Goal: Task Accomplishment & Management: Manage account settings

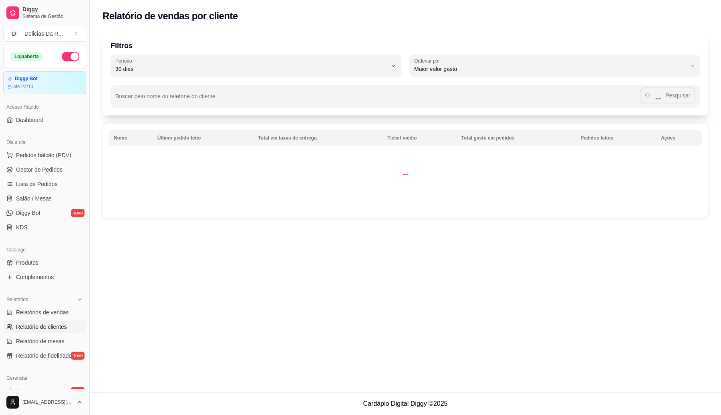
select select "30"
select select "HIGHEST_TOTAL_SPENT_WITH_ORDERS"
click at [48, 172] on span "Gestor de Pedidos" at bounding box center [39, 169] width 46 height 8
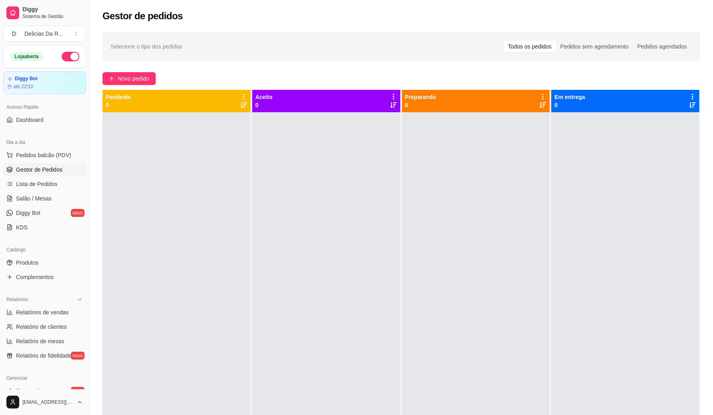
click at [38, 254] on div "Catálogo" at bounding box center [44, 249] width 83 height 13
click at [39, 255] on div "Catálogo" at bounding box center [44, 249] width 83 height 13
click at [41, 258] on link "Produtos" at bounding box center [44, 262] width 83 height 13
click at [38, 268] on link "Produtos" at bounding box center [44, 262] width 83 height 13
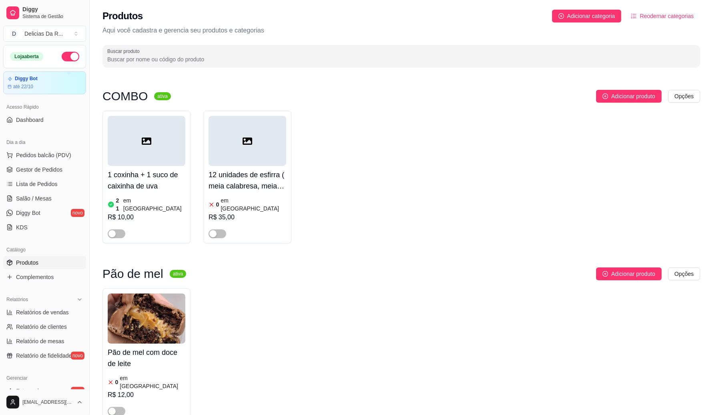
click at [37, 266] on span "Produtos" at bounding box center [27, 262] width 22 height 8
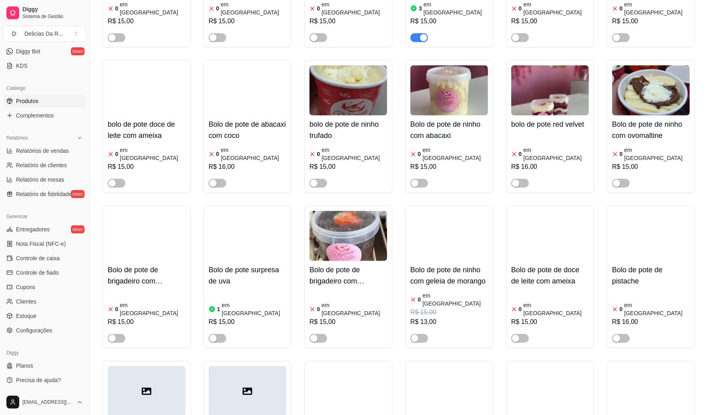
scroll to position [3223, 0]
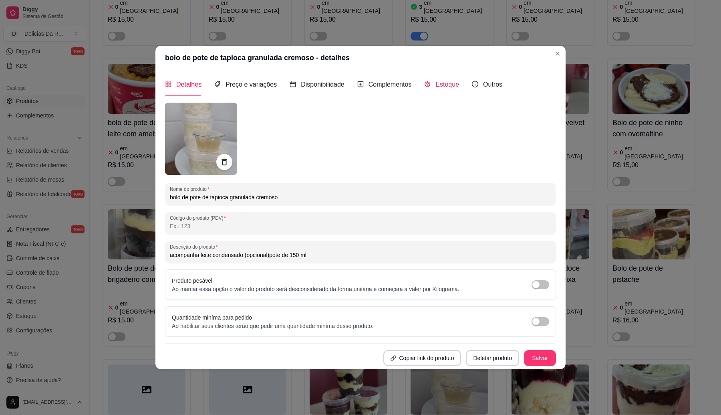
click at [425, 85] on icon "code-sandbox" at bounding box center [427, 84] width 6 height 6
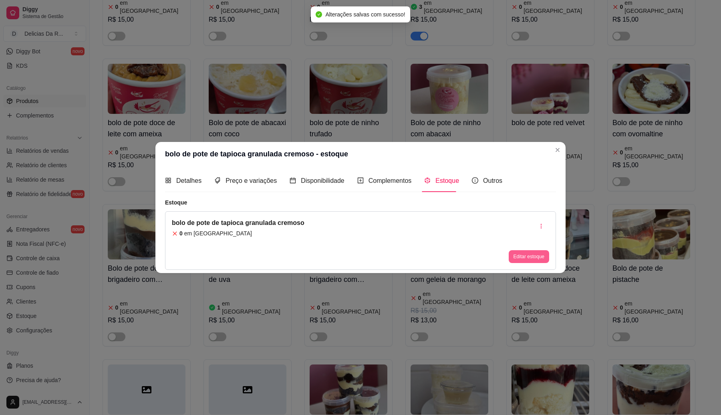
click at [541, 255] on button "Editar estoque" at bounding box center [529, 256] width 40 height 13
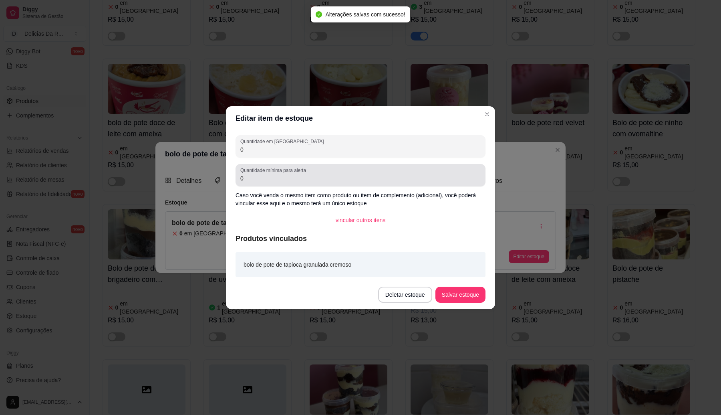
click at [387, 150] on input "0" at bounding box center [360, 149] width 240 height 8
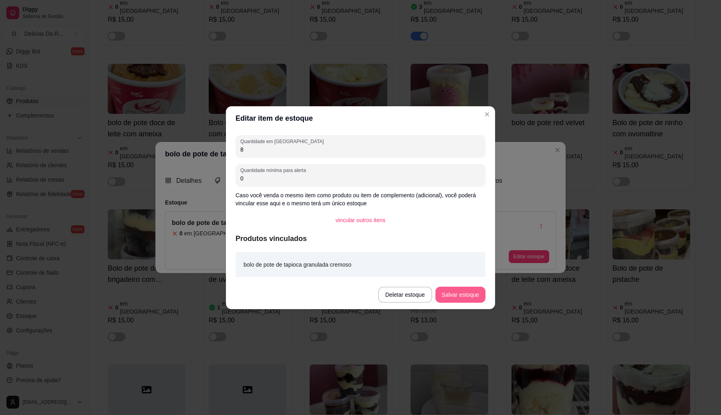
type input "8"
click at [469, 298] on button "Salvar estoque" at bounding box center [460, 294] width 50 height 16
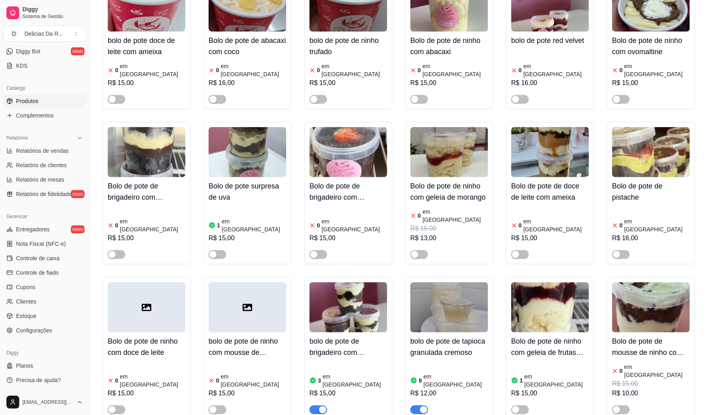
scroll to position [3555, 0]
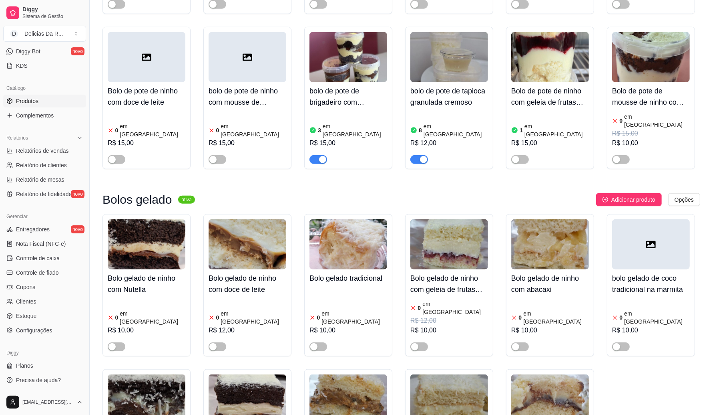
click at [283, 335] on div at bounding box center [248, 343] width 78 height 16
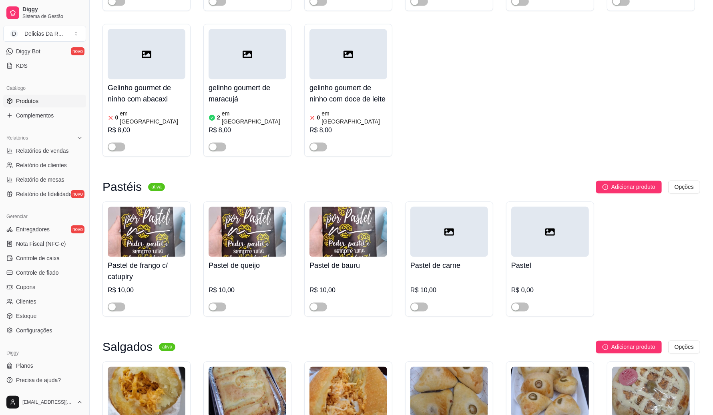
scroll to position [7042, 0]
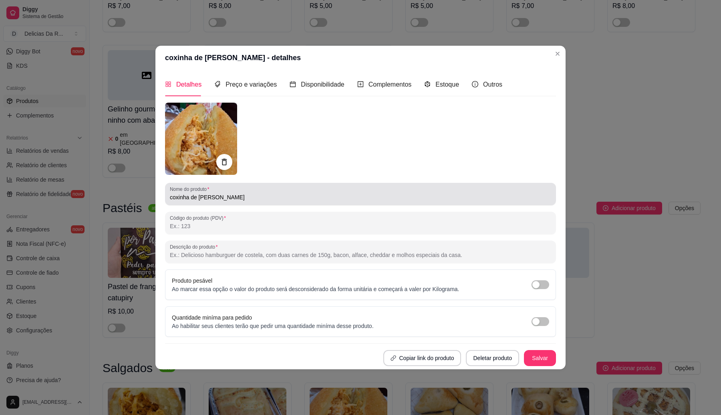
click at [291, 195] on input "coxinha de [PERSON_NAME]" at bounding box center [360, 197] width 381 height 8
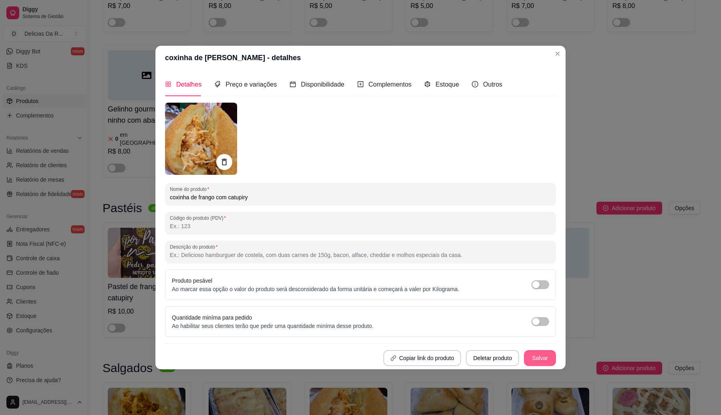
type input "coxinha de frango com catupiry"
click at [545, 355] on button "Salvar" at bounding box center [539, 358] width 31 height 16
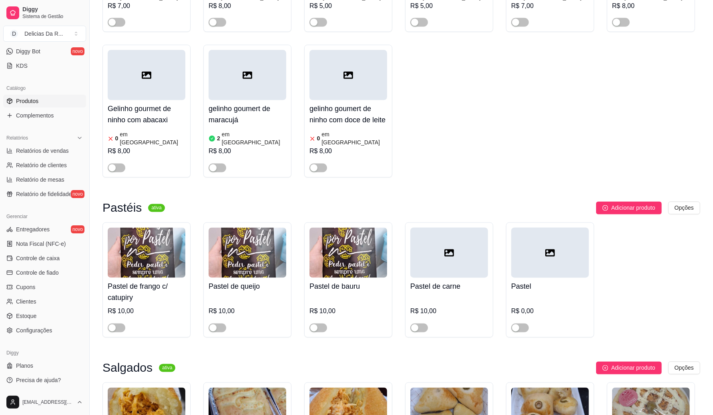
scroll to position [0, 0]
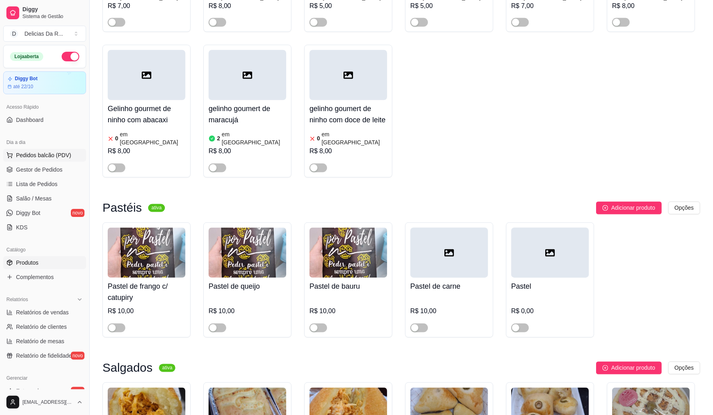
click at [53, 157] on span "Pedidos balcão (PDV)" at bounding box center [43, 155] width 55 height 8
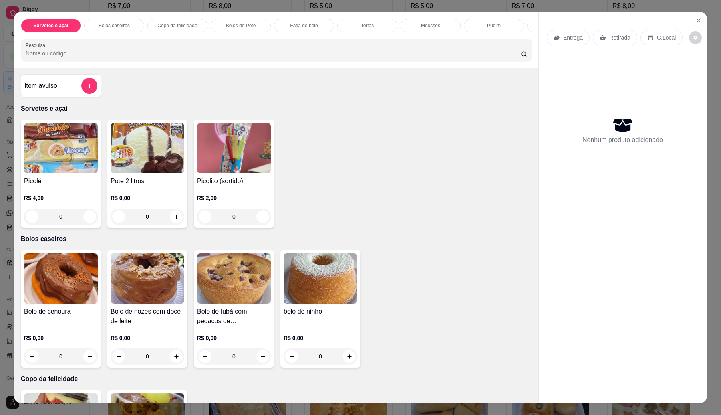
click at [83, 303] on img at bounding box center [61, 278] width 74 height 50
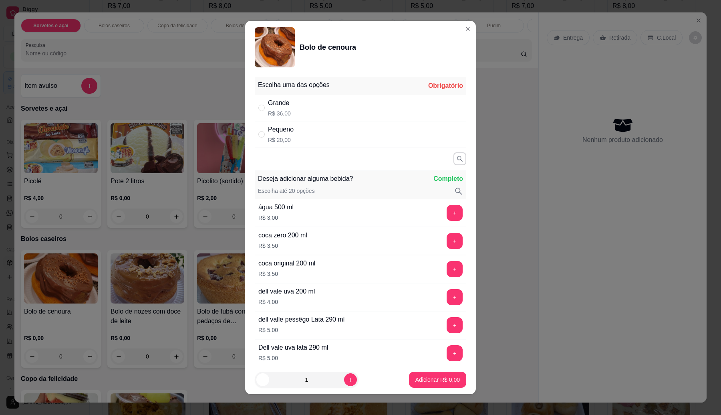
click at [318, 117] on div "Grande R$ 36,00" at bounding box center [360, 108] width 211 height 26
radio input "true"
click at [419, 385] on button "Adicionar R$ 36,00" at bounding box center [436, 379] width 60 height 16
type input "1"
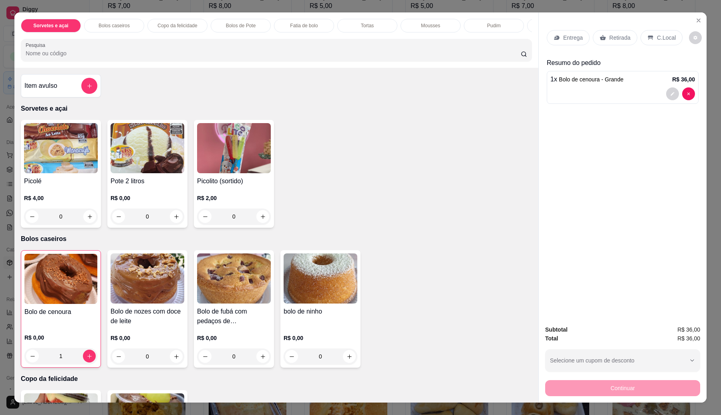
click at [75, 283] on img at bounding box center [60, 279] width 73 height 50
click at [609, 39] on p "Retirada" at bounding box center [619, 38] width 21 height 8
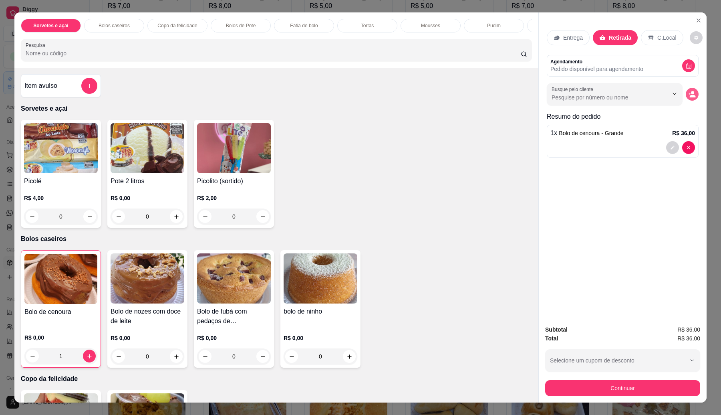
click at [690, 91] on icon "decrease-product-quantity" at bounding box center [692, 94] width 7 height 7
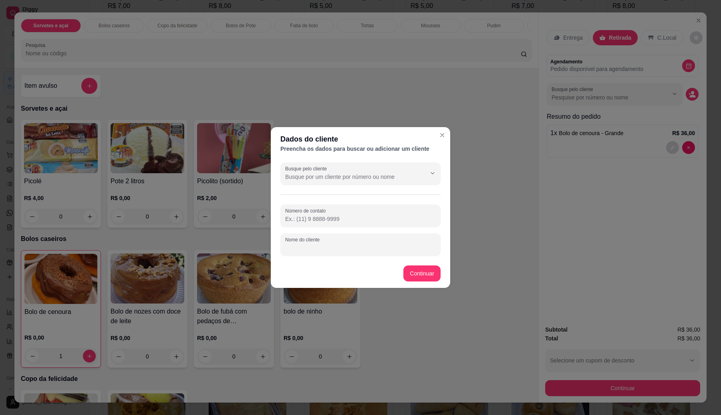
click at [316, 249] on input "Nome do cliente" at bounding box center [360, 248] width 151 height 8
type input "Rico"
click at [398, 267] on footer "Continuar" at bounding box center [360, 273] width 179 height 29
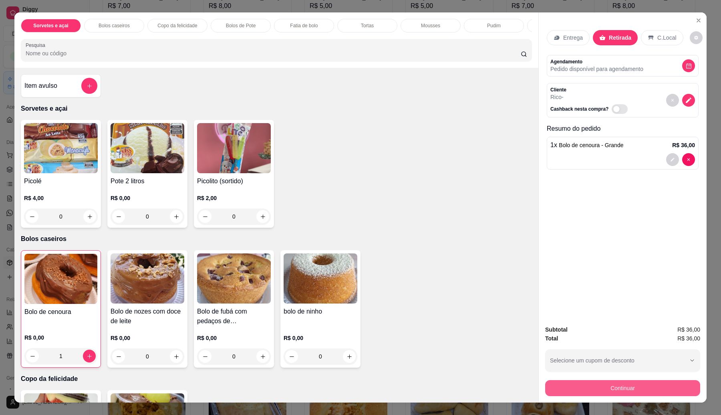
click at [630, 388] on button "Continuar" at bounding box center [622, 388] width 155 height 16
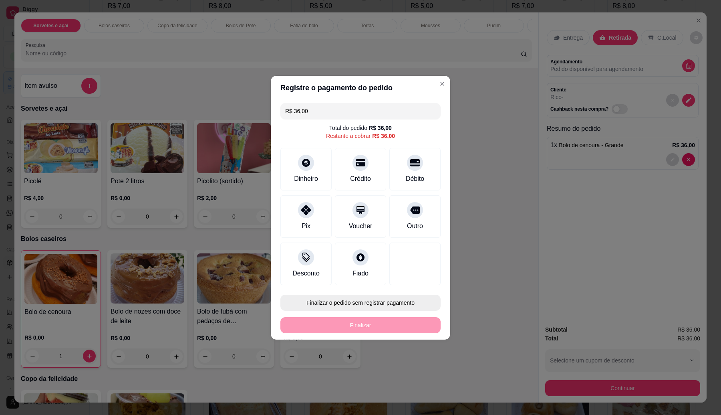
click at [402, 304] on button "Finalizar o pedido sem registrar pagamento" at bounding box center [360, 302] width 160 height 16
click at [403, 368] on button "Confirmar" at bounding box center [410, 368] width 28 height 12
type input "0"
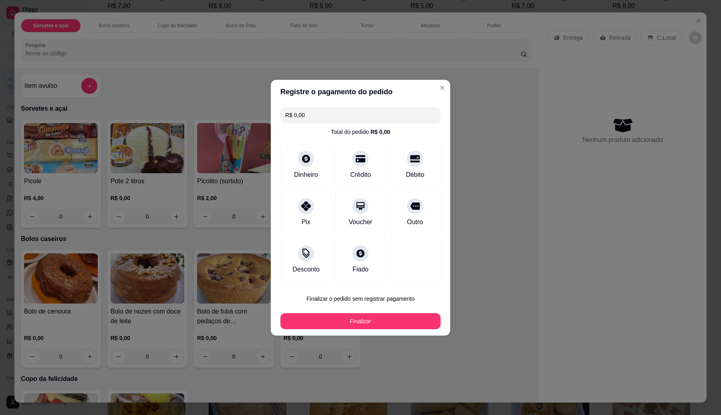
type input "R$ 0,00"
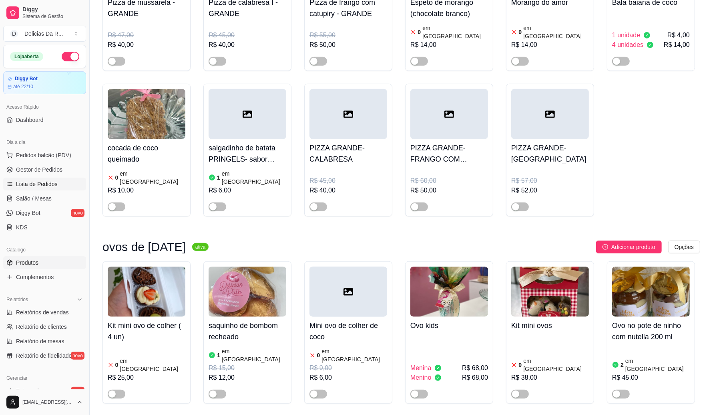
scroll to position [655, 0]
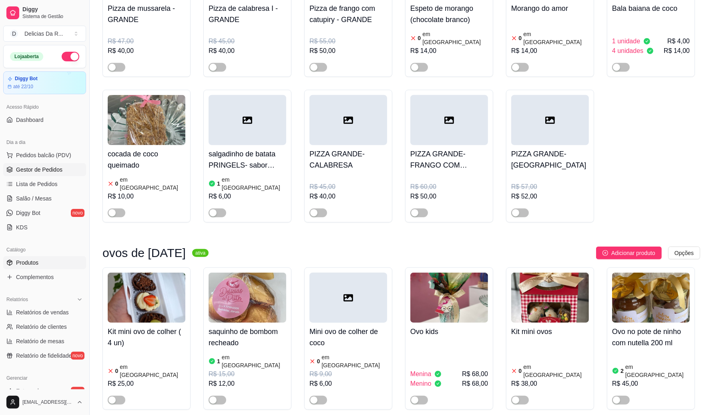
click at [48, 166] on span "Gestor de Pedidos" at bounding box center [39, 169] width 46 height 8
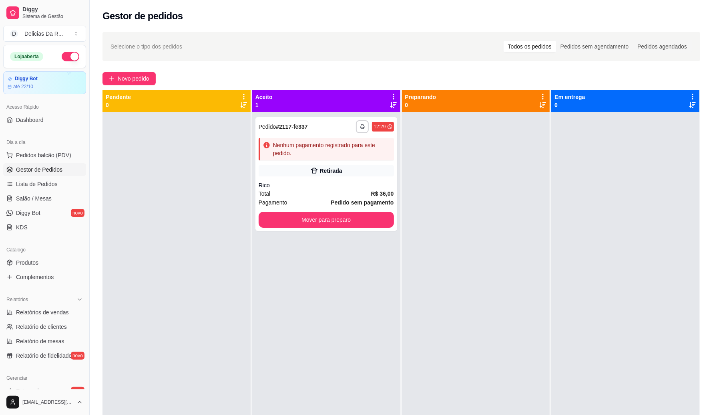
click at [505, 223] on div at bounding box center [476, 319] width 148 height 415
click at [316, 86] on div "**********" at bounding box center [402, 270] width 624 height 487
drag, startPoint x: 99, startPoint y: 82, endPoint x: 103, endPoint y: 81, distance: 4.3
click at [100, 82] on div "**********" at bounding box center [402, 270] width 624 height 487
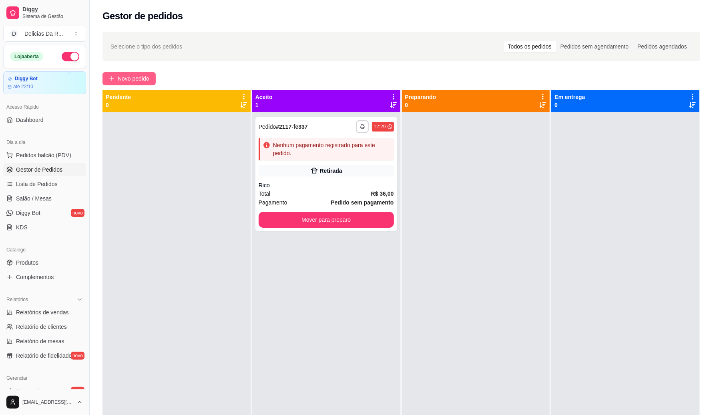
click at [131, 72] on button "Novo pedido" at bounding box center [129, 78] width 53 height 13
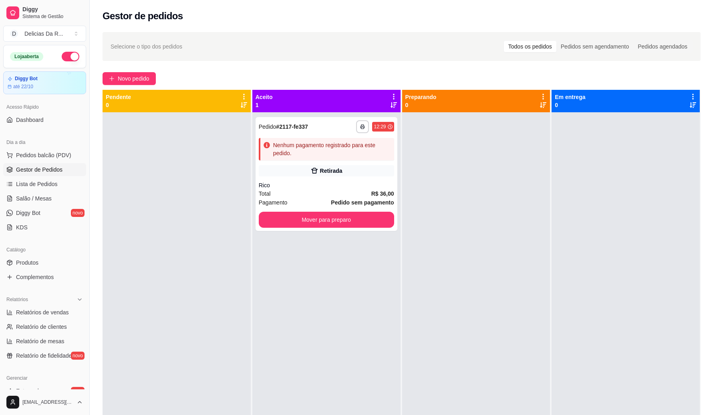
click at [173, 52] on div at bounding box center [276, 50] width 501 height 16
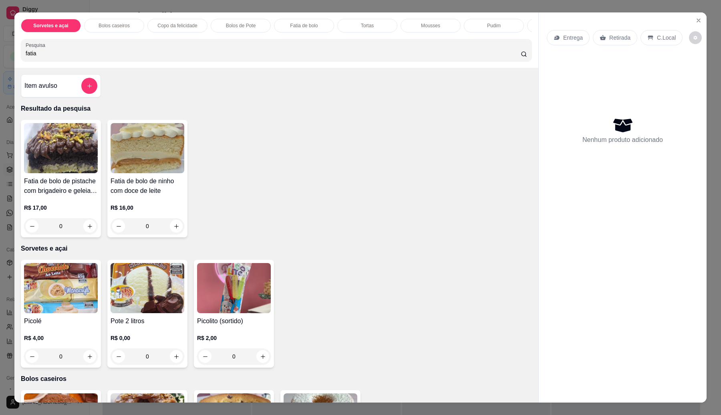
type input "fatia"
click at [62, 223] on div "R$ 17,00 0" at bounding box center [61, 218] width 74 height 30
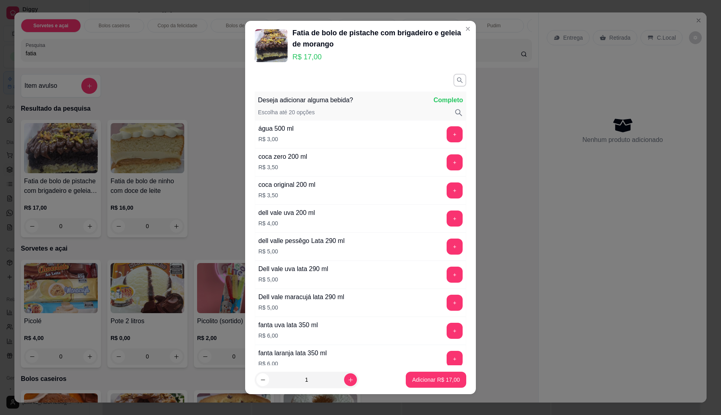
click at [420, 382] on p "Adicionar R$ 17,00" at bounding box center [436, 379] width 48 height 8
type input "1"
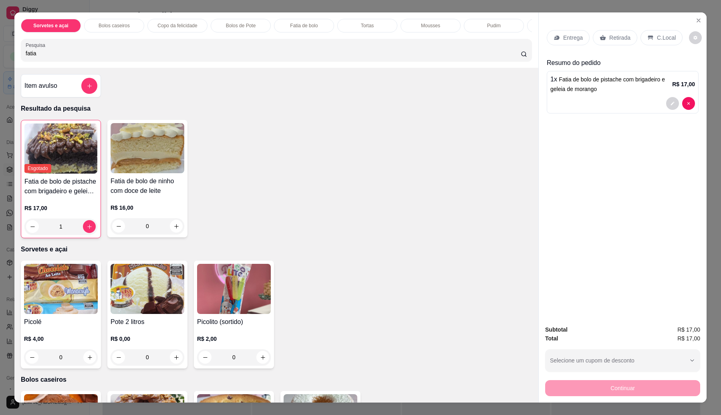
click at [618, 37] on p "Retirada" at bounding box center [619, 38] width 21 height 8
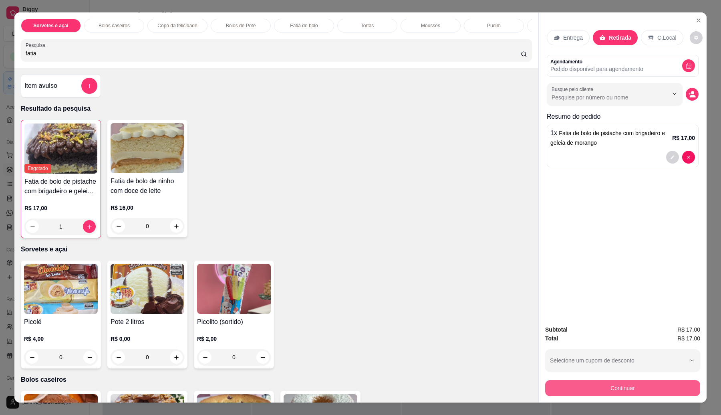
click at [668, 386] on button "Continuar" at bounding box center [622, 388] width 155 height 16
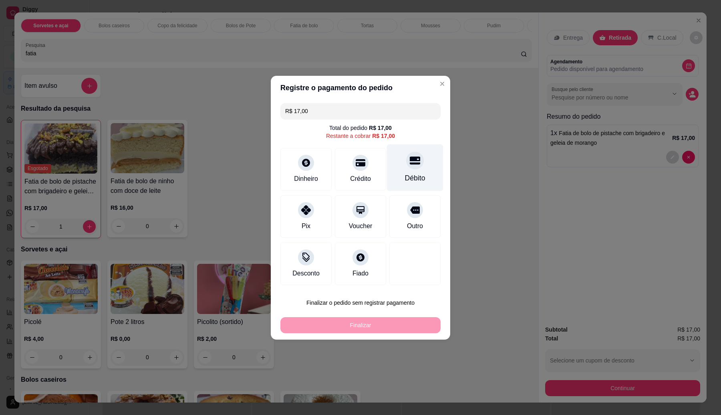
click at [422, 167] on div "Débito" at bounding box center [415, 167] width 56 height 47
type input "R$ 0,00"
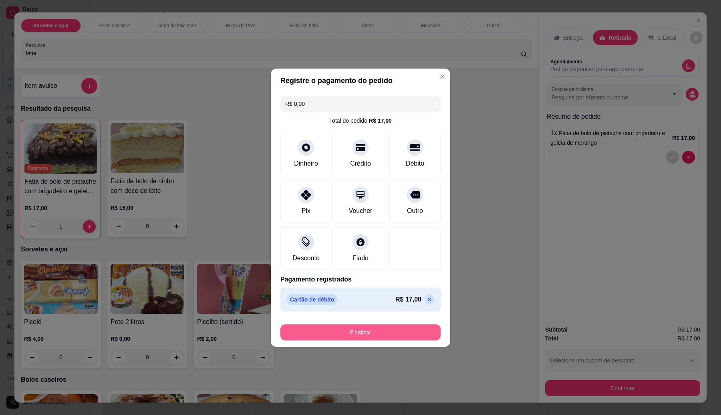
click at [373, 334] on button "Finalizar" at bounding box center [360, 332] width 160 height 16
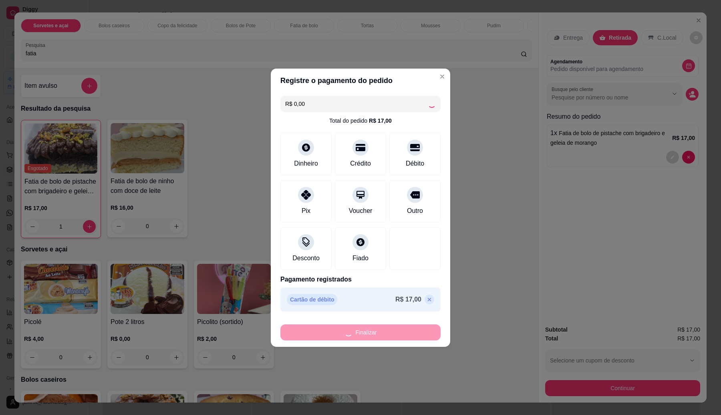
type input "0"
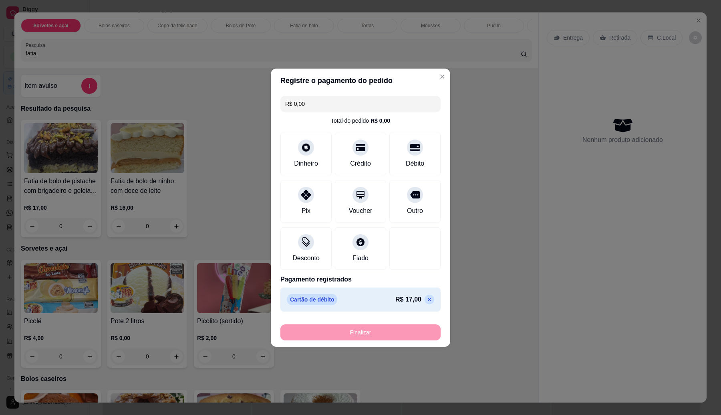
type input "-R$ 17,00"
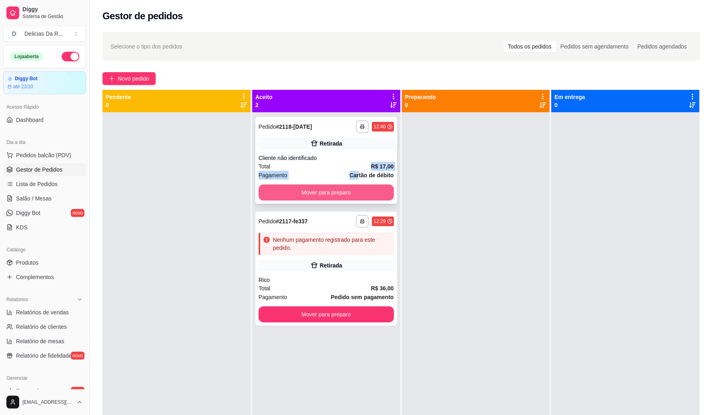
click at [355, 169] on div "**********" at bounding box center [327, 160] width 142 height 87
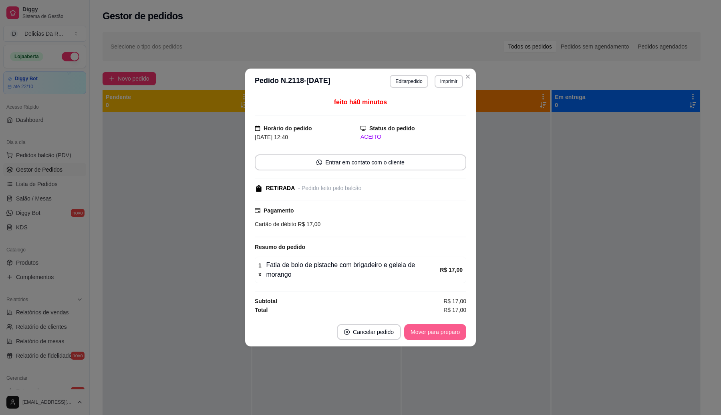
click at [451, 326] on button "Mover para preparo" at bounding box center [435, 332] width 62 height 16
click at [452, 324] on div "Mover para preparo" at bounding box center [429, 332] width 73 height 16
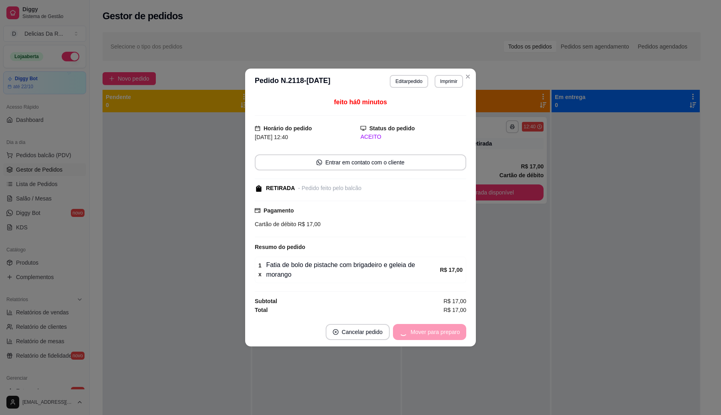
click at [452, 324] on div "Mover para preparo" at bounding box center [429, 332] width 73 height 16
click at [454, 328] on button "Mover para retirada disponível" at bounding box center [422, 332] width 89 height 16
click at [453, 328] on div "Mover para retirada disponível" at bounding box center [416, 332] width 100 height 16
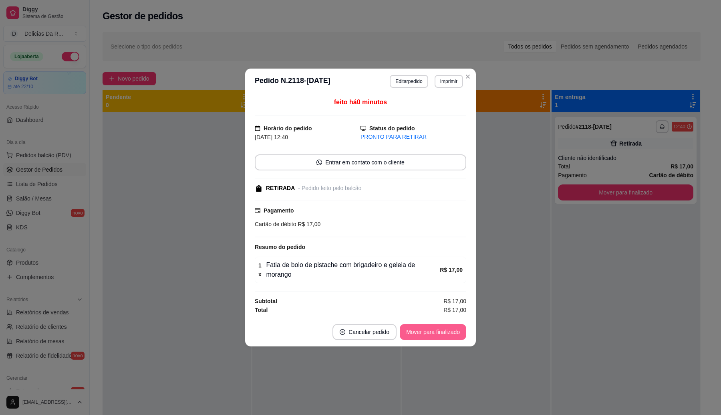
click at [453, 328] on button "Mover para finalizado" at bounding box center [433, 332] width 66 height 16
click at [453, 328] on div "Mover para finalizado" at bounding box center [433, 332] width 66 height 16
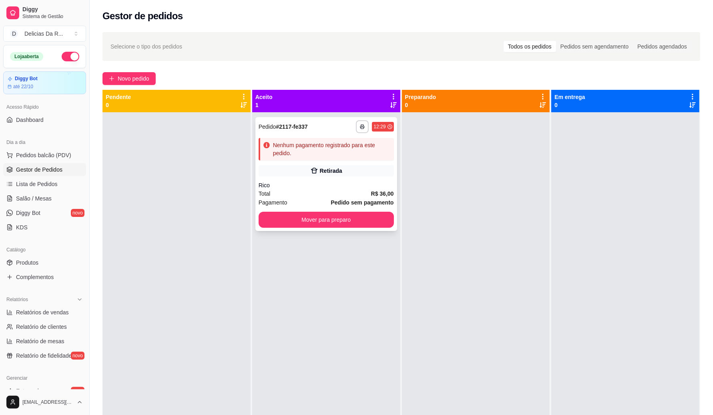
click at [375, 199] on strong "Pedido sem pagamento" at bounding box center [362, 202] width 63 height 6
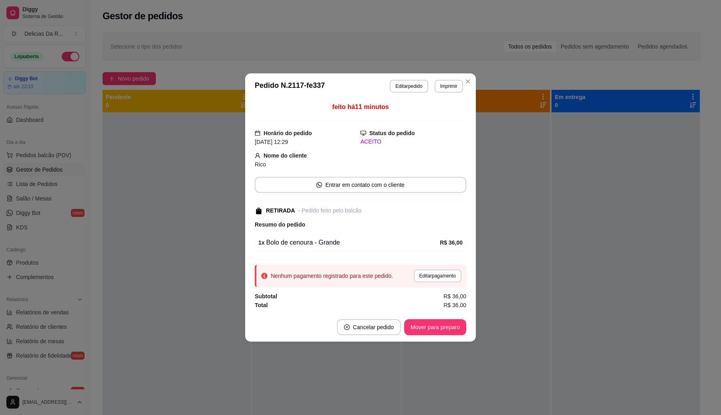
click at [451, 330] on button "Mover para preparo" at bounding box center [435, 327] width 62 height 16
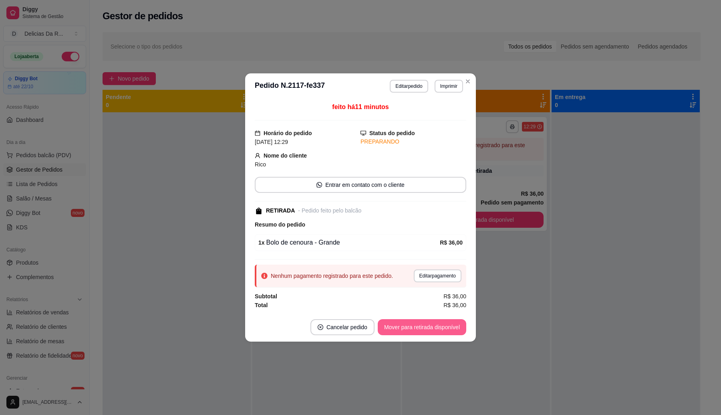
click at [457, 328] on button "Mover para retirada disponível" at bounding box center [422, 327] width 89 height 16
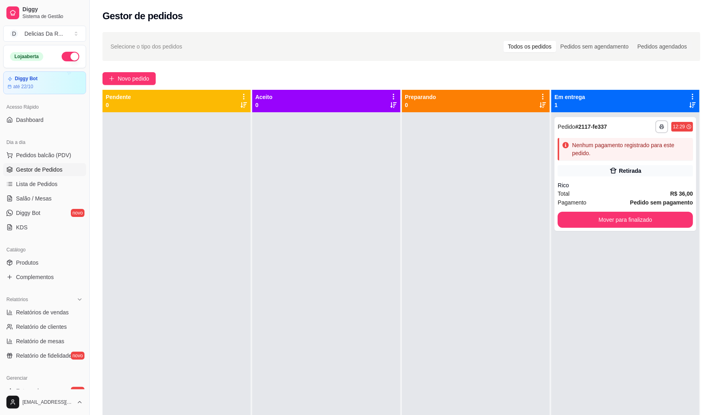
click at [19, 254] on div "Catálogo" at bounding box center [44, 249] width 83 height 13
click at [21, 256] on div "Catálogo Produtos Complementos" at bounding box center [44, 263] width 89 height 46
click at [26, 257] on link "Produtos" at bounding box center [44, 262] width 83 height 13
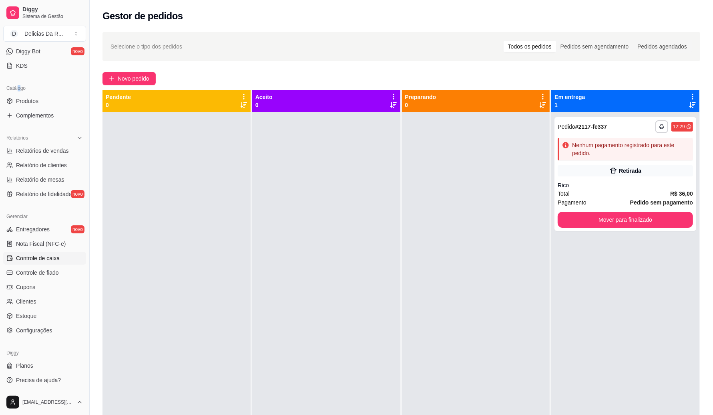
click at [28, 258] on span "Controle de caixa" at bounding box center [38, 258] width 44 height 8
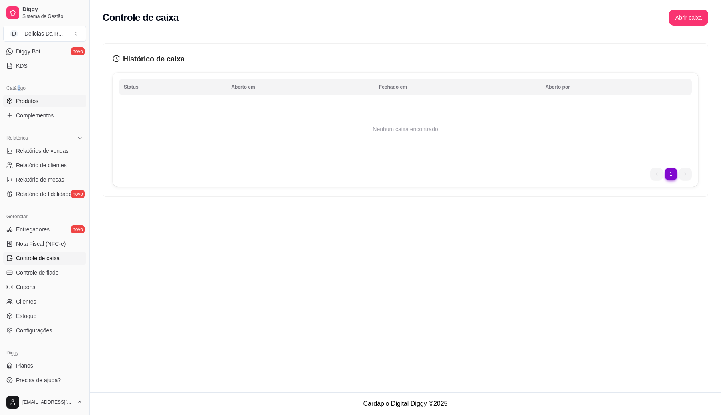
click at [34, 95] on link "Produtos" at bounding box center [44, 101] width 83 height 13
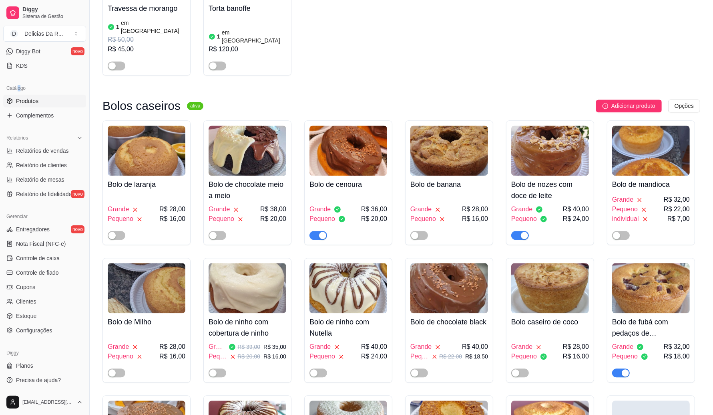
scroll to position [2253, 0]
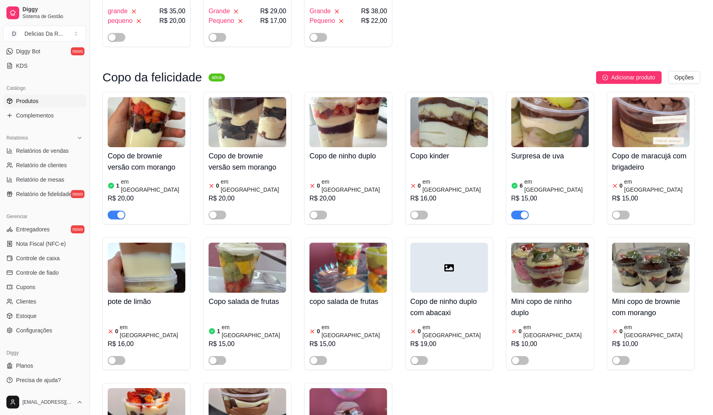
click at [517, 337] on div "Copo de brownie versão com morango 1 em estoque R$ 20,00 Copo de brownie versão…" at bounding box center [402, 303] width 598 height 423
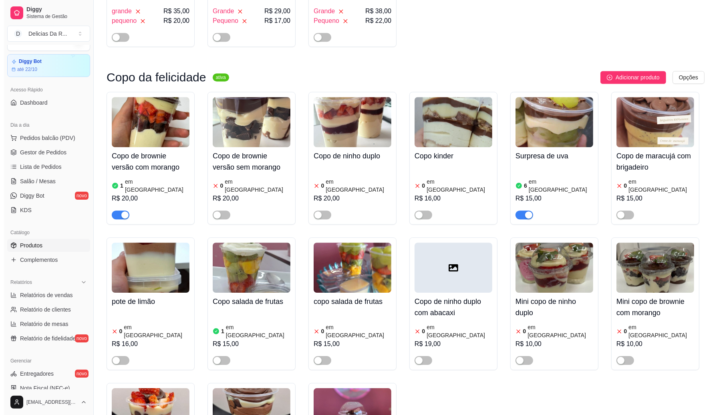
scroll to position [0, 0]
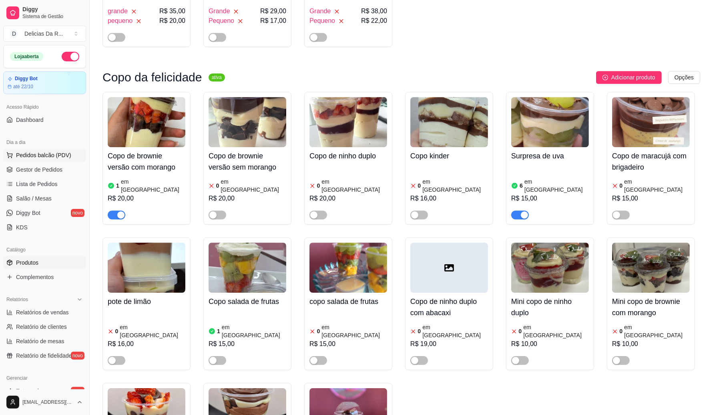
click at [59, 157] on span "Pedidos balcão (PDV)" at bounding box center [43, 155] width 55 height 8
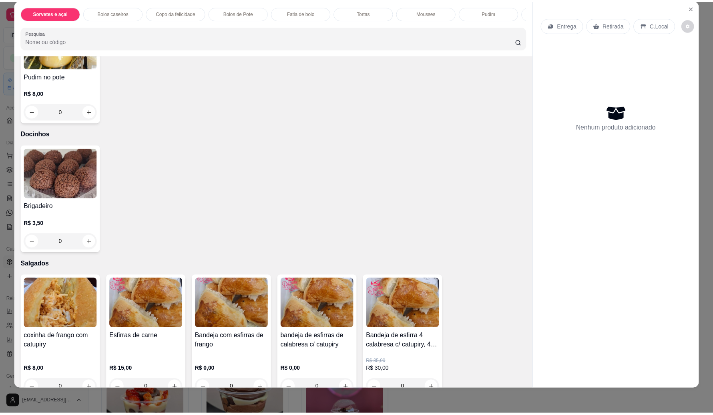
scroll to position [1205, 0]
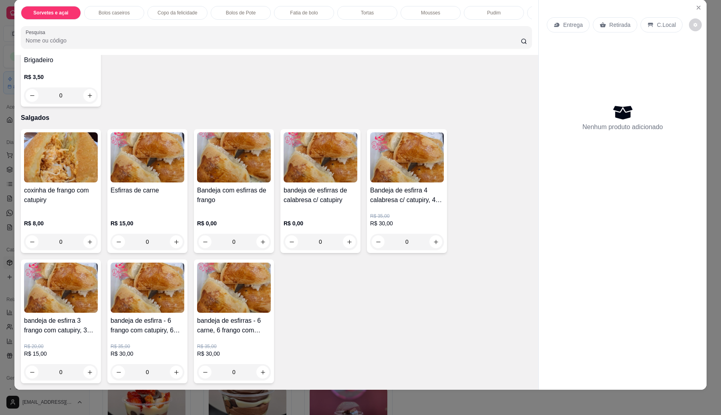
click at [34, 181] on img at bounding box center [61, 157] width 74 height 50
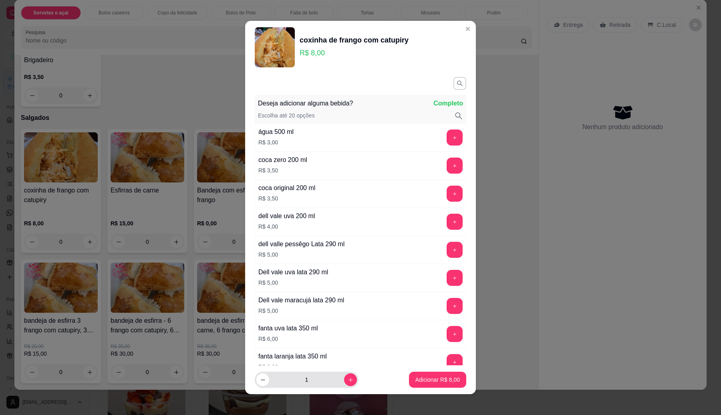
click at [348, 379] on div "1" at bounding box center [307, 379] width 104 height 16
click at [348, 381] on icon "increase-product-quantity" at bounding box center [351, 380] width 6 height 6
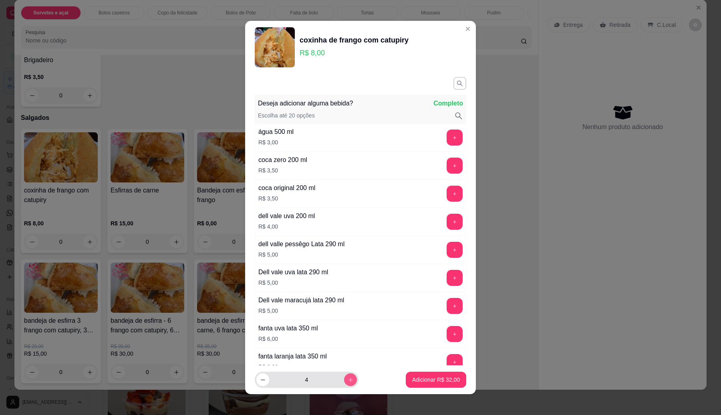
click at [348, 378] on icon "increase-product-quantity" at bounding box center [351, 380] width 6 height 6
type input "5"
click at [406, 383] on button "Adicionar R$ 40,00" at bounding box center [436, 379] width 60 height 16
type input "5"
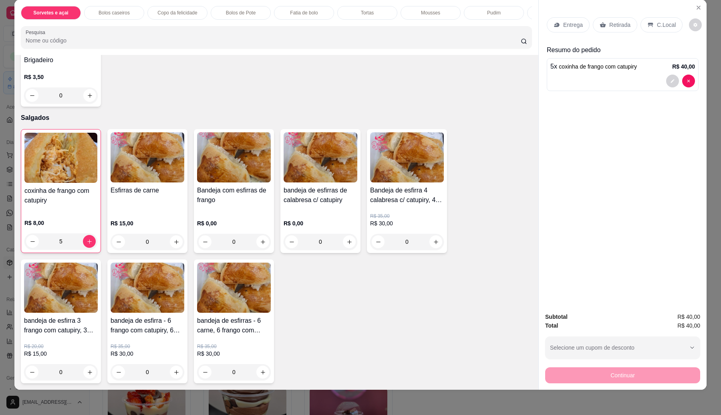
click at [621, 27] on p "Retirada" at bounding box center [619, 25] width 21 height 8
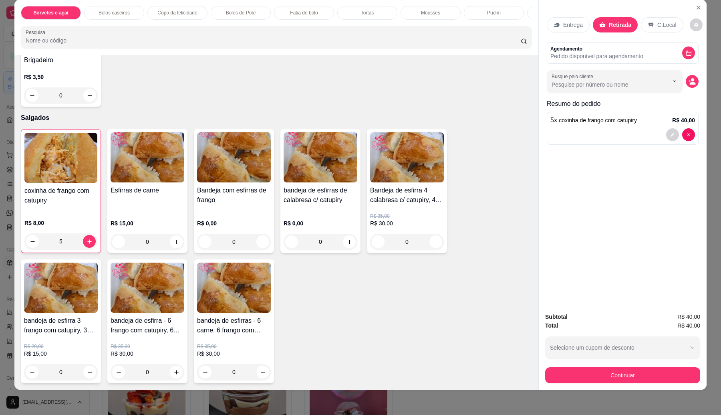
click at [691, 75] on div "Busque pelo cliente" at bounding box center [623, 81] width 152 height 22
click at [691, 77] on button "decrease-product-quantity" at bounding box center [692, 81] width 12 height 12
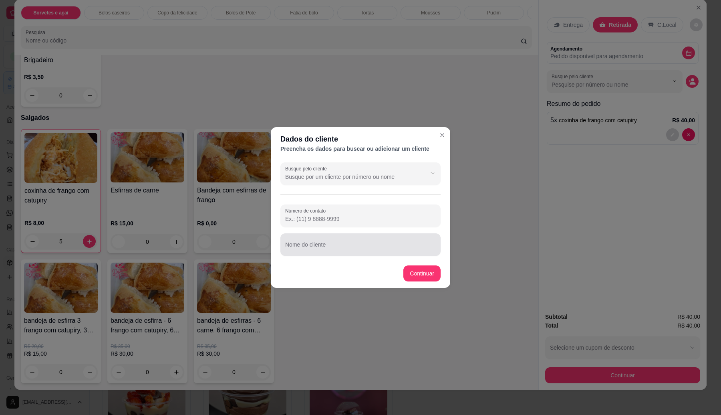
click at [325, 237] on div at bounding box center [360, 244] width 151 height 16
type input "Estela"
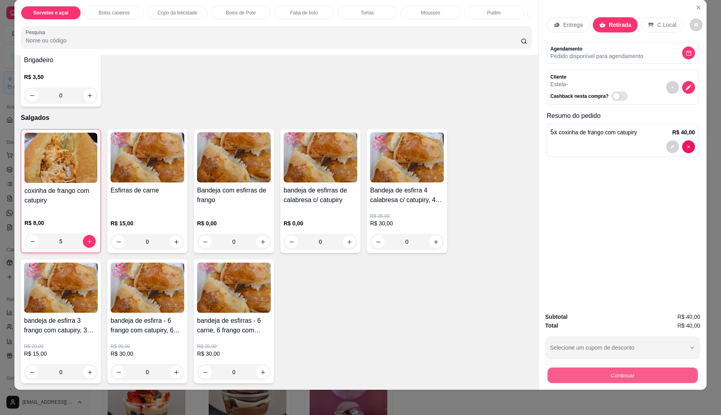
click at [600, 381] on button "Continuar" at bounding box center [623, 375] width 150 height 16
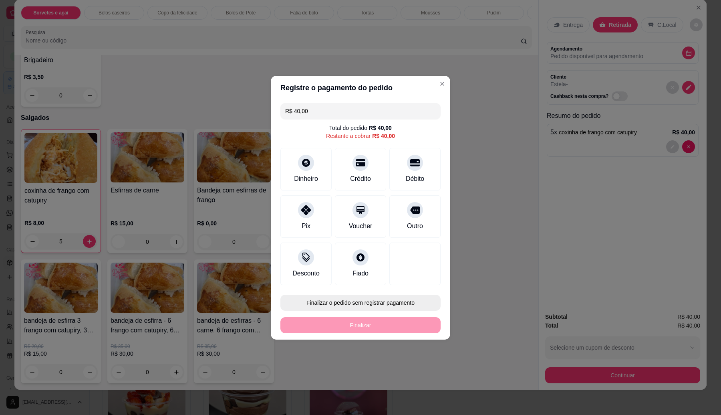
click at [405, 295] on button "Finalizar o pedido sem registrar pagamento" at bounding box center [360, 302] width 160 height 16
click at [413, 367] on button "Confirmar" at bounding box center [412, 368] width 30 height 12
type input "0"
type input "R$ 0,00"
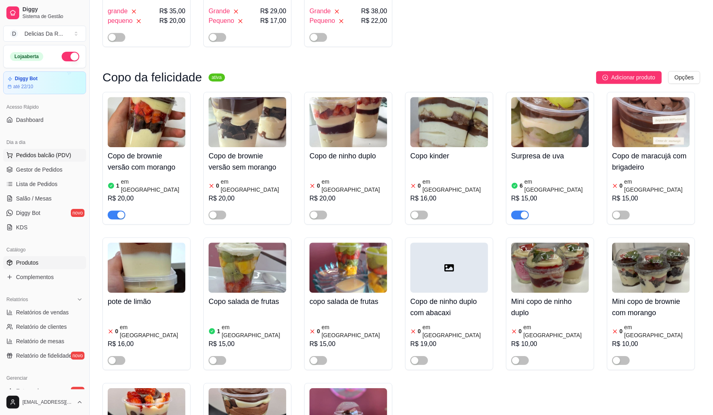
click at [61, 153] on span "Pedidos balcão (PDV)" at bounding box center [43, 155] width 55 height 8
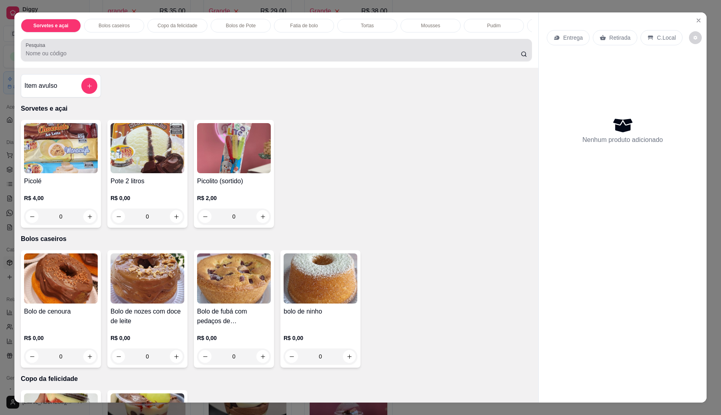
click at [181, 48] on div "Pesquisa" at bounding box center [276, 50] width 511 height 22
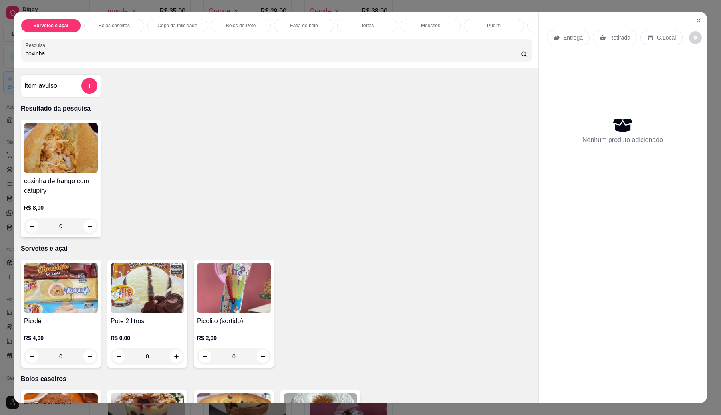
type input "coxinha"
click at [50, 185] on h4 "coxinha de frango com catupiry" at bounding box center [61, 185] width 74 height 19
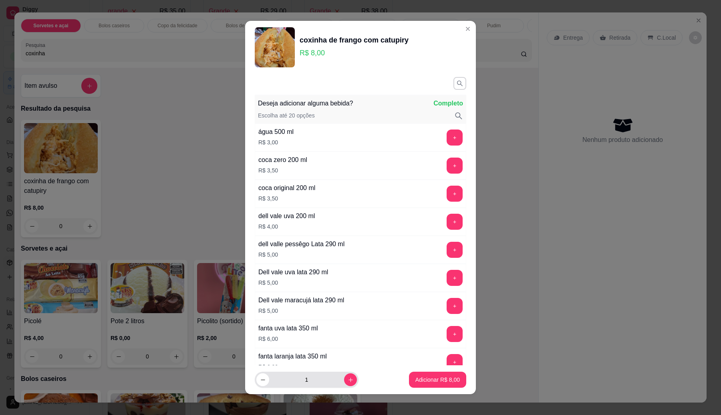
click at [344, 385] on button "increase-product-quantity" at bounding box center [350, 379] width 13 height 13
type input "2"
click at [412, 378] on p "Adicionar R$ 16,00" at bounding box center [436, 379] width 48 height 8
type input "2"
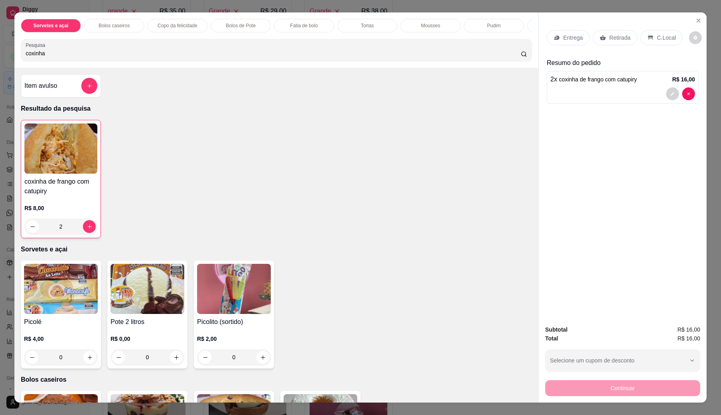
click at [126, 56] on input "coxinha" at bounding box center [273, 53] width 495 height 8
click at [125, 55] on div "coxinha" at bounding box center [276, 50] width 501 height 16
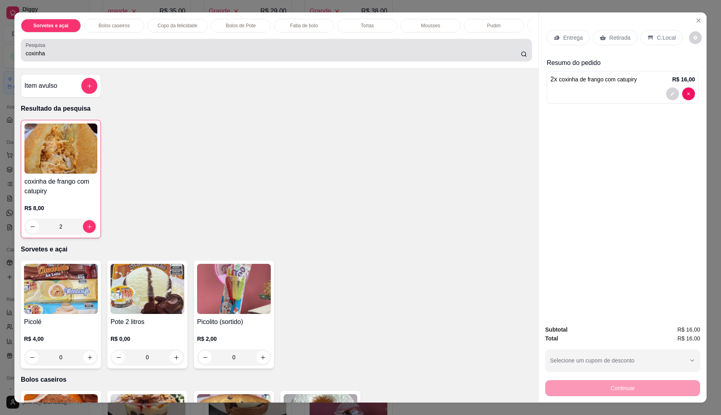
click at [125, 55] on div "coxinha" at bounding box center [276, 50] width 501 height 16
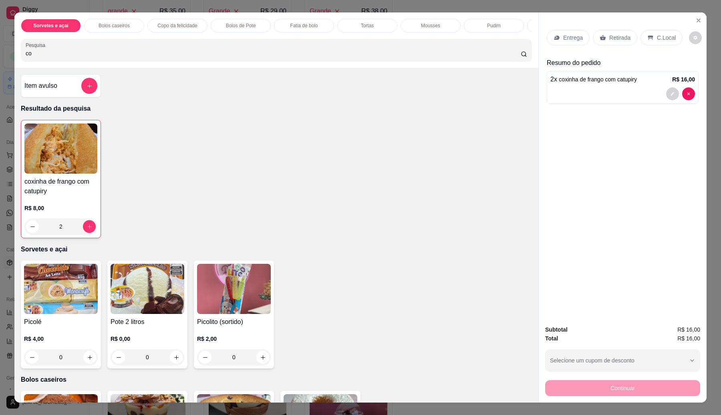
type input "c"
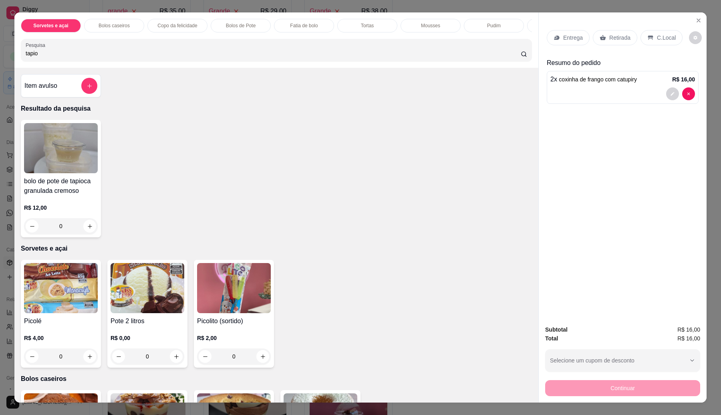
type input "tapio"
click at [47, 145] on img at bounding box center [61, 148] width 74 height 50
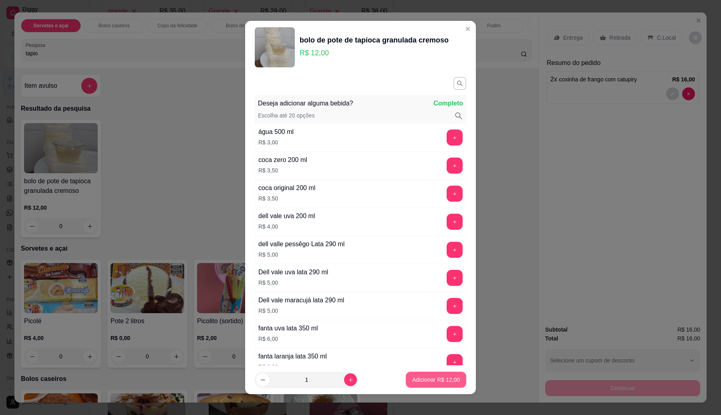
click at [391, 384] on footer "1 Adicionar R$ 12,00" at bounding box center [360, 379] width 231 height 29
click at [425, 381] on p "Adicionar R$ 12,00" at bounding box center [436, 379] width 48 height 8
type input "1"
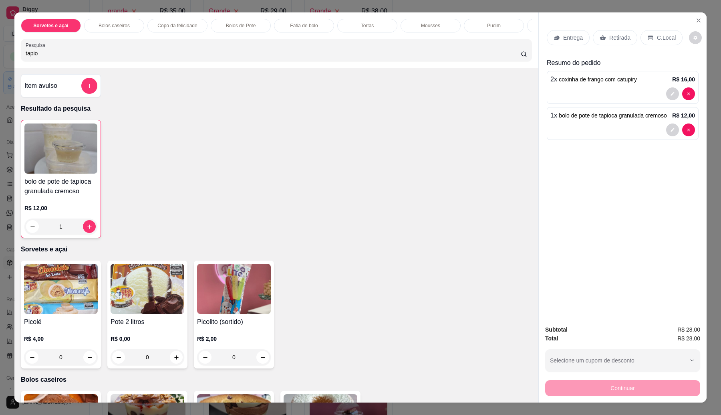
click at [617, 30] on div "Retirada" at bounding box center [615, 37] width 44 height 15
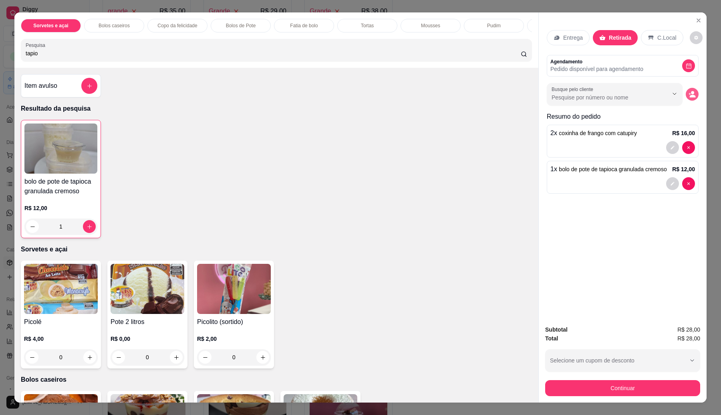
click at [689, 97] on icon "decrease-product-quantity" at bounding box center [692, 94] width 7 height 7
click at [656, 31] on div "C.Local" at bounding box center [662, 37] width 42 height 15
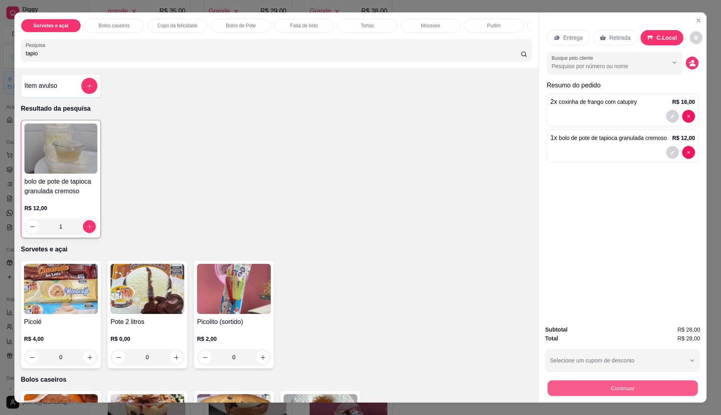
click at [623, 384] on button "Continuar" at bounding box center [623, 388] width 150 height 16
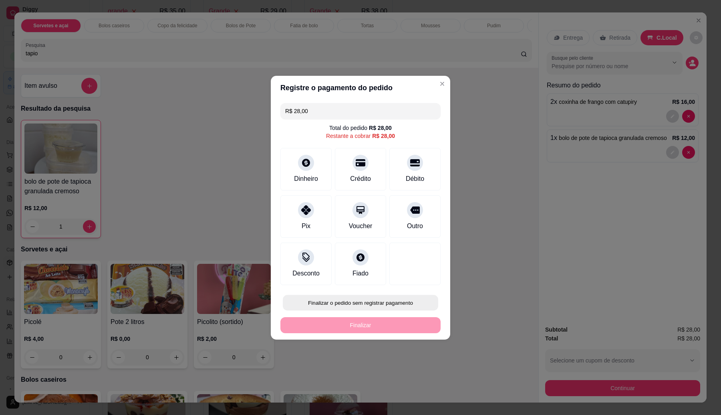
click at [384, 303] on button "Finalizar o pedido sem registrar pagamento" at bounding box center [360, 302] width 155 height 16
click at [407, 372] on button "Confirmar" at bounding box center [412, 368] width 28 height 12
type input "0"
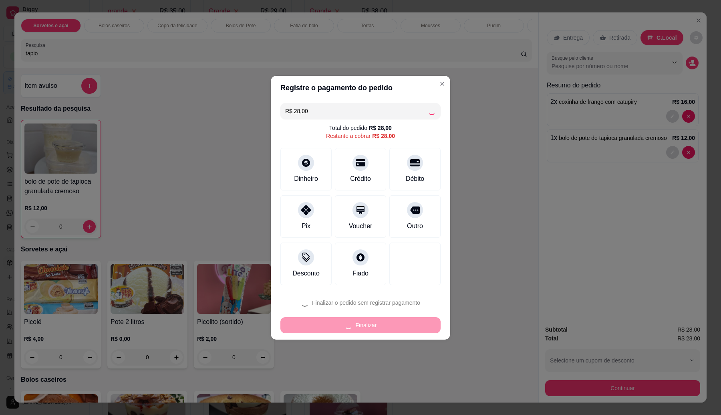
type input "R$ 0,00"
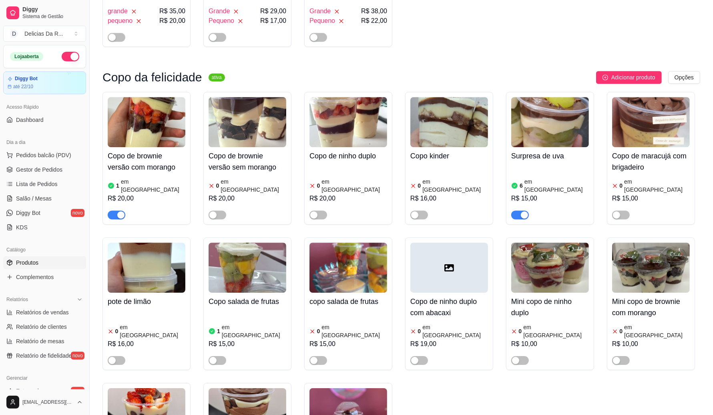
click at [570, 301] on div "Copo de brownie versão com morango 1 em estoque R$ 20,00 Copo de brownie versão…" at bounding box center [402, 303] width 598 height 423
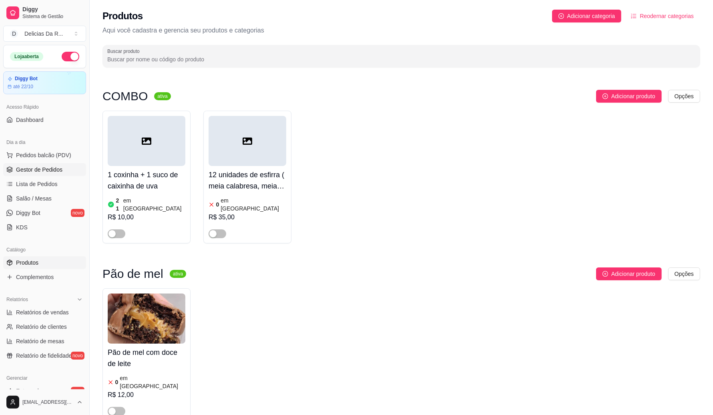
click at [29, 172] on span "Gestor de Pedidos" at bounding box center [39, 169] width 46 height 8
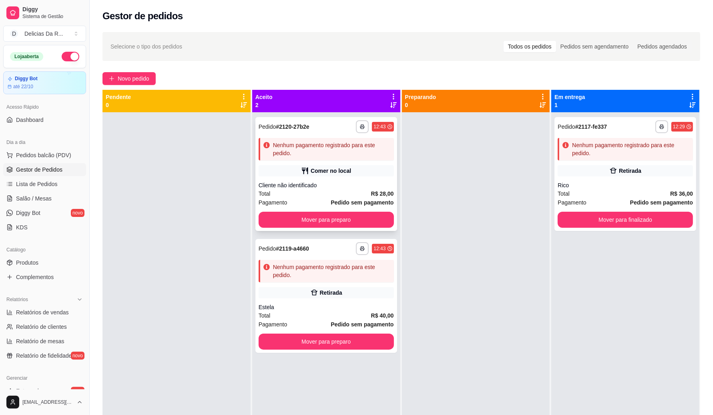
click at [333, 169] on div "Comer no local" at bounding box center [331, 171] width 40 height 8
click at [25, 315] on span "Relatórios de vendas" at bounding box center [42, 312] width 53 height 8
select select "ALL"
select select "0"
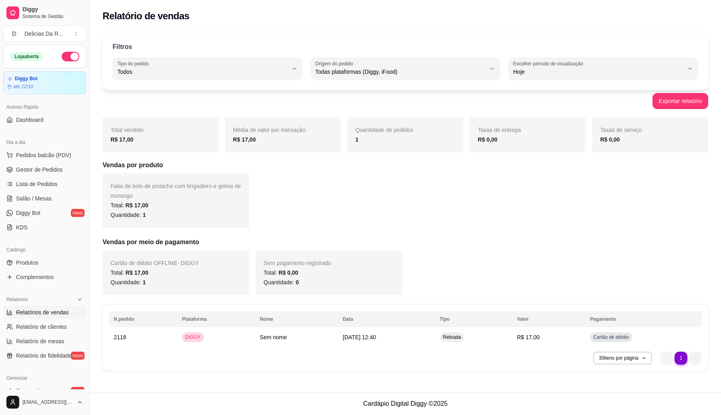
drag, startPoint x: 20, startPoint y: 314, endPoint x: 24, endPoint y: 308, distance: 7.5
click at [21, 314] on span "Relatórios de vendas" at bounding box center [42, 312] width 53 height 8
click at [59, 170] on span "Gestor de Pedidos" at bounding box center [39, 169] width 46 height 8
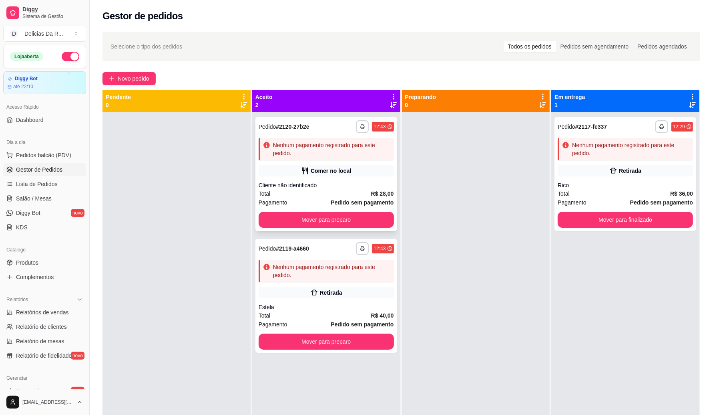
click at [354, 169] on div "Comer no local" at bounding box center [326, 170] width 135 height 11
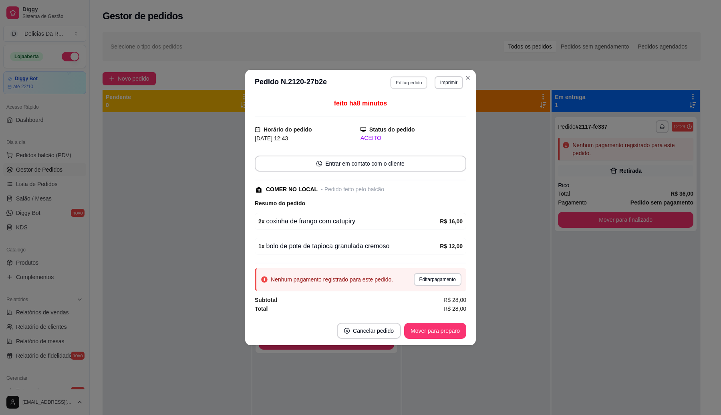
click at [409, 79] on button "Editar pedido" at bounding box center [409, 82] width 37 height 12
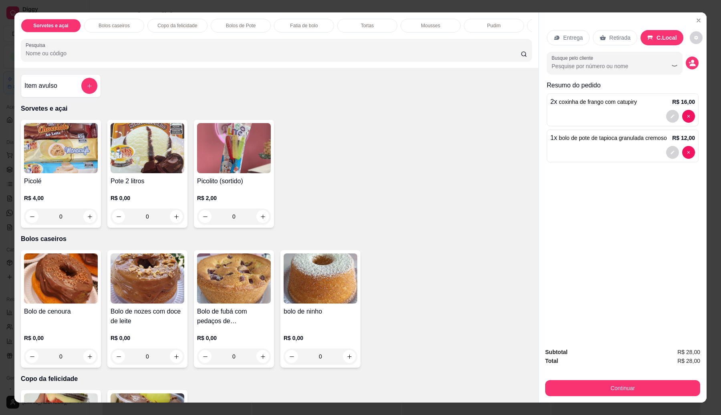
click at [577, 160] on div "1 x bolo de pote de tapioca granulada cremoso R$ 12,00" at bounding box center [623, 145] width 152 height 33
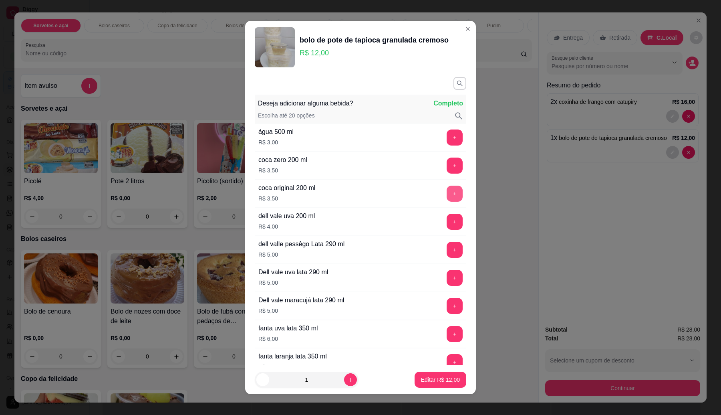
click at [447, 191] on button "+" at bounding box center [455, 193] width 16 height 16
click at [445, 374] on button "Editar R$ 15,50" at bounding box center [441, 379] width 52 height 16
type input "0"
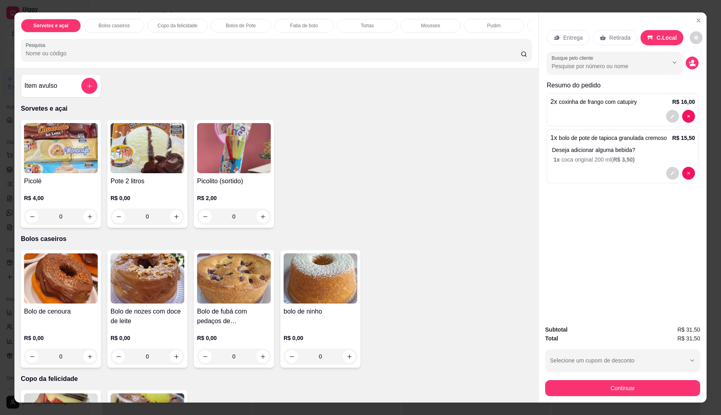
click at [575, 389] on button "Continuar" at bounding box center [622, 388] width 155 height 16
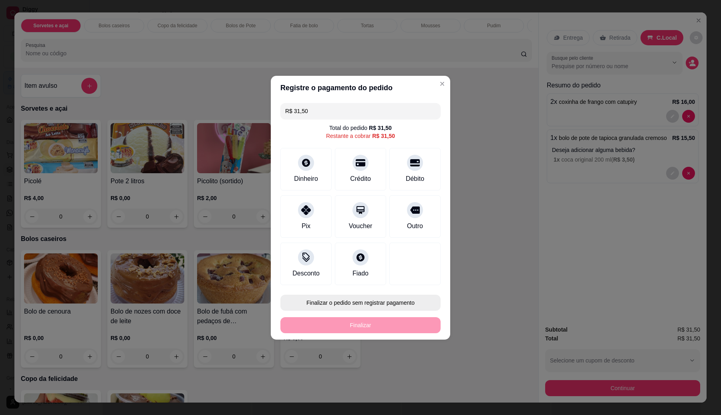
click at [389, 303] on button "Finalizar o pedido sem registrar pagamento" at bounding box center [360, 302] width 160 height 16
click at [416, 371] on button "Confirmar" at bounding box center [412, 368] width 28 height 12
type input "0"
type input "R$ 0,00"
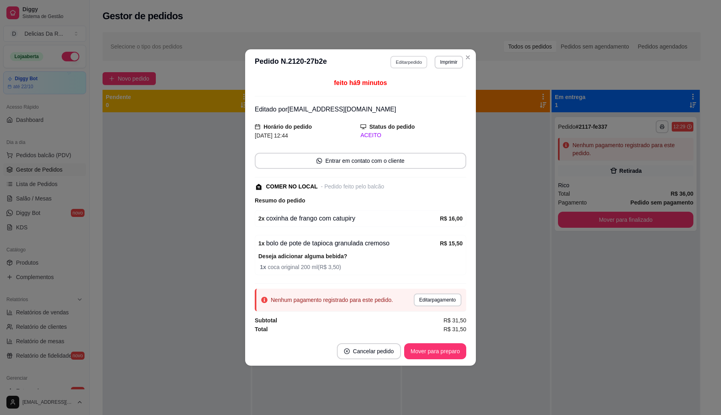
click at [409, 59] on button "Editar pedido" at bounding box center [409, 62] width 37 height 12
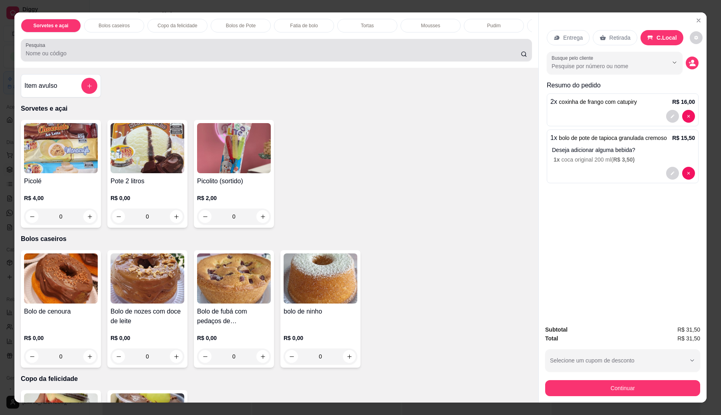
click at [115, 56] on input "Pesquisa" at bounding box center [273, 53] width 495 height 8
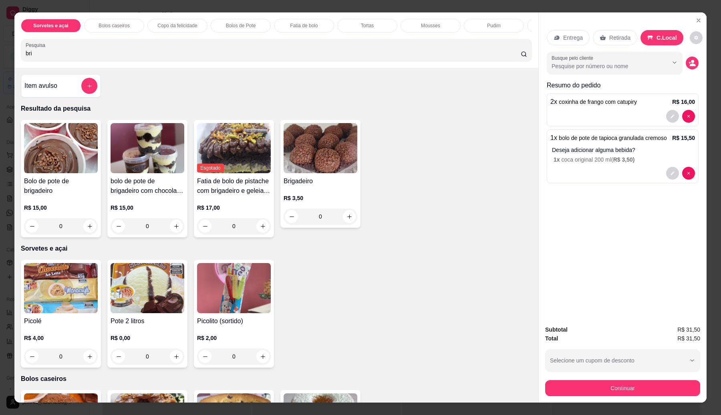
type input "bri"
click at [334, 186] on h4 "Brigadeiro" at bounding box center [321, 181] width 74 height 10
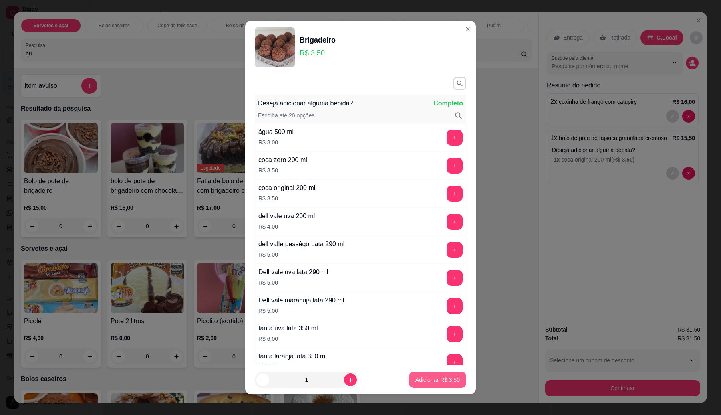
click at [441, 383] on button "Adicionar R$ 3,50" at bounding box center [437, 379] width 57 height 16
type input "1"
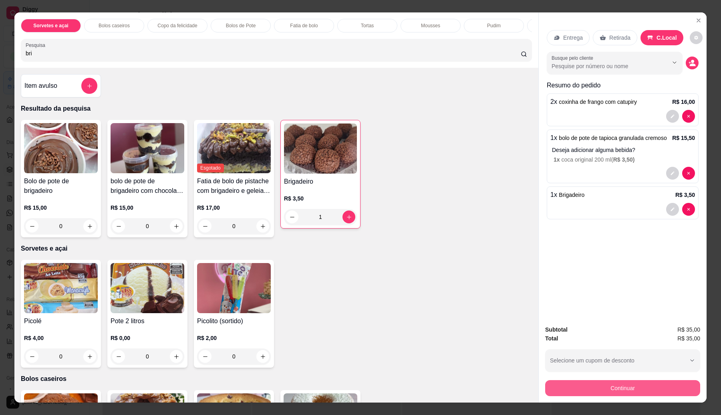
click at [645, 390] on button "Continuar" at bounding box center [622, 388] width 155 height 16
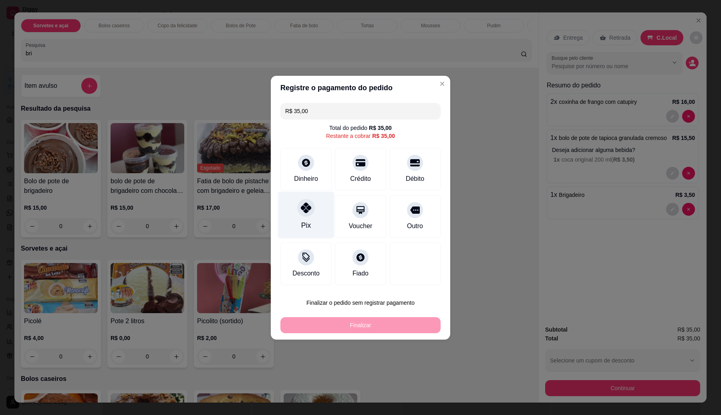
click at [296, 211] on div "Pix" at bounding box center [306, 214] width 56 height 47
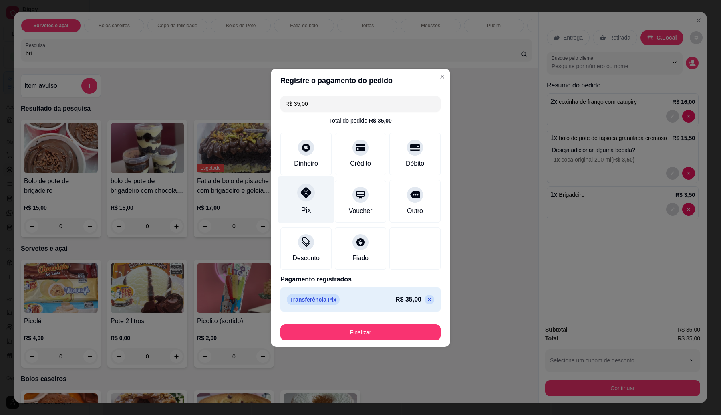
type input "R$ 0,00"
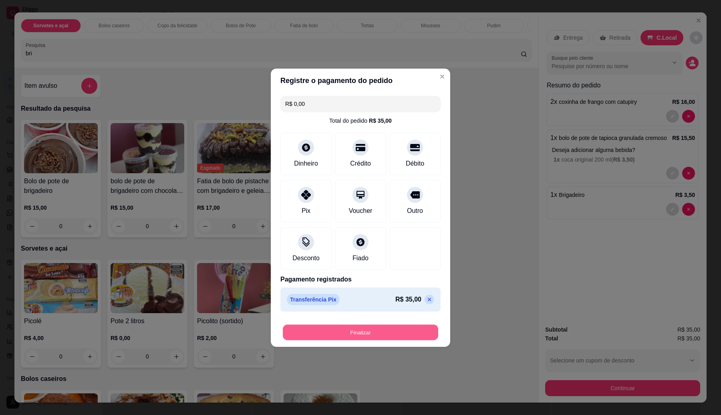
click at [364, 329] on button "Finalizar" at bounding box center [360, 332] width 155 height 16
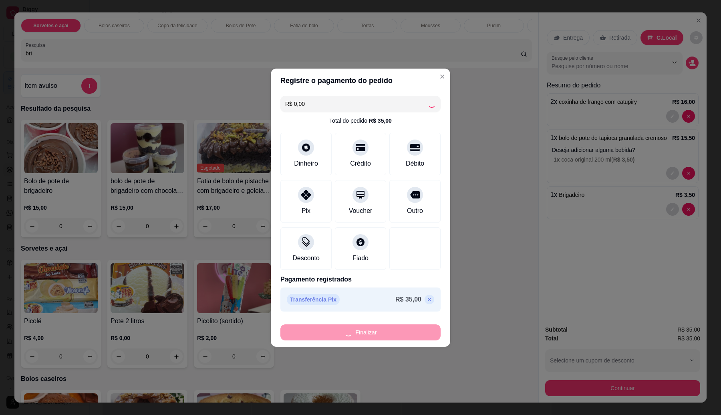
type input "0"
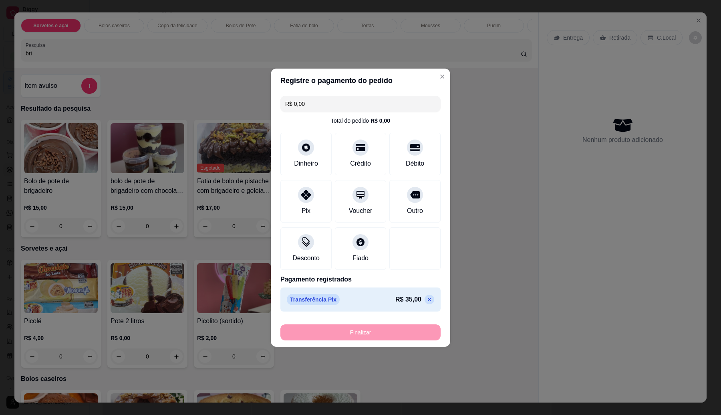
type input "-R$ 35,00"
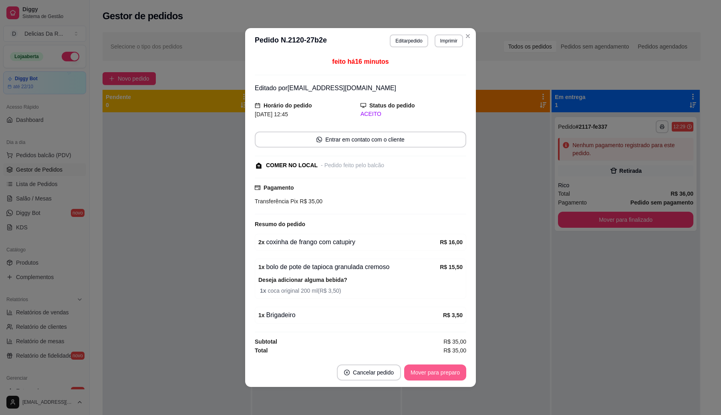
click at [427, 373] on button "Mover para preparo" at bounding box center [435, 372] width 62 height 16
click at [427, 373] on div "Mover para preparo" at bounding box center [429, 372] width 73 height 16
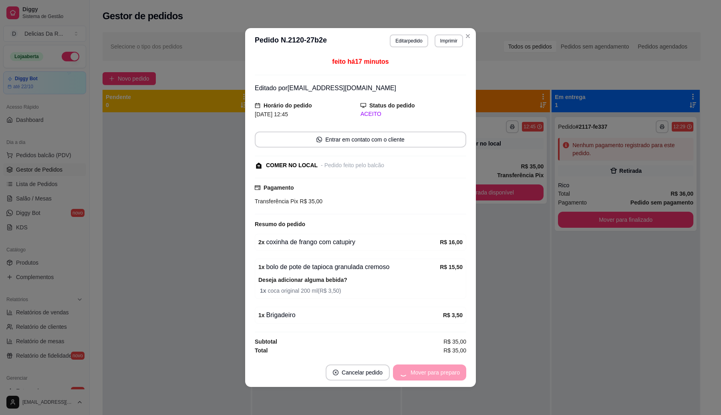
click at [427, 373] on div "Mover para preparo" at bounding box center [429, 372] width 73 height 16
click at [427, 373] on button "Mover para retirada disponível" at bounding box center [422, 372] width 86 height 16
click at [427, 373] on div "Mover para retirada disponível" at bounding box center [422, 372] width 89 height 16
click at [427, 373] on div "Mover para retirada disponível" at bounding box center [416, 372] width 100 height 16
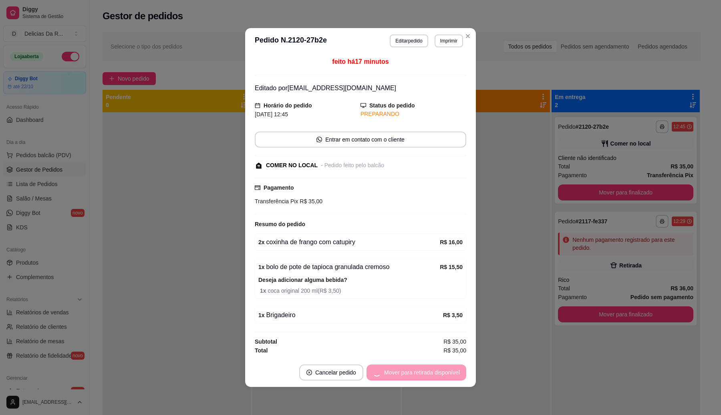
click at [427, 373] on div "Mover para retirada disponível" at bounding box center [416, 372] width 100 height 16
click at [427, 373] on button "Mover para finalizado" at bounding box center [433, 372] width 64 height 16
click at [425, 372] on div "Mover para finalizado" at bounding box center [433, 372] width 66 height 16
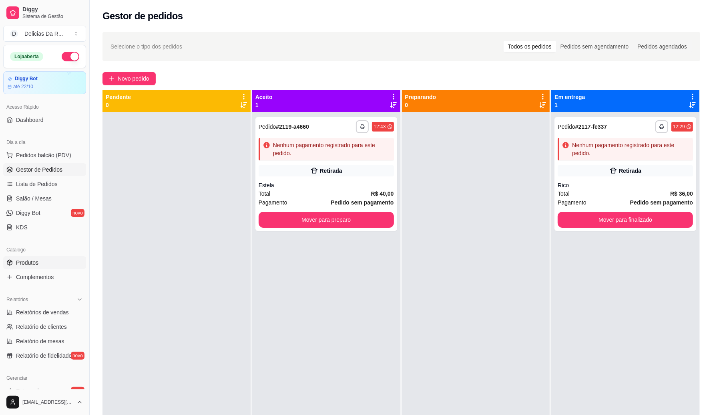
click at [28, 264] on span "Produtos" at bounding box center [27, 262] width 22 height 8
click at [29, 261] on span "Produtos" at bounding box center [27, 262] width 22 height 8
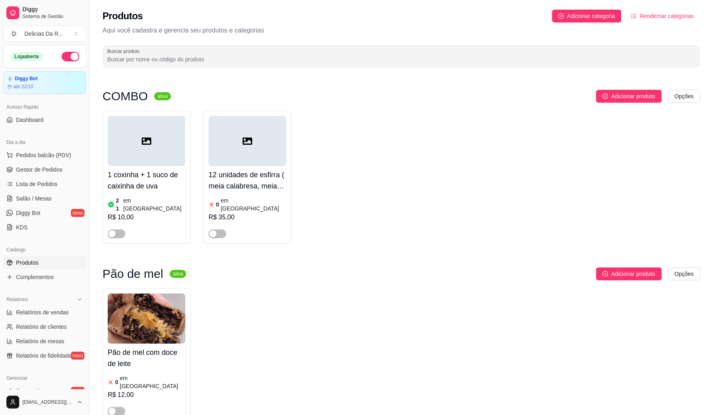
click at [29, 263] on span "Produtos" at bounding box center [27, 262] width 22 height 8
click at [48, 165] on link "Gestor de Pedidos" at bounding box center [44, 169] width 83 height 13
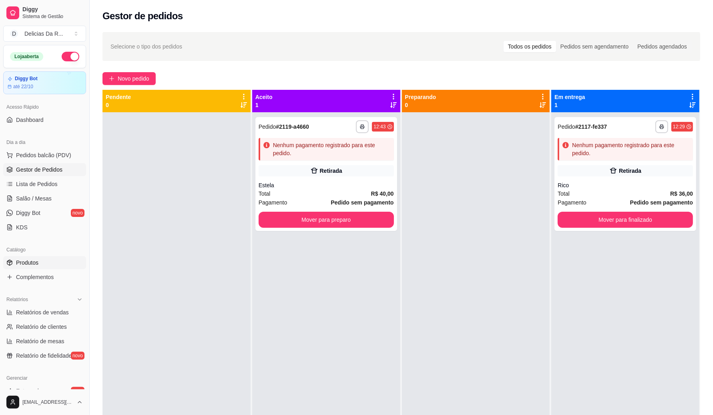
click at [54, 267] on link "Produtos" at bounding box center [44, 262] width 83 height 13
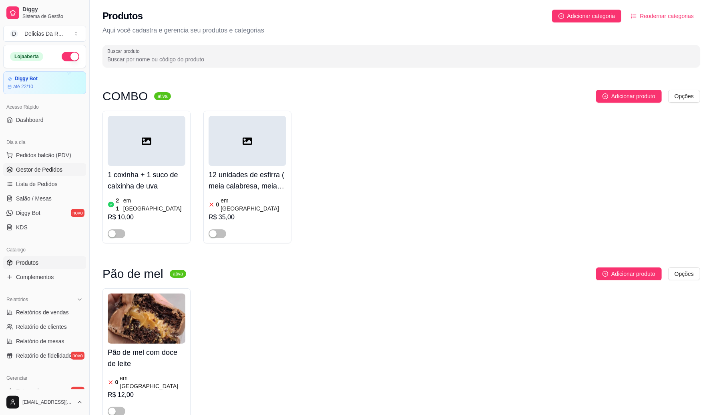
click at [46, 173] on span "Gestor de Pedidos" at bounding box center [39, 169] width 46 height 8
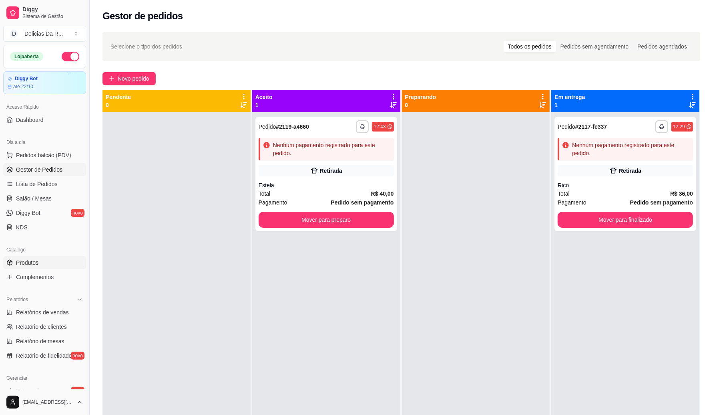
click at [50, 267] on link "Produtos" at bounding box center [44, 262] width 83 height 13
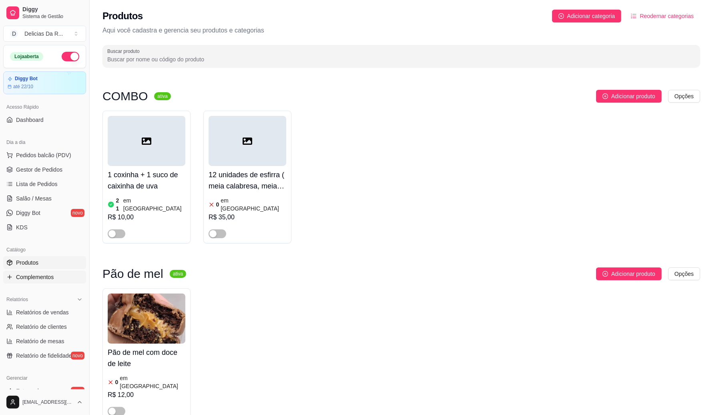
click at [44, 278] on span "Complementos" at bounding box center [35, 277] width 38 height 8
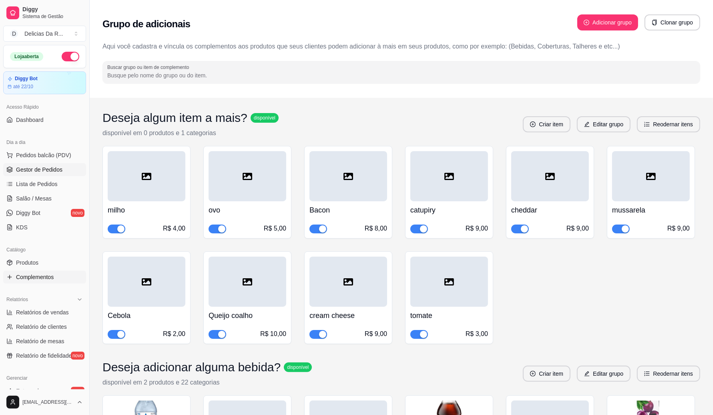
click at [56, 171] on span "Gestor de Pedidos" at bounding box center [39, 169] width 46 height 8
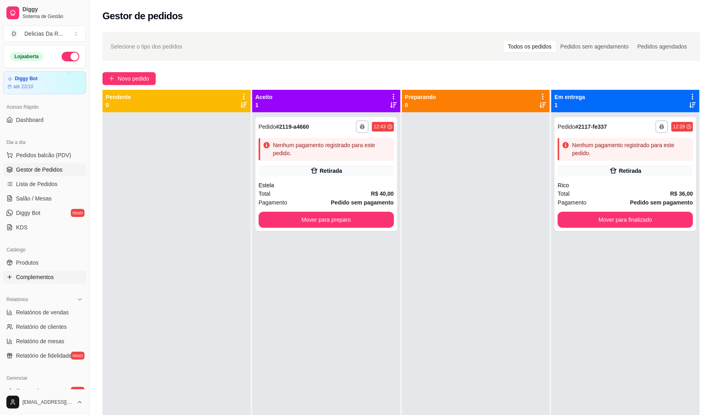
click at [58, 277] on link "Complementos" at bounding box center [44, 276] width 83 height 13
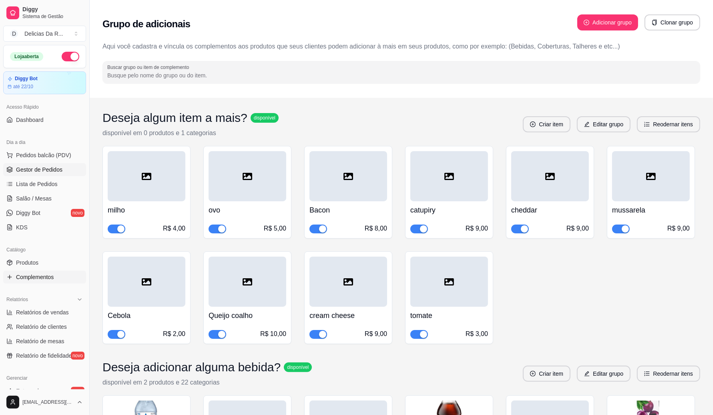
click at [58, 169] on span "Gestor de Pedidos" at bounding box center [39, 169] width 46 height 8
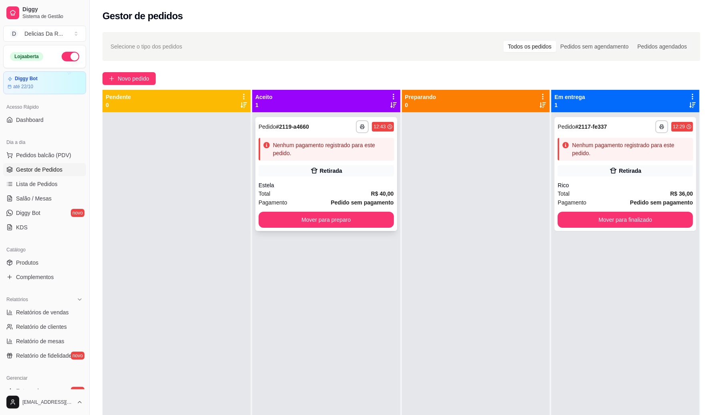
click at [302, 183] on div "Estela" at bounding box center [326, 185] width 135 height 8
click at [24, 261] on span "Produtos" at bounding box center [27, 262] width 22 height 8
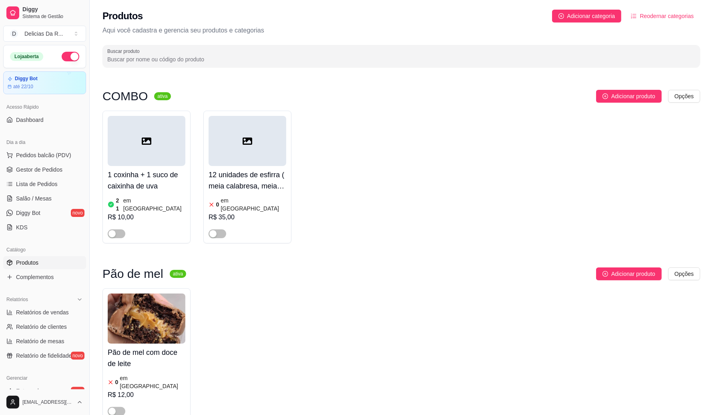
click at [28, 264] on span "Produtos" at bounding box center [27, 262] width 22 height 8
click at [40, 166] on span "Gestor de Pedidos" at bounding box center [39, 169] width 46 height 8
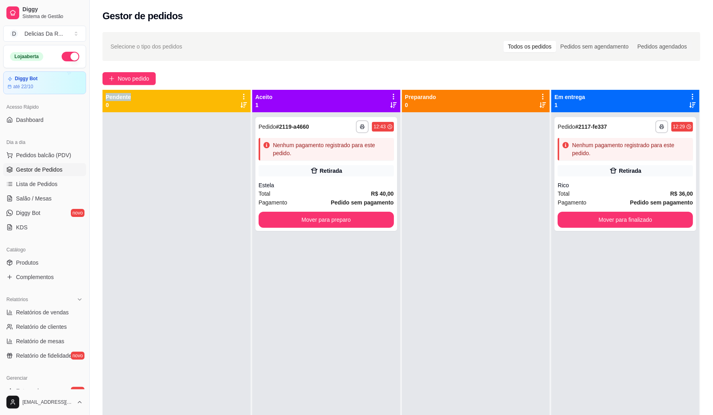
drag, startPoint x: 103, startPoint y: 96, endPoint x: 145, endPoint y: 97, distance: 42.1
click at [145, 97] on div "Pendente 0" at bounding box center [177, 101] width 148 height 22
click at [286, 92] on div "Aceito 1" at bounding box center [326, 101] width 148 height 22
click at [47, 273] on span "Complementos" at bounding box center [35, 277] width 38 height 8
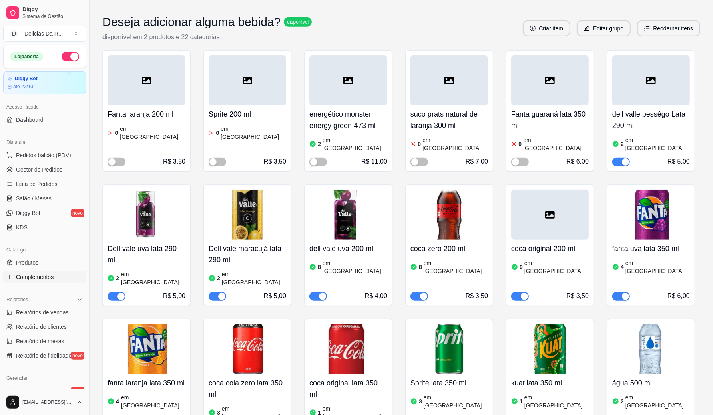
scroll to position [350, 0]
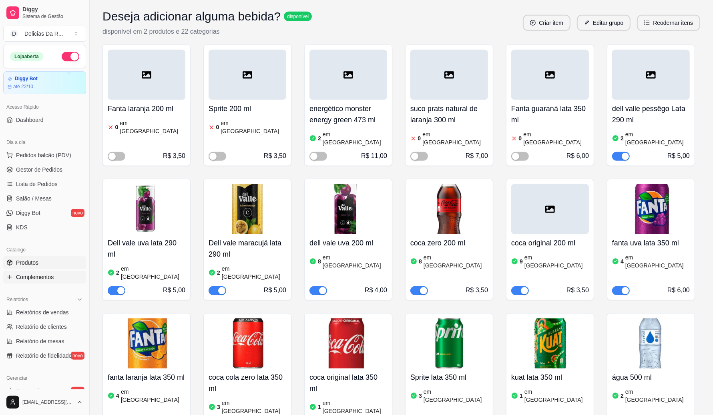
click at [34, 259] on span "Produtos" at bounding box center [27, 262] width 22 height 8
click at [33, 262] on span "Produtos" at bounding box center [27, 262] width 22 height 8
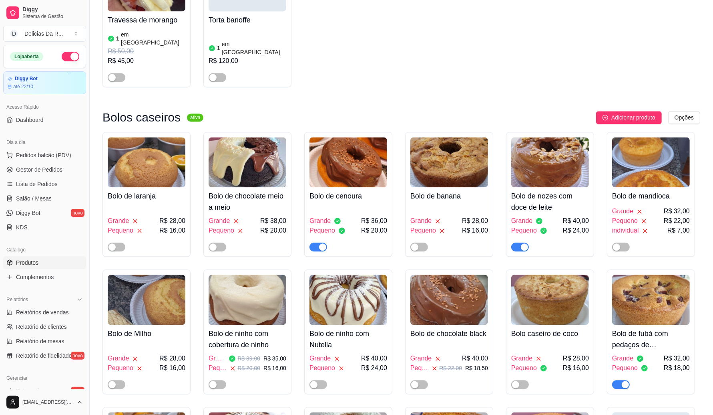
scroll to position [1602, 0]
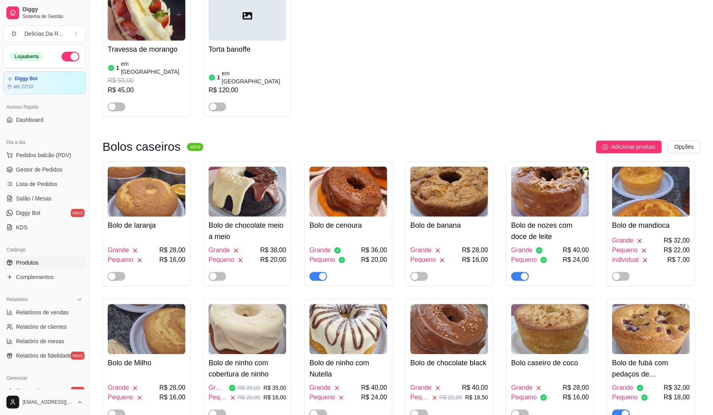
click at [350, 234] on div "Grande R$ 36,00 Pequeno R$ 20,00" at bounding box center [349, 257] width 78 height 46
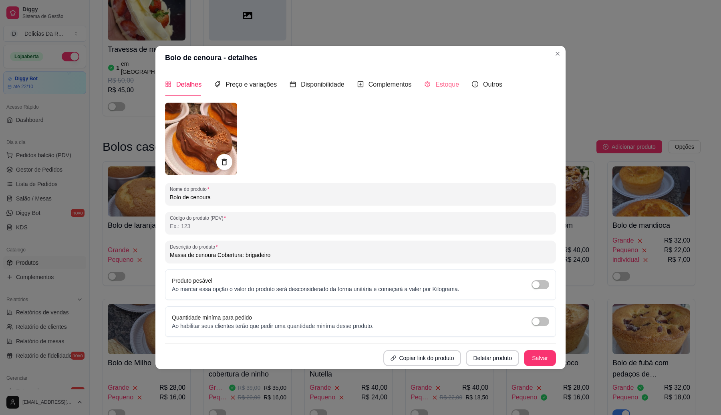
click at [427, 91] on div "Estoque" at bounding box center [441, 84] width 35 height 23
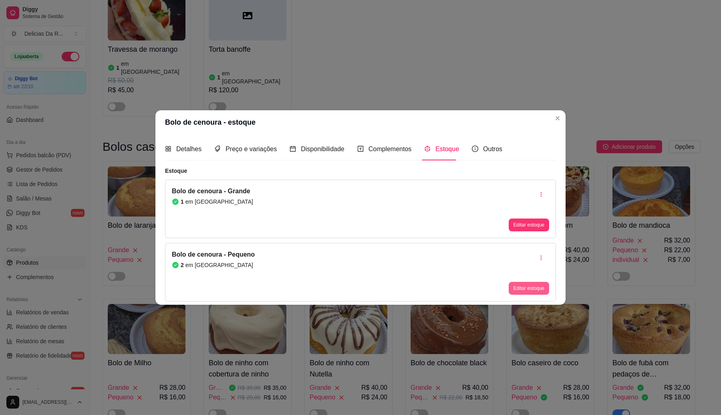
click at [540, 291] on button "Editar estoque" at bounding box center [529, 288] width 40 height 13
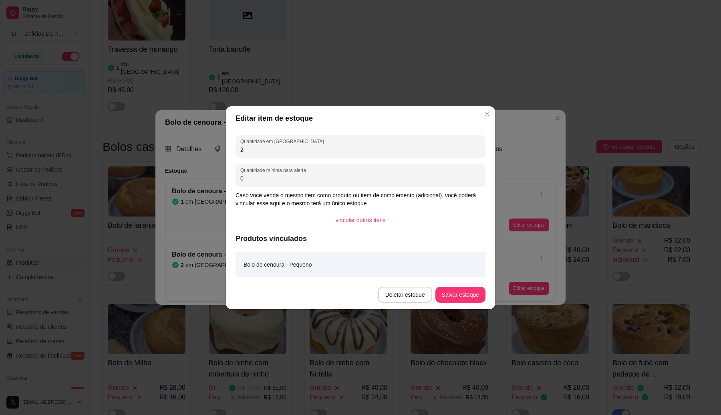
click at [317, 153] on input "2" at bounding box center [360, 149] width 240 height 8
type input "9"
click at [454, 288] on button "Salvar estoque" at bounding box center [460, 294] width 50 height 16
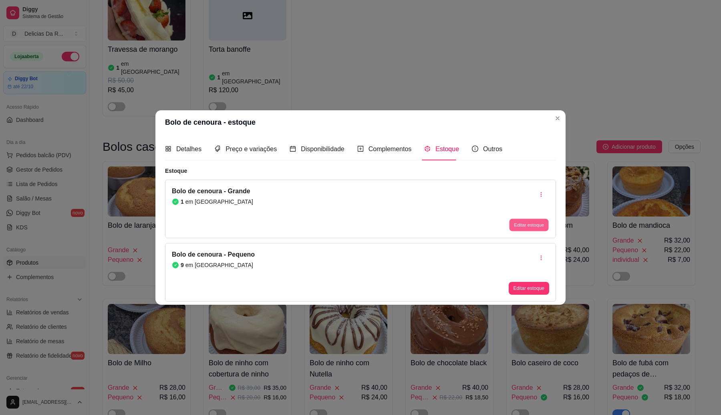
click at [539, 223] on button "Editar estoque" at bounding box center [528, 225] width 39 height 12
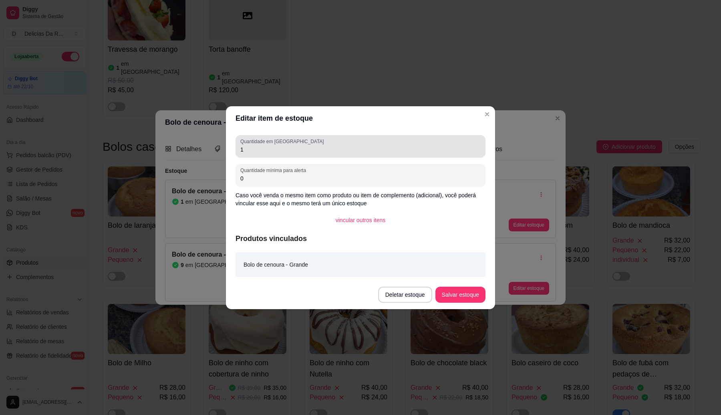
click at [403, 141] on div "1" at bounding box center [360, 146] width 240 height 16
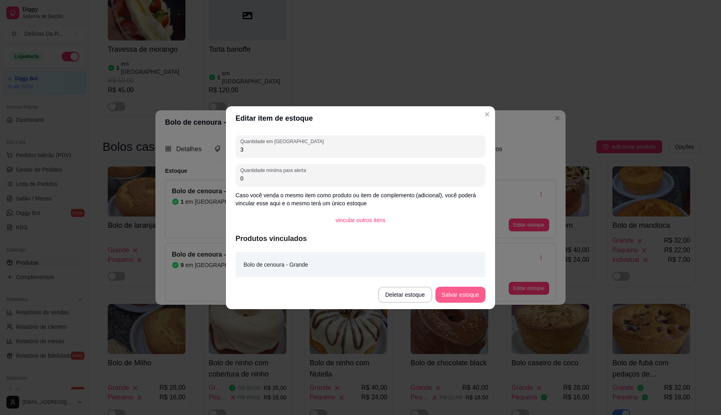
type input "3"
click at [463, 292] on button "Salvar estoque" at bounding box center [460, 294] width 50 height 16
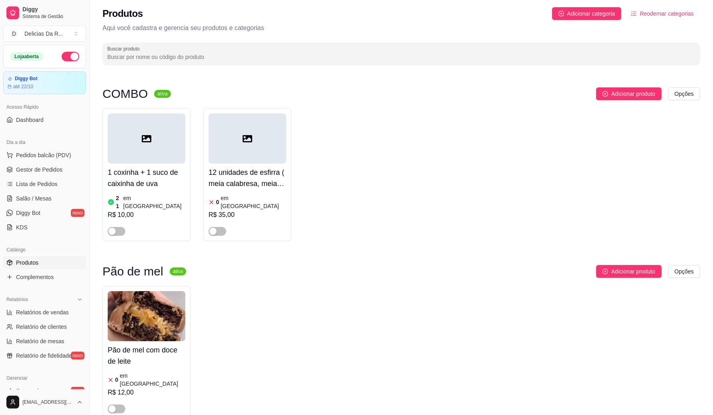
scroll to position [0, 0]
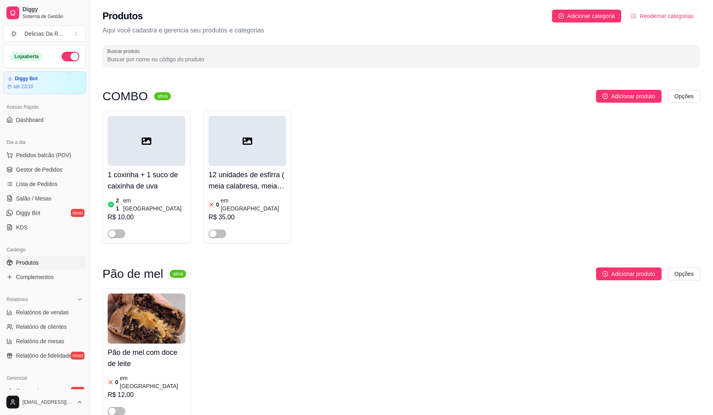
click at [308, 5] on div "Produtos Adicionar categoria Reodernar categorias Aqui você cadastra e gerencia…" at bounding box center [402, 36] width 624 height 72
click at [47, 175] on link "Gestor de Pedidos" at bounding box center [44, 169] width 83 height 13
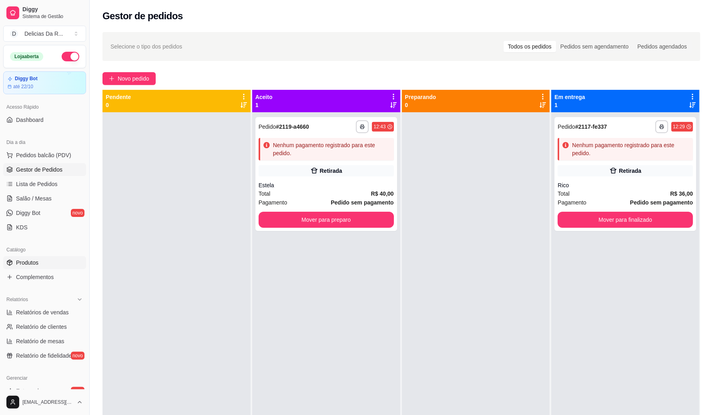
click at [32, 264] on span "Produtos" at bounding box center [27, 262] width 22 height 8
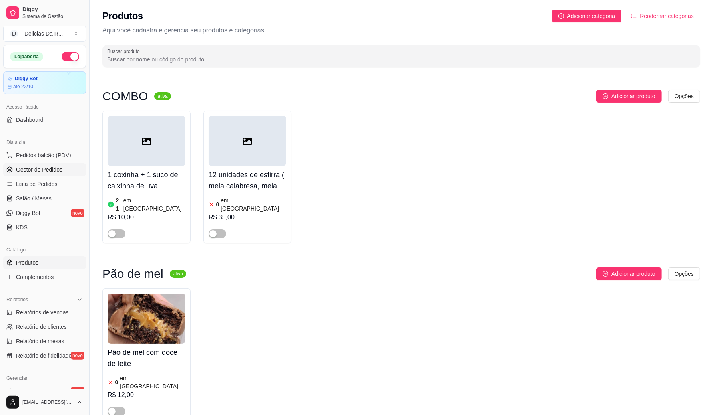
click at [51, 169] on span "Gestor de Pedidos" at bounding box center [39, 169] width 46 height 8
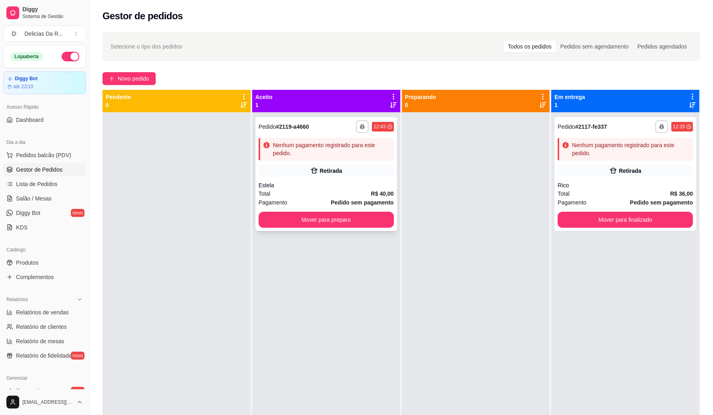
click at [369, 163] on div "**********" at bounding box center [327, 174] width 142 height 114
click at [127, 78] on span "Novo pedido" at bounding box center [134, 78] width 32 height 9
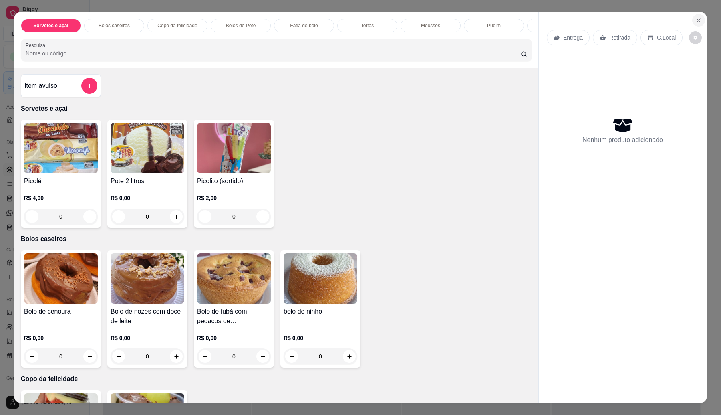
click at [692, 21] on button "Close" at bounding box center [698, 20] width 13 height 13
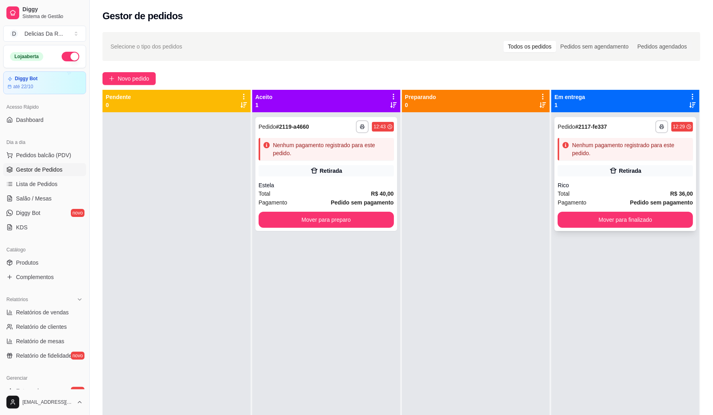
click at [622, 171] on div "Retirada" at bounding box center [630, 171] width 22 height 8
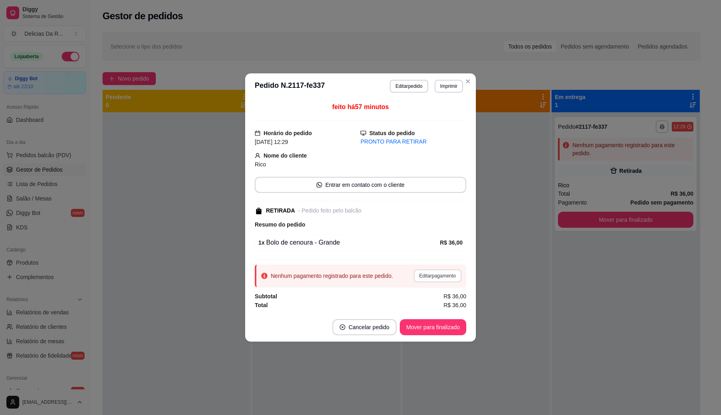
click at [444, 276] on button "Editar pagamento" at bounding box center [438, 275] width 48 height 13
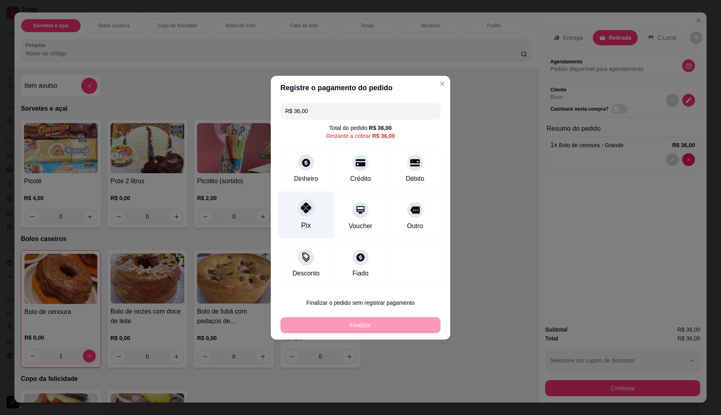
click at [299, 211] on div at bounding box center [306, 208] width 18 height 18
type input "R$ 0,00"
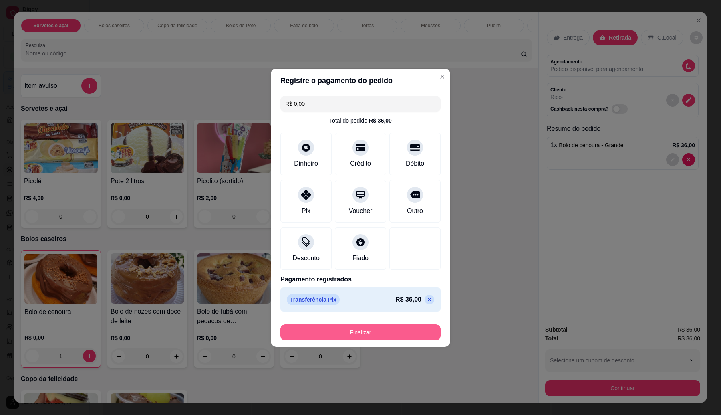
click at [387, 330] on button "Finalizar" at bounding box center [360, 332] width 160 height 16
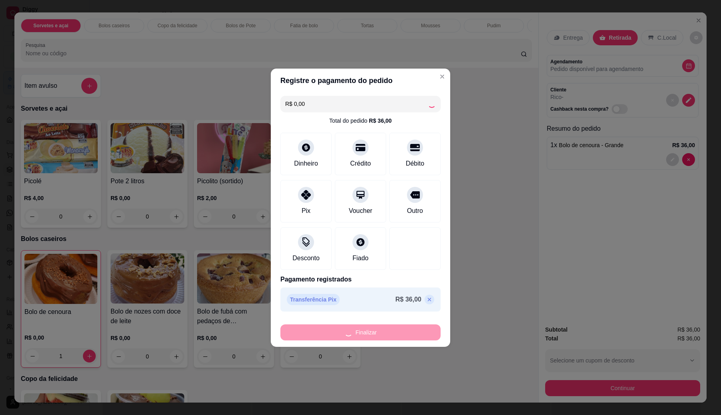
type input "0"
type input "-R$ 36,00"
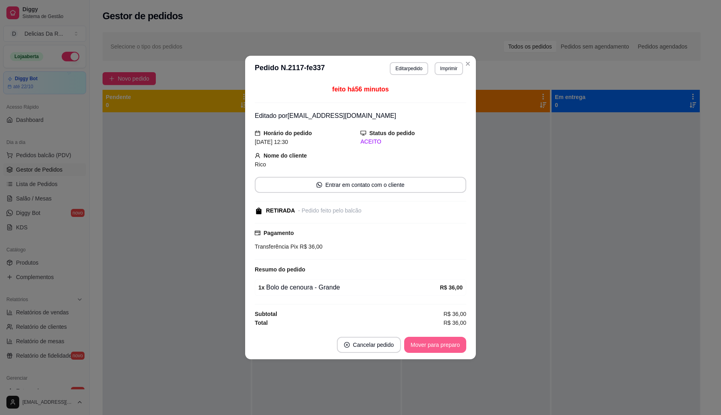
click at [465, 345] on button "Mover para preparo" at bounding box center [435, 344] width 62 height 16
click at [465, 345] on div "Mover para preparo" at bounding box center [429, 344] width 73 height 16
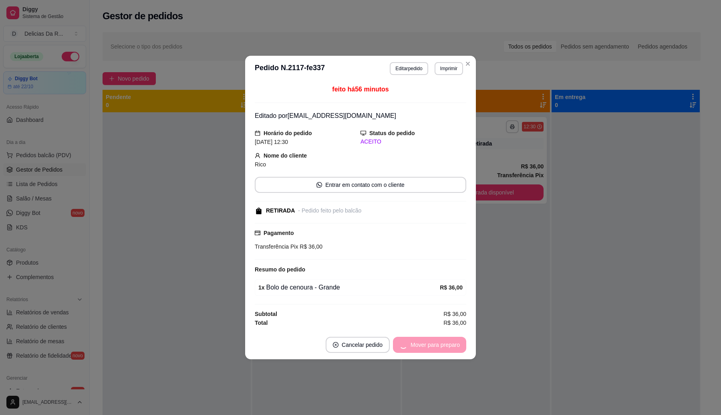
click at [465, 345] on div "Mover para preparo" at bounding box center [429, 344] width 73 height 16
click at [465, 345] on button "Mover para retirada disponível" at bounding box center [422, 345] width 86 height 16
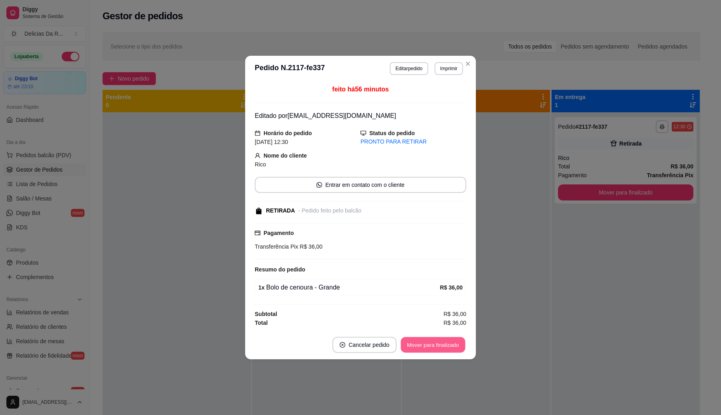
click at [466, 346] on div "Mover para finalizado" at bounding box center [433, 344] width 66 height 16
click at [466, 346] on div "Mover para finalizado" at bounding box center [428, 344] width 78 height 16
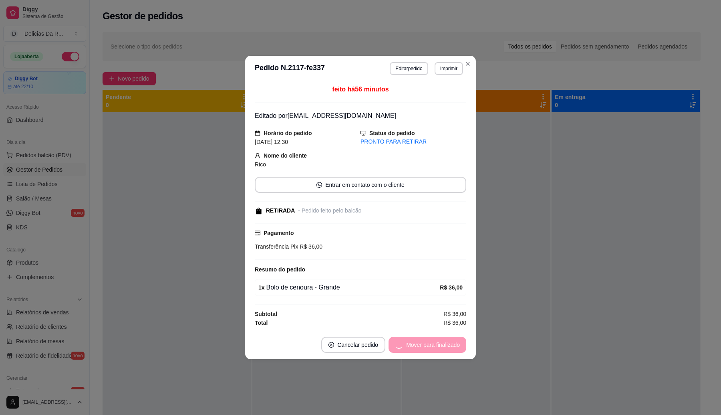
click at [465, 346] on div "Mover para finalizado" at bounding box center [428, 344] width 78 height 16
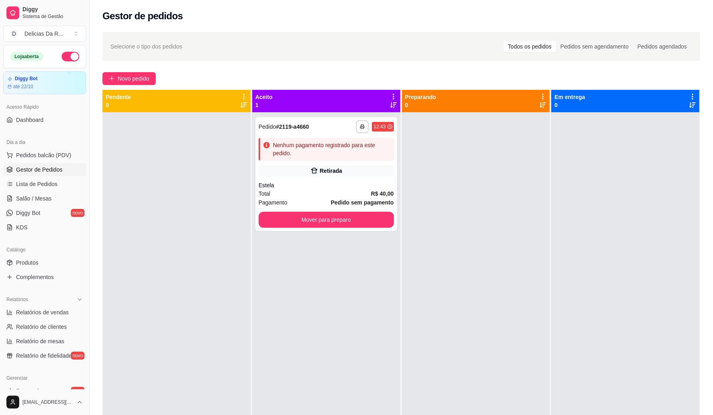
drag, startPoint x: 449, startPoint y: 344, endPoint x: 451, endPoint y: 338, distance: 5.6
click at [449, 344] on div at bounding box center [476, 319] width 148 height 415
click at [24, 261] on span "Produtos" at bounding box center [27, 262] width 22 height 8
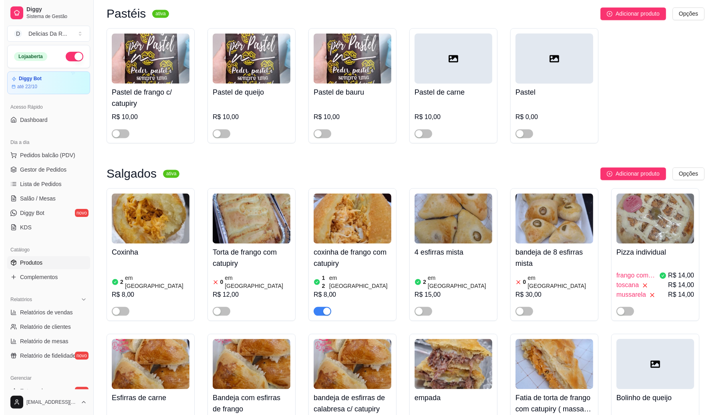
scroll to position [7242, 0]
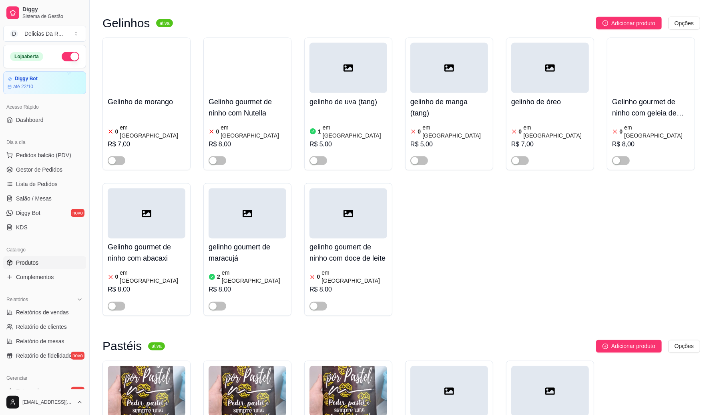
scroll to position [6923, 0]
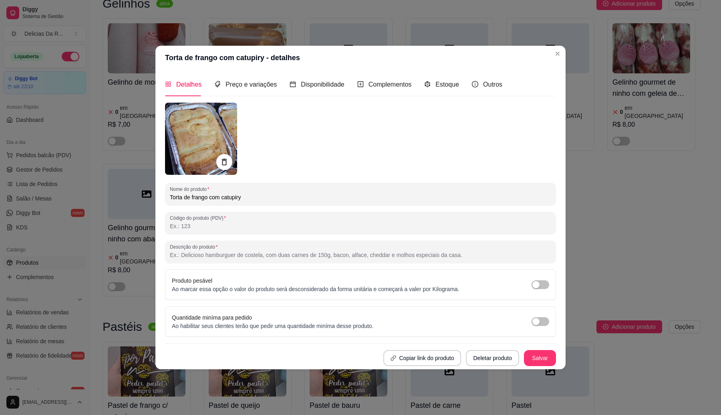
click at [442, 77] on div "Estoque" at bounding box center [441, 84] width 35 height 23
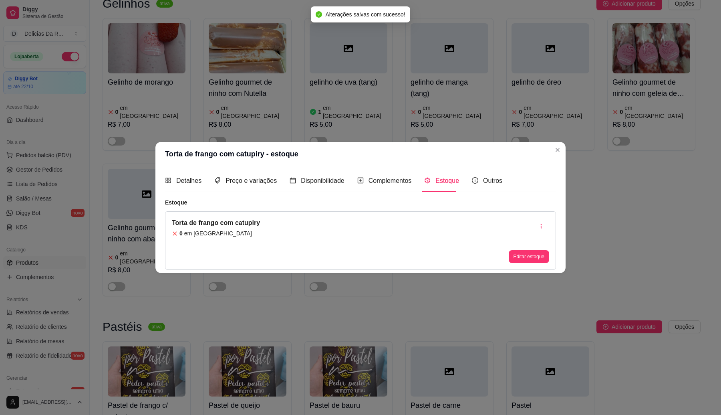
click at [550, 256] on div "Torta de frango com catupiry 0 em estoque Editar estoque" at bounding box center [360, 240] width 391 height 58
click at [546, 257] on button "Editar estoque" at bounding box center [529, 256] width 40 height 13
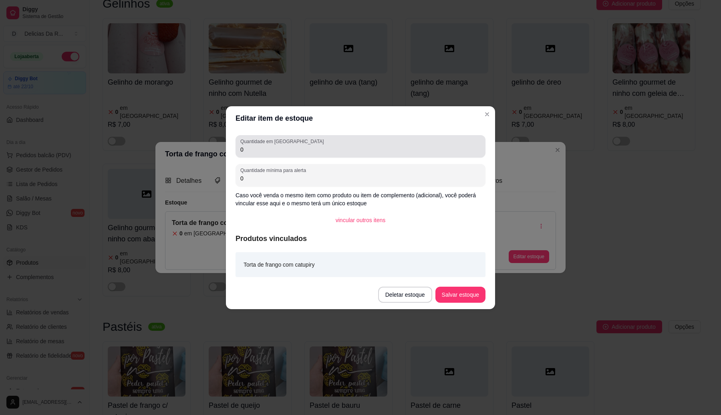
click at [403, 145] on div "0" at bounding box center [360, 146] width 240 height 16
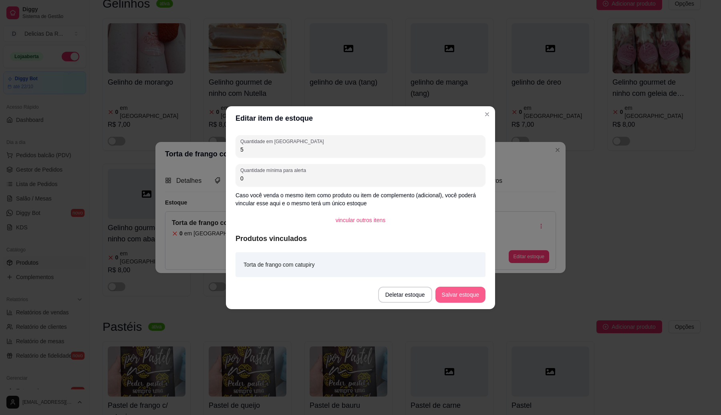
type input "5"
click at [469, 290] on button "Salvar estoque" at bounding box center [460, 294] width 50 height 16
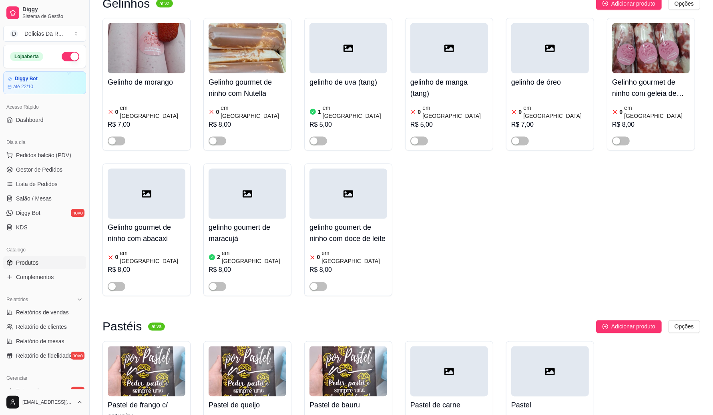
drag, startPoint x: 706, startPoint y: 189, endPoint x: 717, endPoint y: 187, distance: 11.9
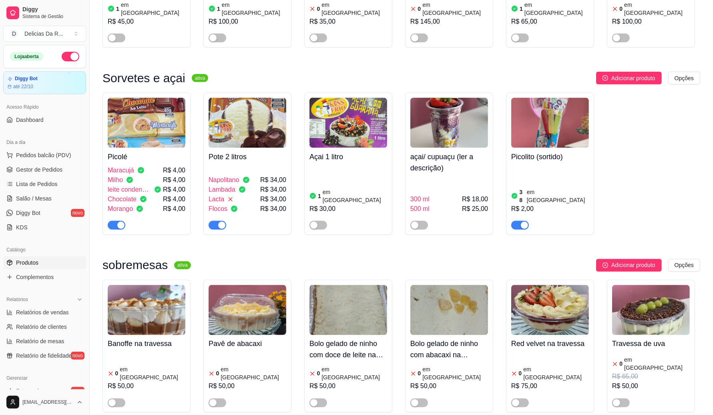
scroll to position [865, 0]
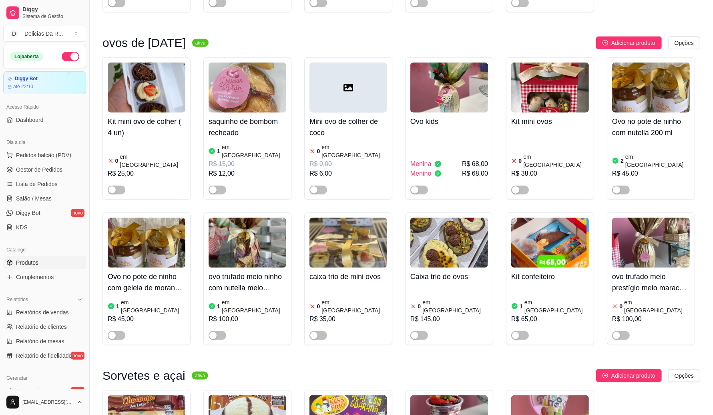
click at [52, 165] on link "Gestor de Pedidos" at bounding box center [44, 169] width 83 height 13
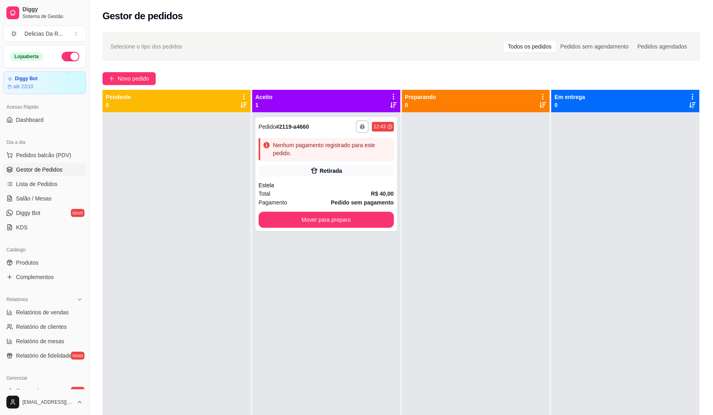
click at [197, 149] on div at bounding box center [177, 319] width 148 height 415
drag, startPoint x: 197, startPoint y: 149, endPoint x: 201, endPoint y: 139, distance: 10.4
click at [198, 147] on div at bounding box center [177, 319] width 148 height 415
click at [123, 73] on button "Novo pedido" at bounding box center [129, 78] width 53 height 13
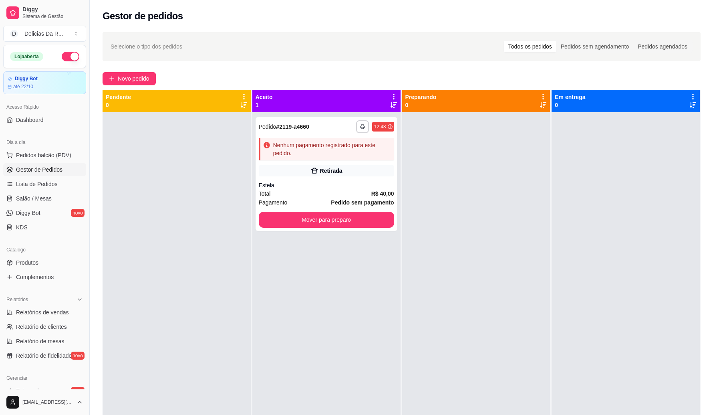
click at [142, 57] on input "Pesquisa" at bounding box center [273, 53] width 495 height 8
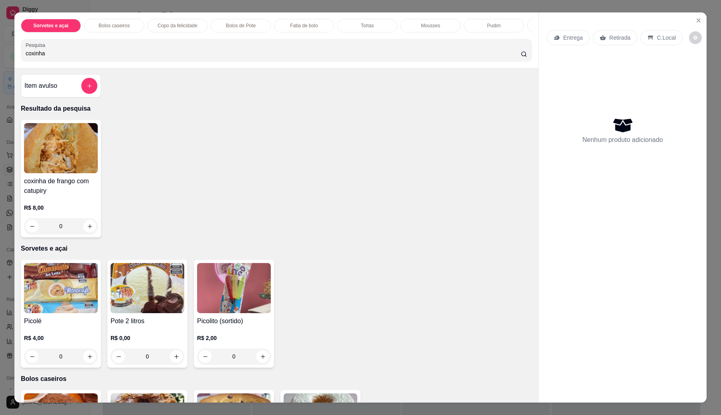
type input "coxinha"
click at [46, 173] on img at bounding box center [61, 148] width 74 height 50
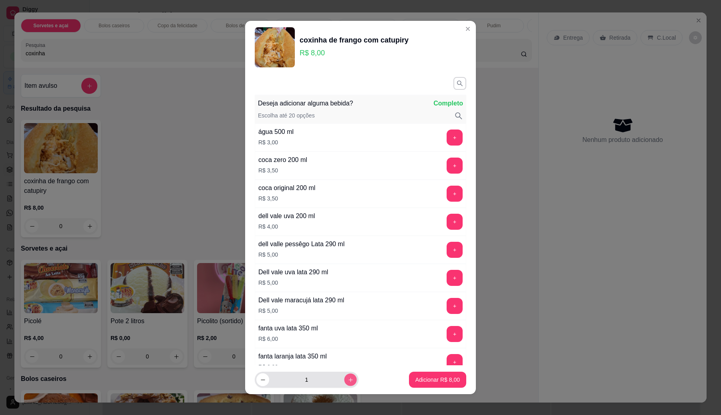
click at [348, 379] on icon "increase-product-quantity" at bounding box center [351, 380] width 6 height 6
type input "2"
click at [451, 383] on button "Adicionar R$ 16,00" at bounding box center [436, 379] width 60 height 16
type input "2"
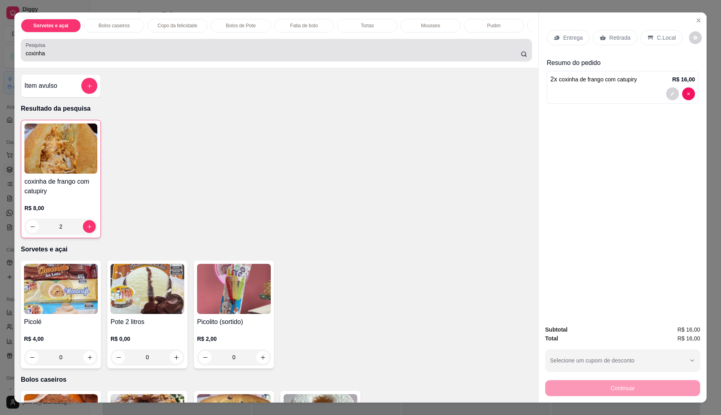
click at [183, 56] on div "coxinha" at bounding box center [276, 50] width 501 height 16
click at [179, 52] on div "coxinha" at bounding box center [276, 50] width 501 height 16
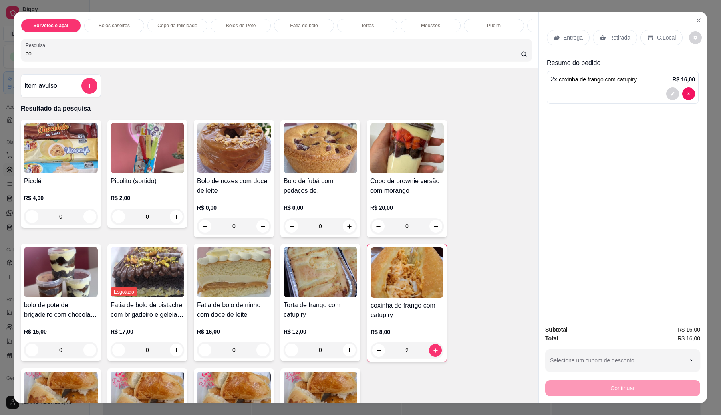
type input "c"
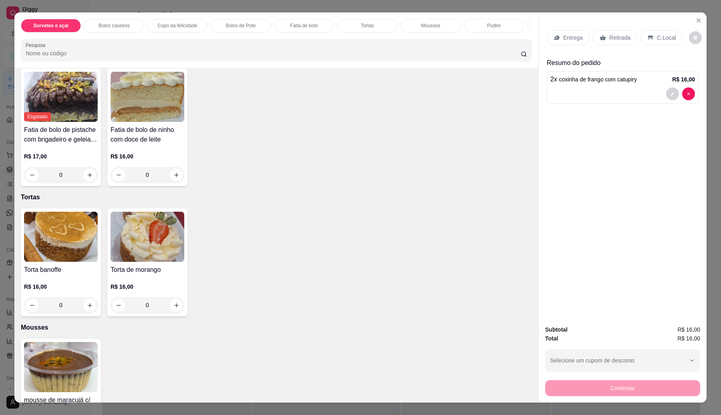
scroll to position [1200, 0]
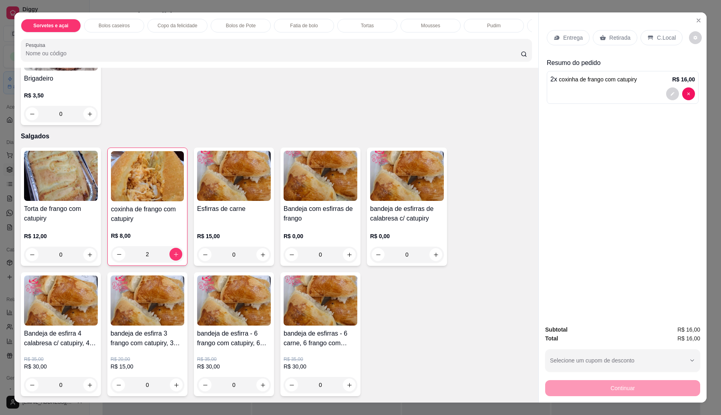
click at [232, 228] on div "R$ 15,00 0" at bounding box center [234, 243] width 74 height 38
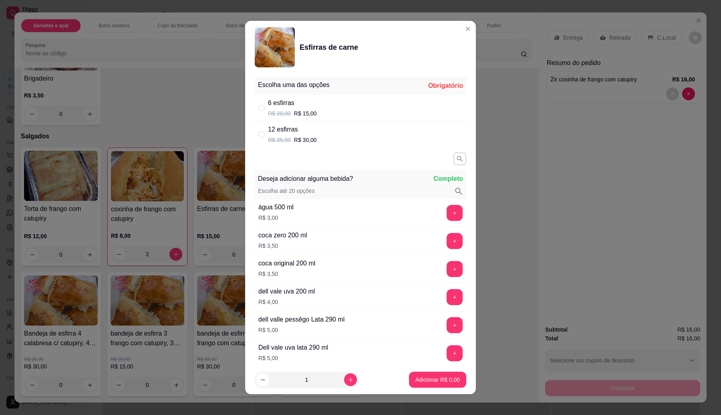
click at [322, 111] on div "6 esfirras R$ 20,00 R$ 15,00" at bounding box center [360, 108] width 211 height 26
radio input "true"
click at [429, 377] on p "Adicionar R$ 15,00" at bounding box center [436, 379] width 48 height 8
type input "1"
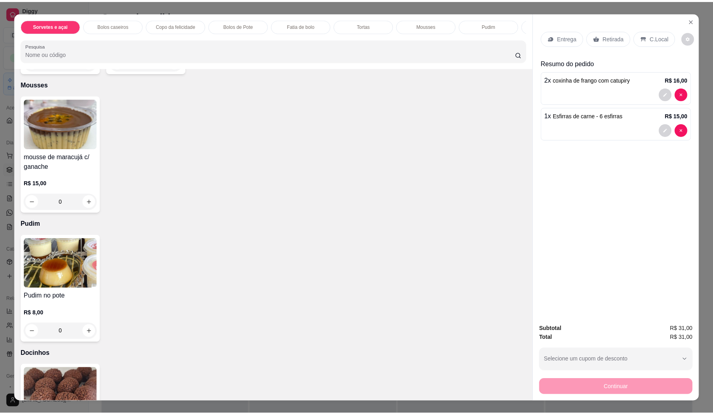
scroll to position [0, 0]
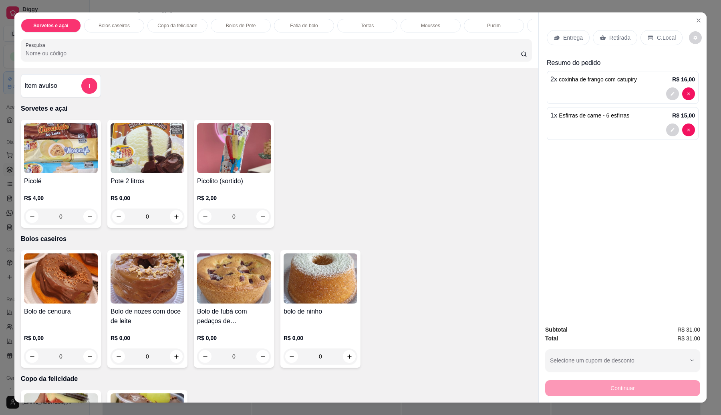
click at [153, 302] on img at bounding box center [148, 278] width 74 height 50
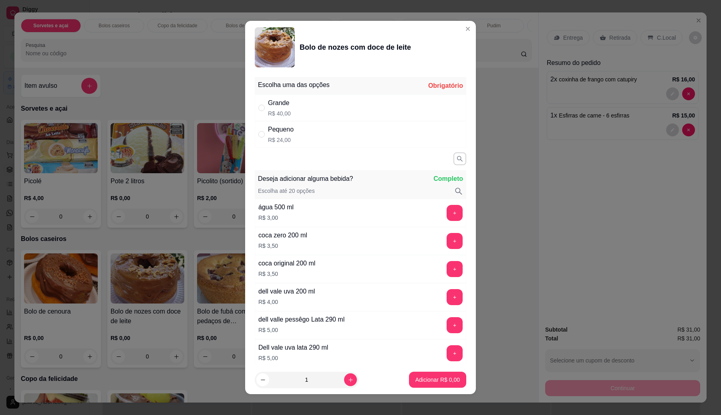
click at [282, 140] on p "R$ 24,00" at bounding box center [281, 140] width 26 height 8
radio input "true"
click at [431, 387] on button "Adicionar R$ 24,00" at bounding box center [436, 379] width 60 height 16
type input "1"
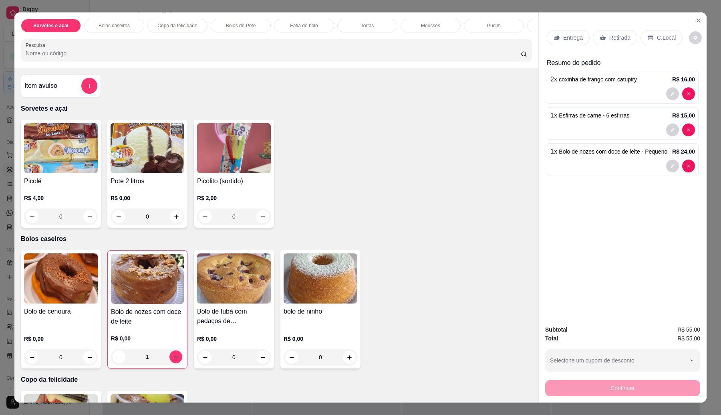
click at [621, 37] on p "Retirada" at bounding box center [619, 38] width 21 height 8
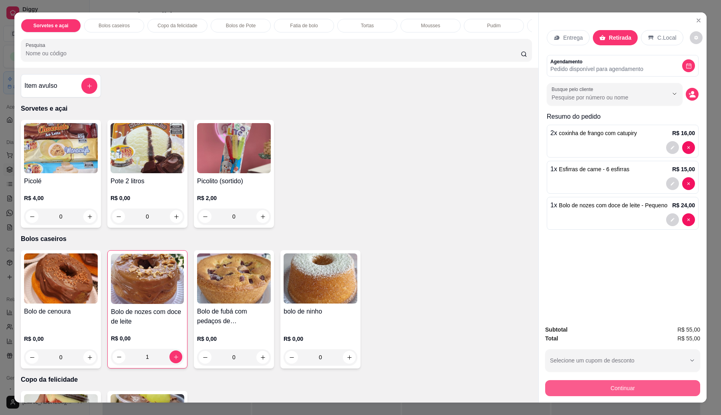
click at [626, 387] on button "Continuar" at bounding box center [622, 388] width 155 height 16
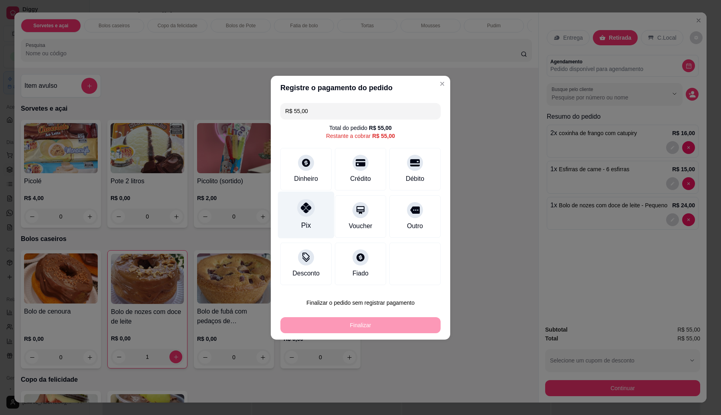
click at [309, 207] on icon at bounding box center [306, 207] width 10 height 10
type input "R$ 0,00"
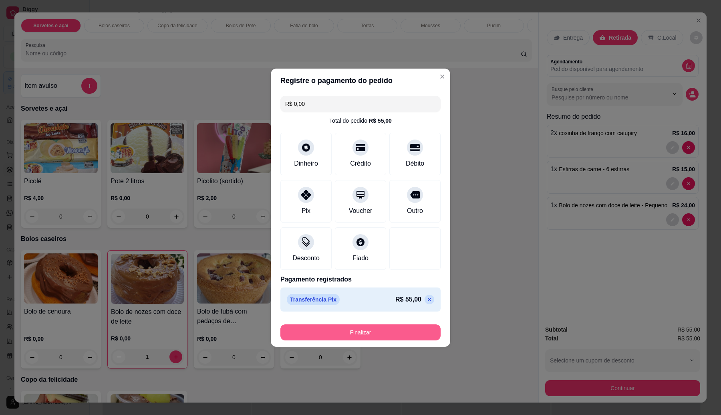
click at [362, 330] on button "Finalizar" at bounding box center [360, 332] width 160 height 16
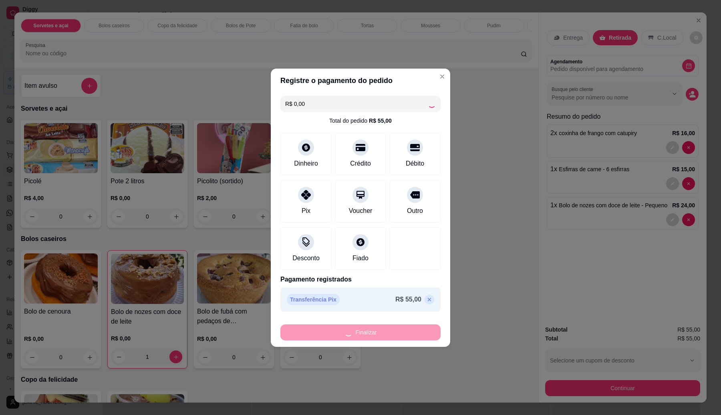
type input "0"
type input "-R$ 55,00"
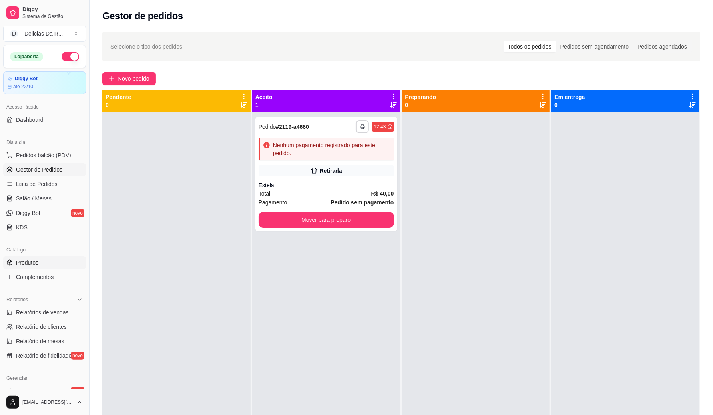
click at [34, 264] on span "Produtos" at bounding box center [27, 262] width 22 height 8
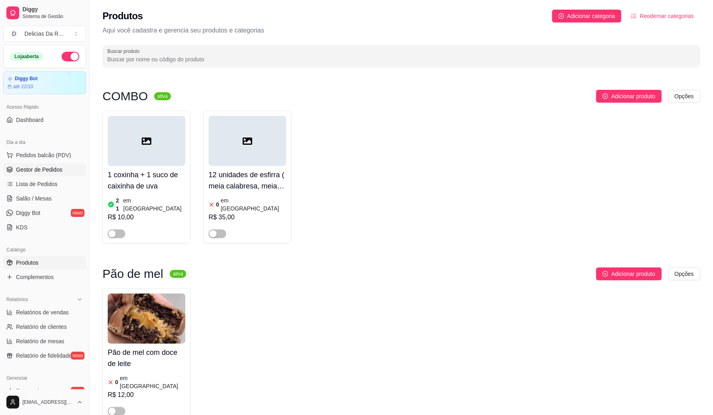
click at [49, 170] on span "Gestor de Pedidos" at bounding box center [39, 169] width 46 height 8
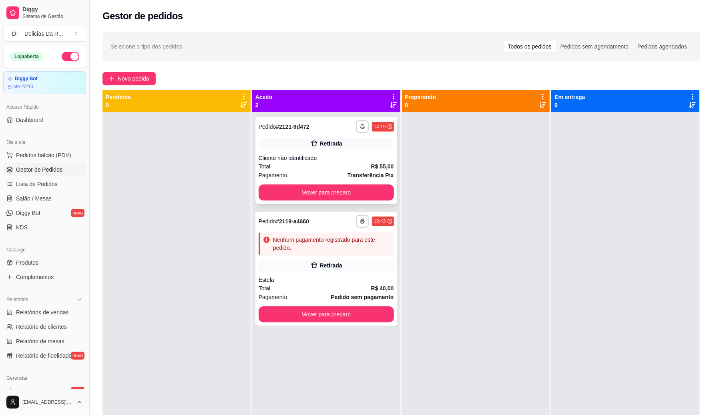
click at [322, 169] on div "Total R$ 55,00" at bounding box center [326, 166] width 135 height 9
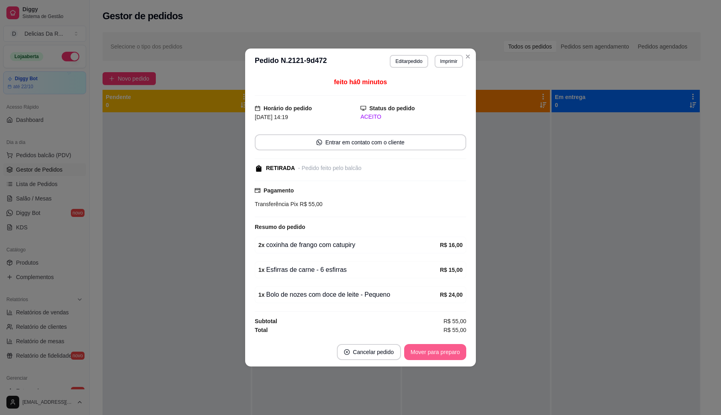
click at [435, 354] on button "Mover para preparo" at bounding box center [435, 352] width 62 height 16
click at [435, 354] on div "Mover para preparo" at bounding box center [429, 352] width 73 height 16
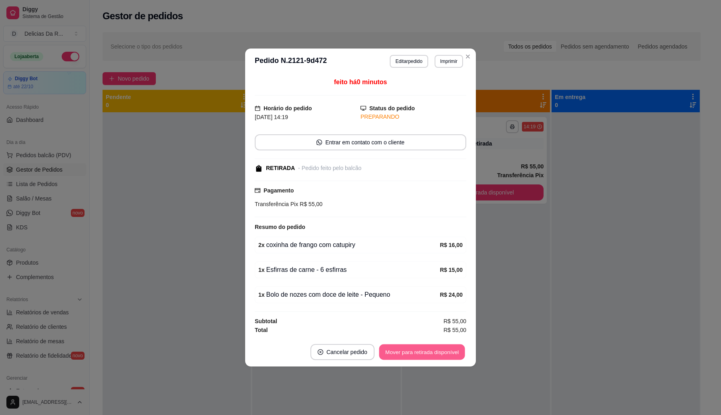
click at [435, 354] on button "Mover para retirada disponível" at bounding box center [422, 352] width 86 height 16
click at [434, 354] on div "Mover para retirada disponível" at bounding box center [422, 352] width 89 height 16
click at [433, 354] on div "Mover para retirada disponível" at bounding box center [416, 352] width 100 height 16
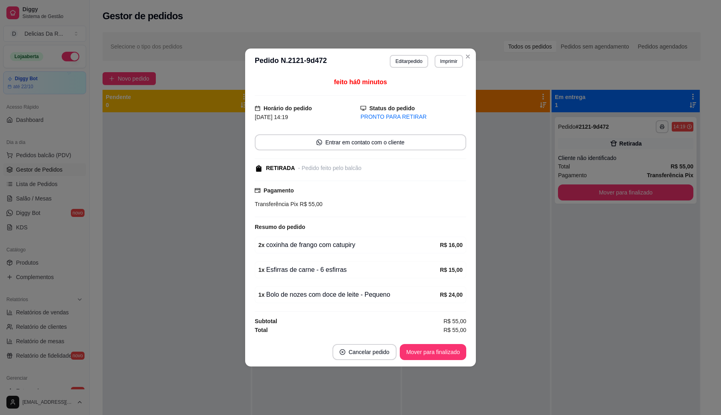
click at [433, 354] on button "Mover para finalizado" at bounding box center [433, 352] width 66 height 16
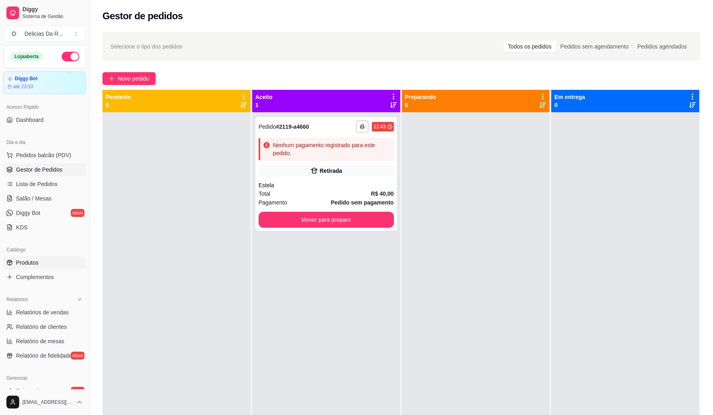
click at [41, 258] on link "Produtos" at bounding box center [44, 262] width 83 height 13
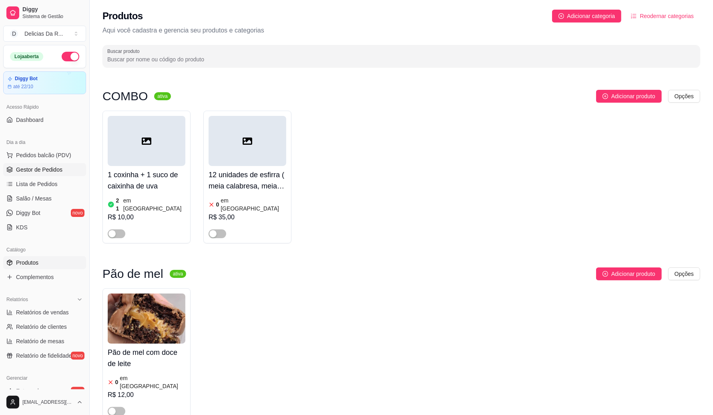
click at [41, 167] on span "Gestor de Pedidos" at bounding box center [39, 169] width 46 height 8
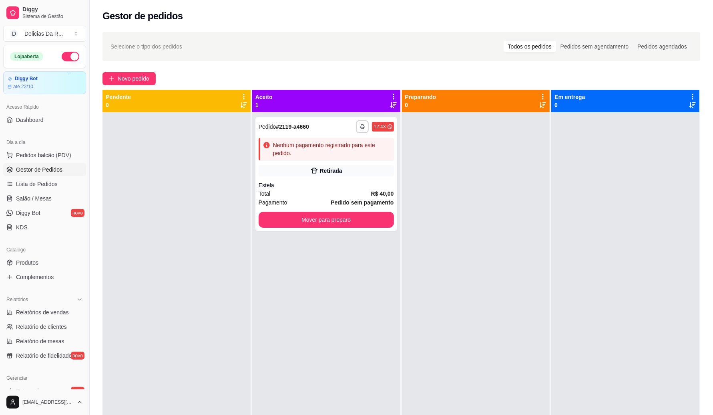
click at [411, 157] on div at bounding box center [476, 319] width 148 height 415
drag, startPoint x: 469, startPoint y: 153, endPoint x: 410, endPoint y: 181, distance: 65.6
click at [464, 173] on div at bounding box center [476, 319] width 148 height 415
click at [373, 180] on div "**********" at bounding box center [327, 174] width 142 height 114
click at [371, 191] on strong "R$ 40,00" at bounding box center [382, 193] width 23 height 6
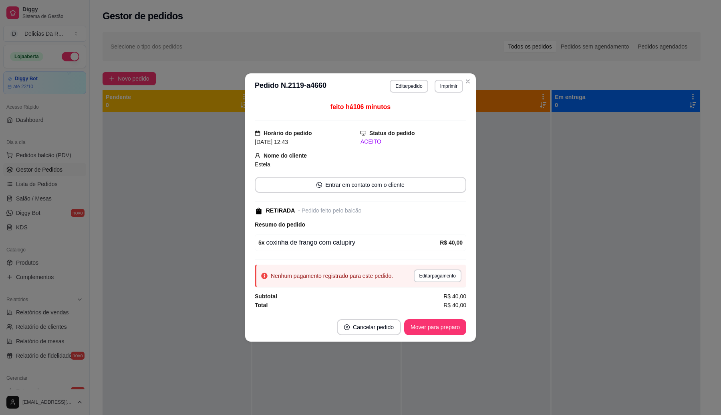
drag, startPoint x: 415, startPoint y: 93, endPoint x: 413, endPoint y: 85, distance: 8.3
click at [413, 89] on header "**********" at bounding box center [360, 86] width 231 height 26
click at [417, 81] on button "Editar pedido" at bounding box center [409, 86] width 38 height 13
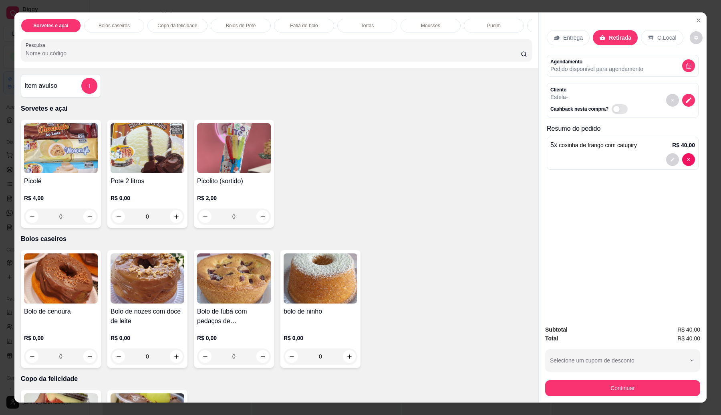
click at [566, 42] on div "Entrega" at bounding box center [568, 37] width 43 height 15
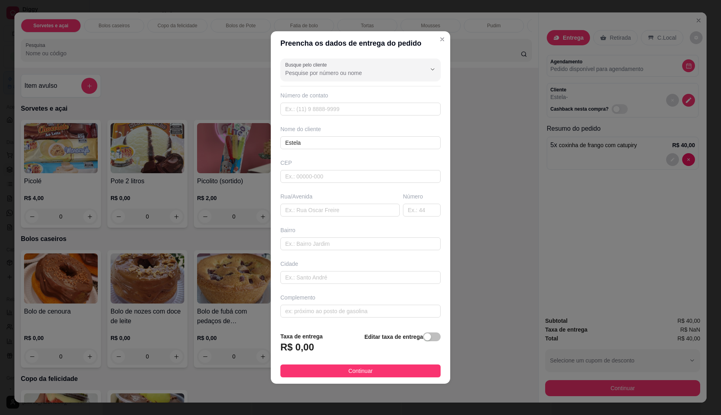
click at [389, 71] on input "Busque pelo cliente" at bounding box center [349, 73] width 128 height 8
click at [349, 89] on span "[PERSON_NAME]" at bounding box center [353, 91] width 132 height 8
type input "[PERSON_NAME]"
type input "11967295424"
type input "[PERSON_NAME]"
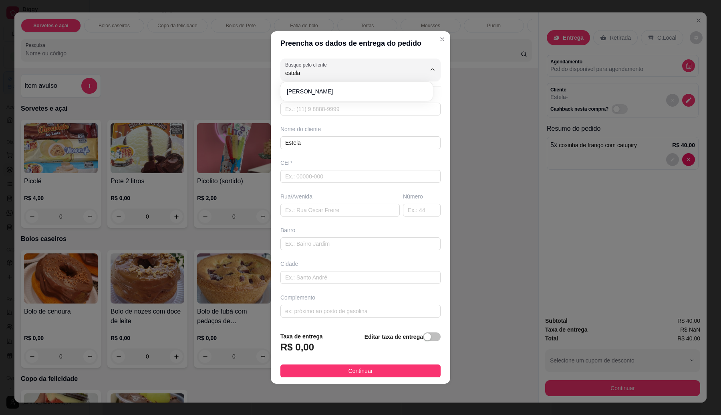
type input "08576080"
type input "Rua [PERSON_NAME]"
type input "159"
type input "[GEOGRAPHIC_DATA]"
type input "Itaquaquecetuba"
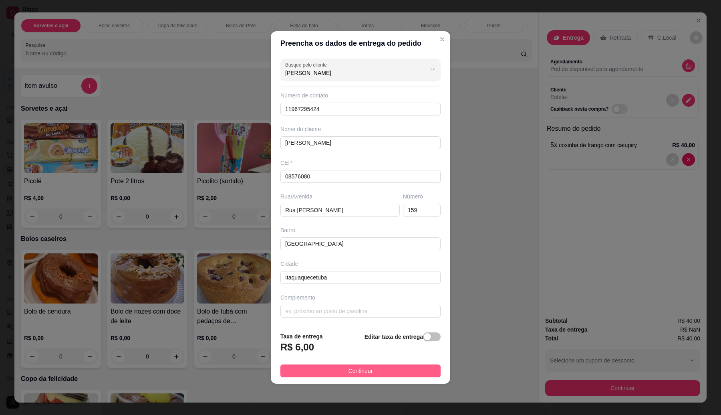
click at [355, 366] on button "Continuar" at bounding box center [360, 370] width 160 height 13
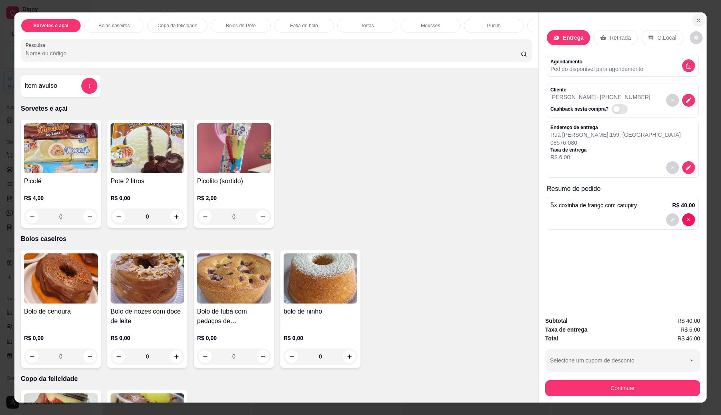
click at [692, 15] on button "Close" at bounding box center [698, 20] width 13 height 13
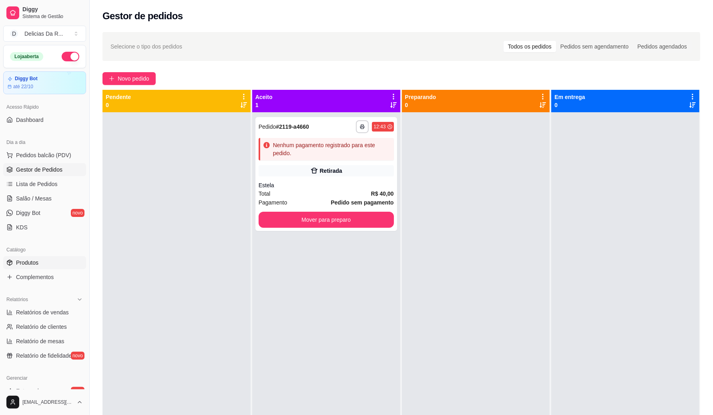
click at [40, 263] on link "Produtos" at bounding box center [44, 262] width 83 height 13
click at [39, 264] on link "Produtos" at bounding box center [44, 262] width 83 height 13
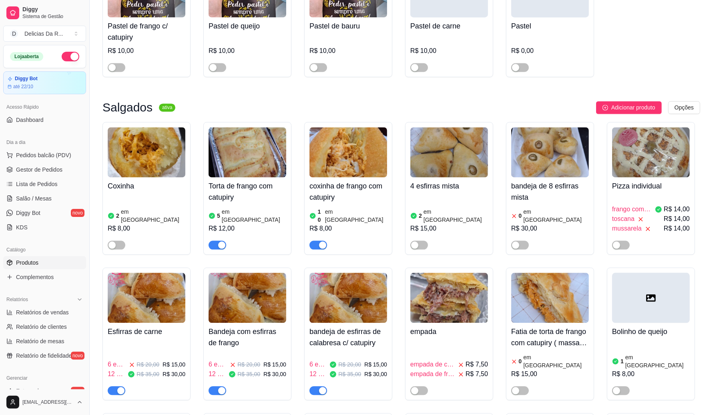
scroll to position [7073, 0]
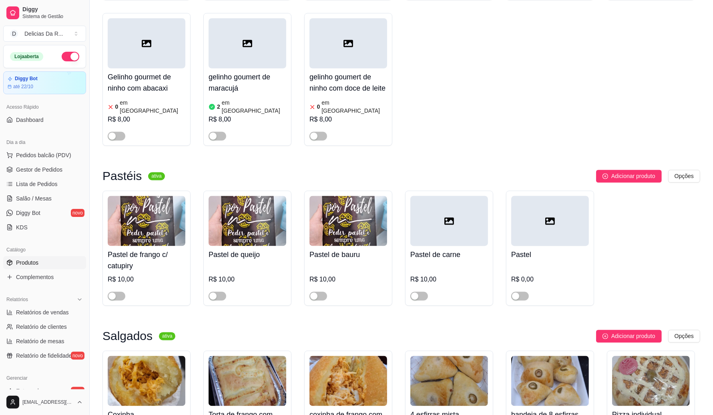
click at [366, 356] on img at bounding box center [349, 381] width 78 height 50
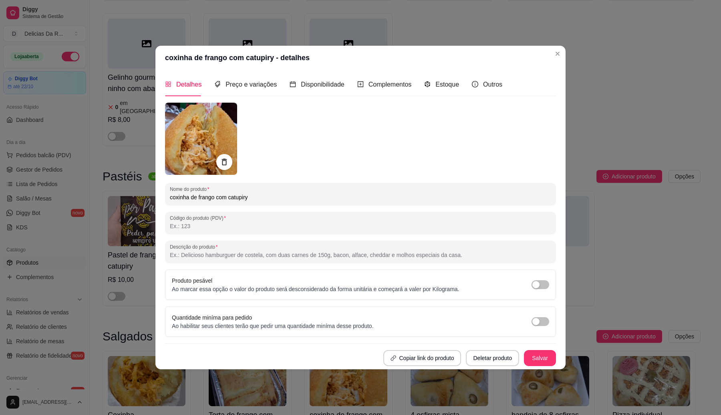
click at [437, 91] on div "Estoque" at bounding box center [441, 84] width 35 height 23
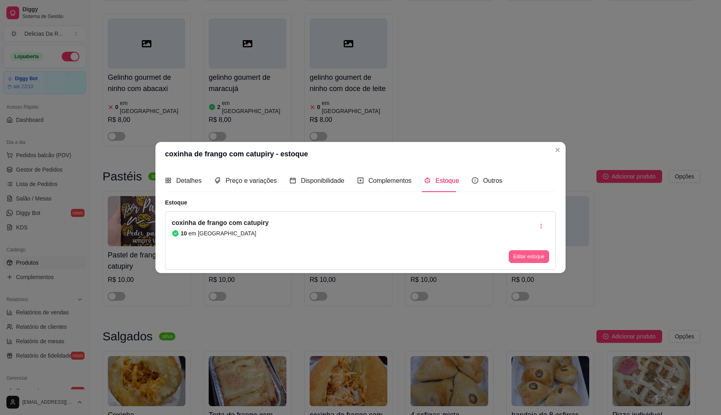
click at [513, 252] on button "Editar estoque" at bounding box center [529, 256] width 40 height 13
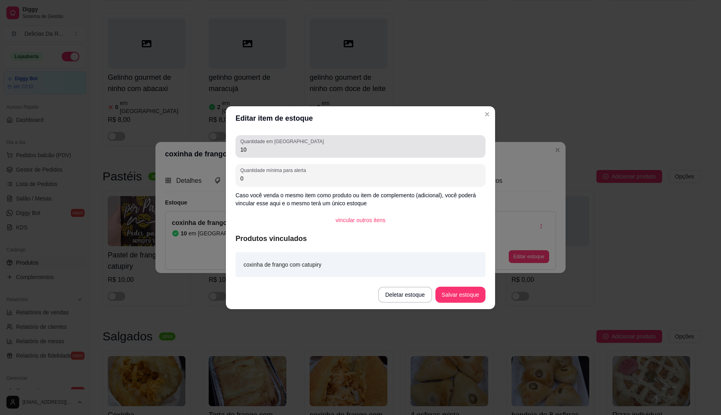
click at [380, 142] on div "10" at bounding box center [360, 146] width 240 height 16
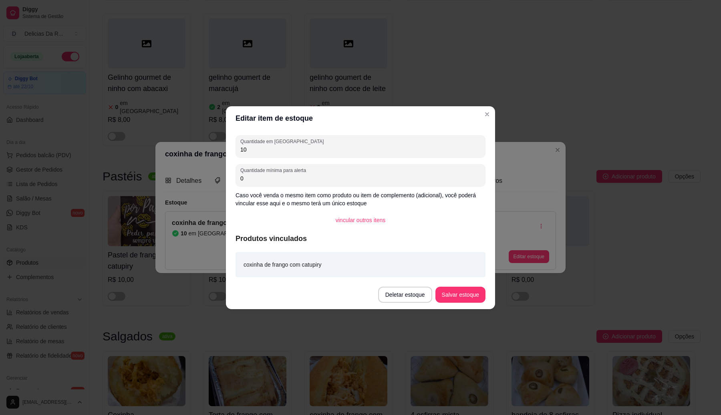
type input "1"
type input "13"
click at [458, 294] on button "Salvar estoque" at bounding box center [460, 294] width 50 height 16
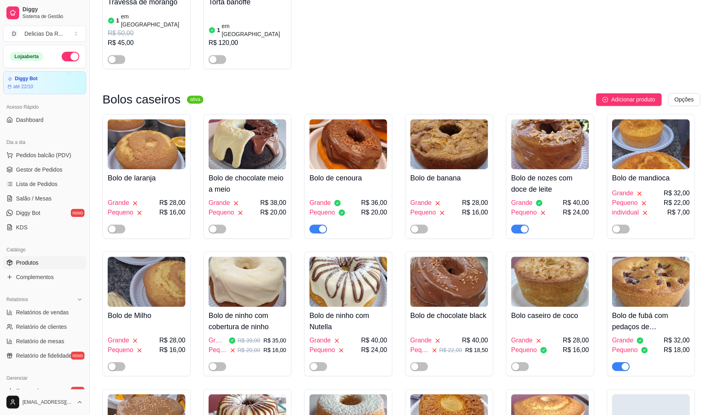
scroll to position [1652, 0]
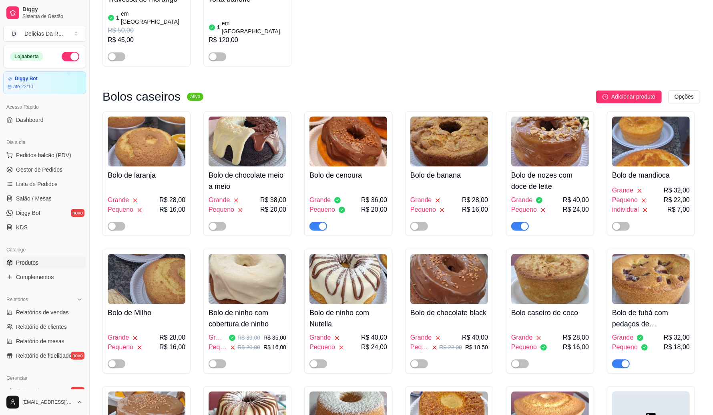
click at [151, 332] on div "Grande R$ 28,00" at bounding box center [147, 337] width 78 height 10
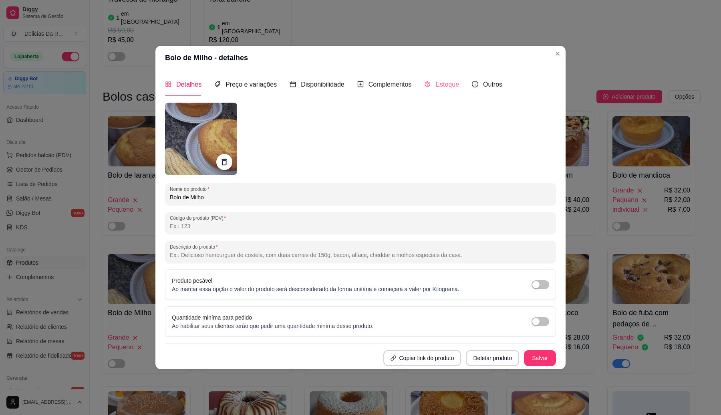
click at [425, 77] on div "Estoque" at bounding box center [441, 84] width 35 height 23
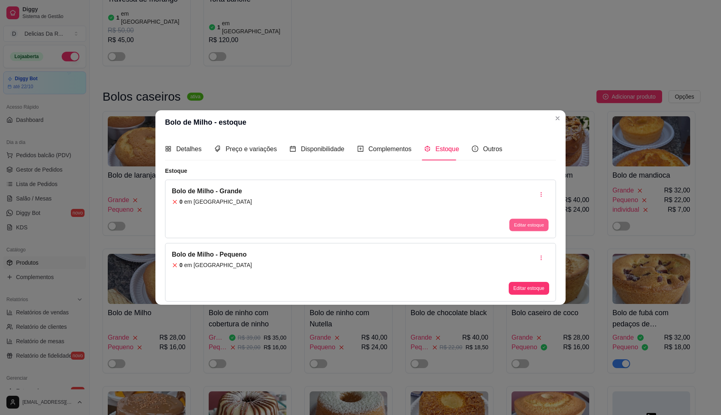
click at [517, 225] on button "Editar estoque" at bounding box center [528, 225] width 39 height 12
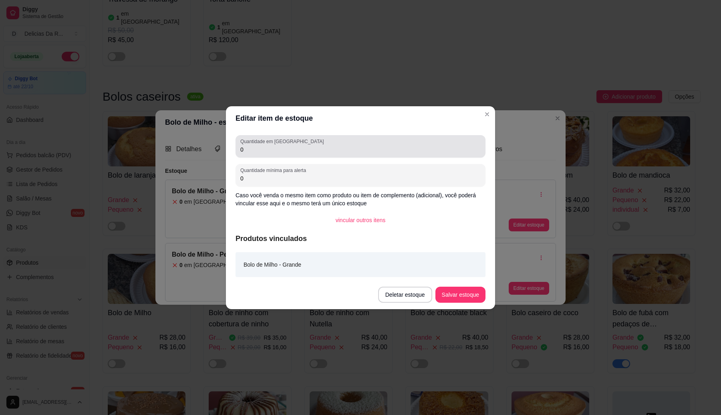
click at [449, 137] on div "Quantidade em estoque 0" at bounding box center [361, 146] width 250 height 22
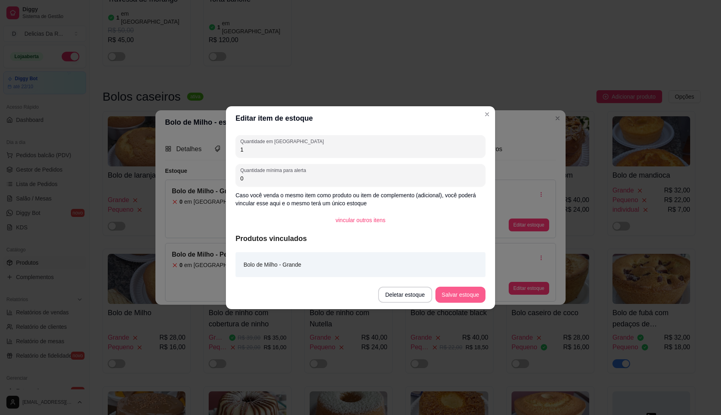
type input "1"
click at [453, 296] on button "Salvar estoque" at bounding box center [460, 294] width 49 height 16
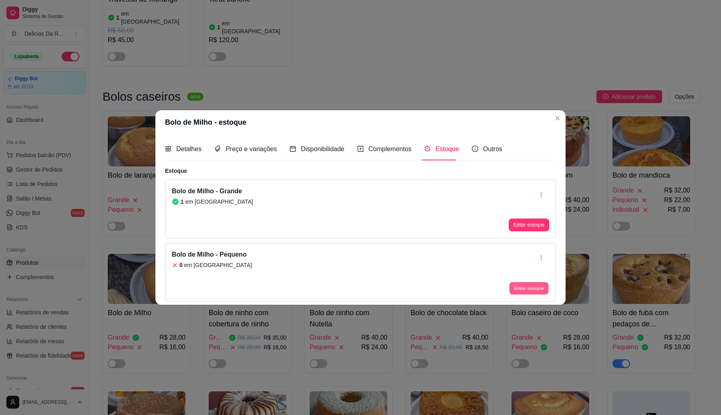
click at [532, 284] on button "Editar estoque" at bounding box center [528, 288] width 39 height 12
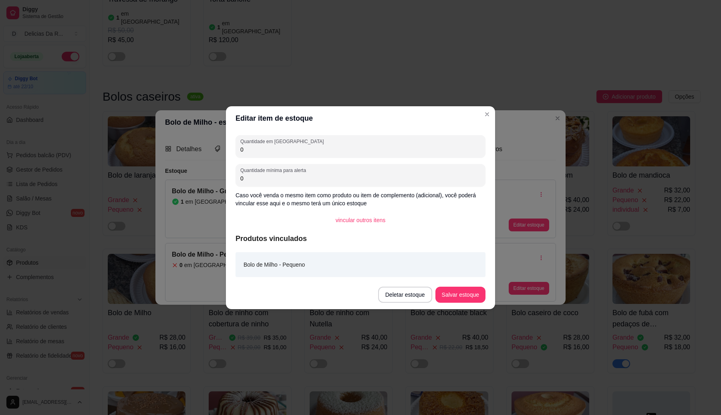
drag, startPoint x: 470, startPoint y: 159, endPoint x: 453, endPoint y: 151, distance: 17.9
click at [453, 151] on div "Quantidade em estoque 0 Quantidade mínima para alerta 0 Caso você venda o mesmo…" at bounding box center [360, 205] width 269 height 150
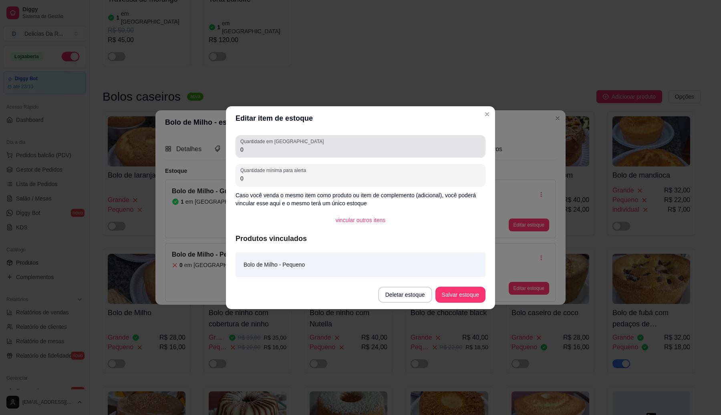
click at [446, 147] on input "0" at bounding box center [360, 149] width 240 height 8
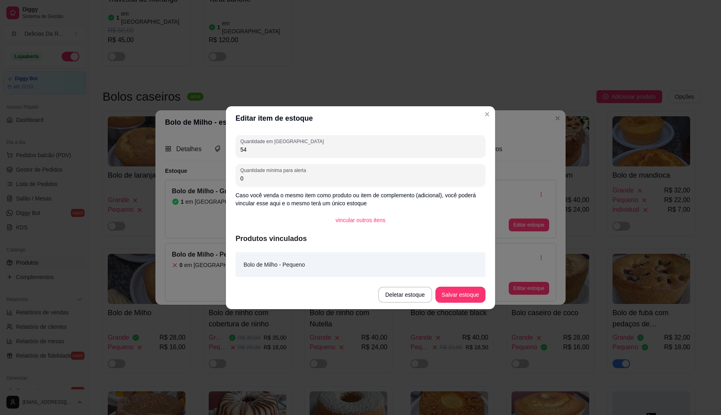
type input "5"
type input "4"
click at [445, 293] on button "Salvar estoque" at bounding box center [460, 294] width 49 height 16
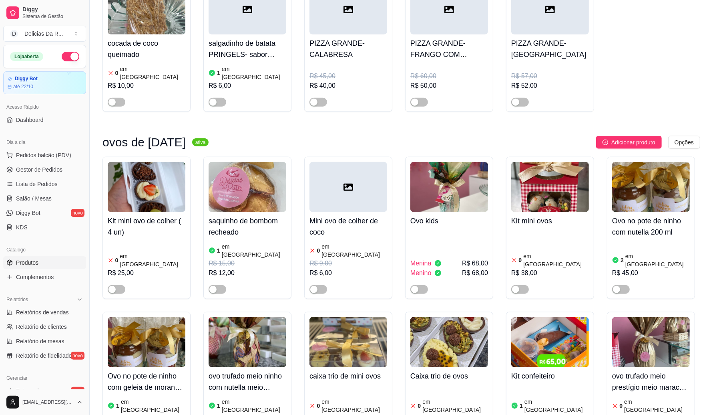
scroll to position [0, 0]
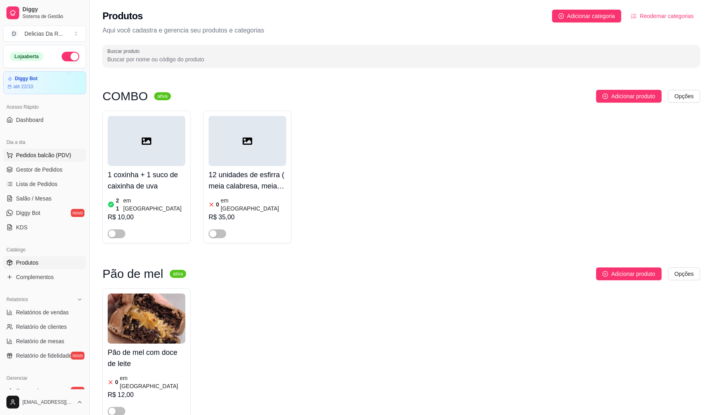
click at [27, 150] on button "Pedidos balcão (PDV)" at bounding box center [44, 155] width 83 height 13
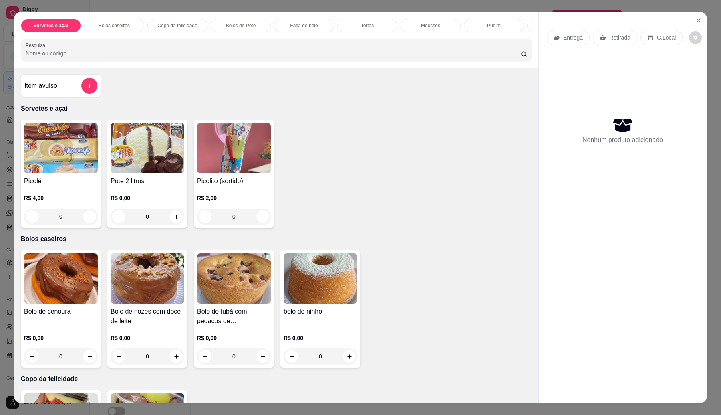
click at [160, 61] on div "Pesquisa" at bounding box center [276, 50] width 511 height 22
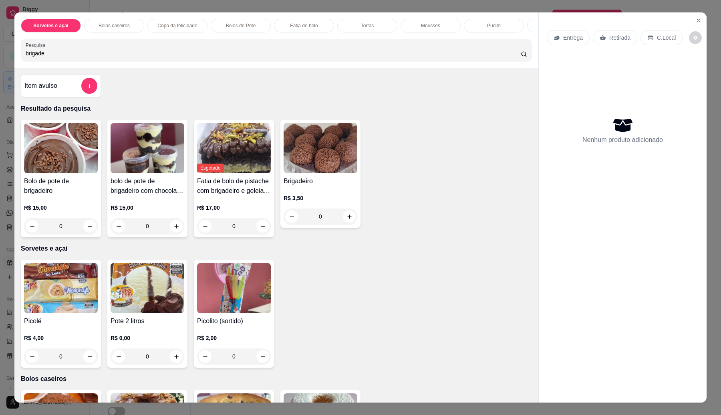
type input "brigade"
click at [342, 201] on p "R$ 3,50" at bounding box center [321, 198] width 74 height 8
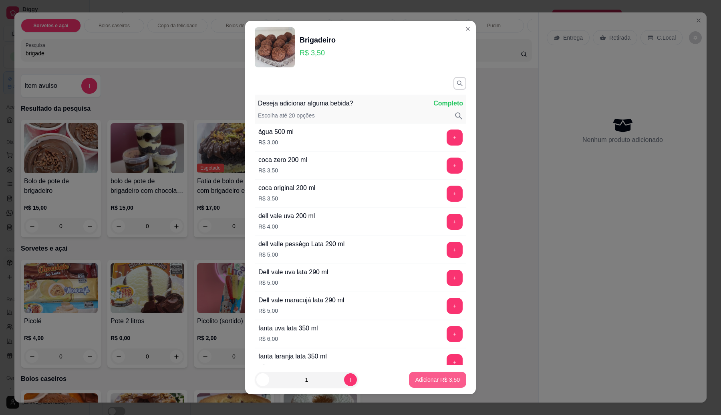
click at [438, 375] on button "Adicionar R$ 3,50" at bounding box center [437, 379] width 57 height 16
type input "1"
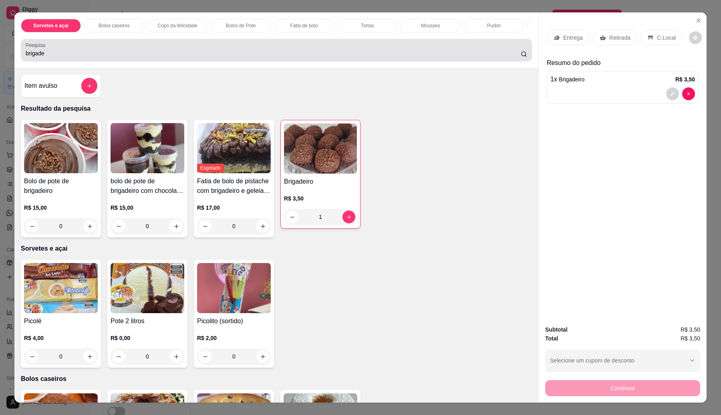
click at [111, 52] on div "brigade" at bounding box center [276, 50] width 501 height 16
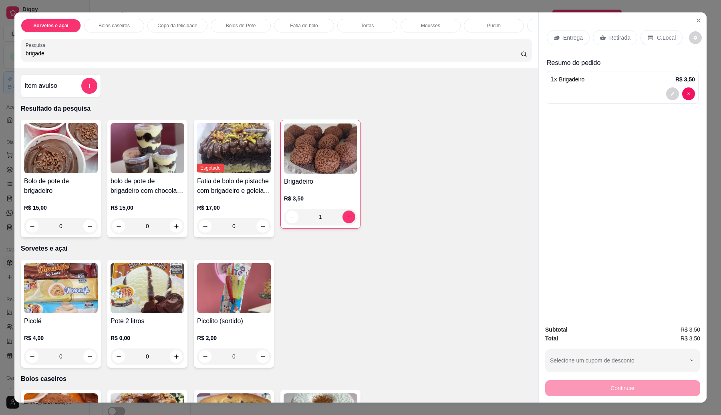
click at [111, 52] on div "brigade" at bounding box center [276, 50] width 501 height 16
type input "b"
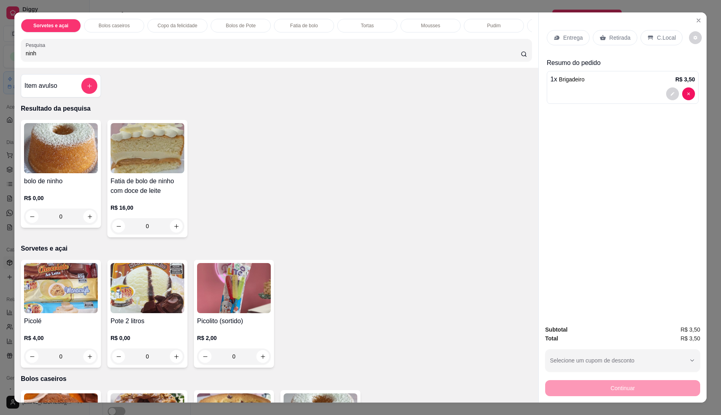
type input "ninh"
click at [63, 155] on img at bounding box center [61, 148] width 74 height 50
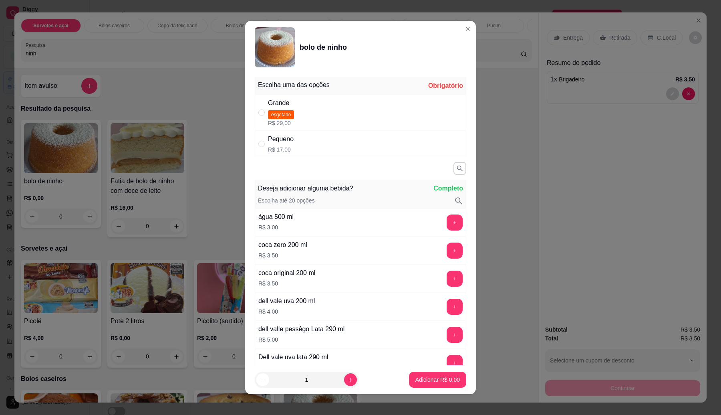
click at [278, 148] on p "R$ 17,00" at bounding box center [281, 149] width 26 height 8
radio input "true"
click at [445, 379] on p "Adicionar R$ 17,00" at bounding box center [436, 380] width 46 height 8
type input "1"
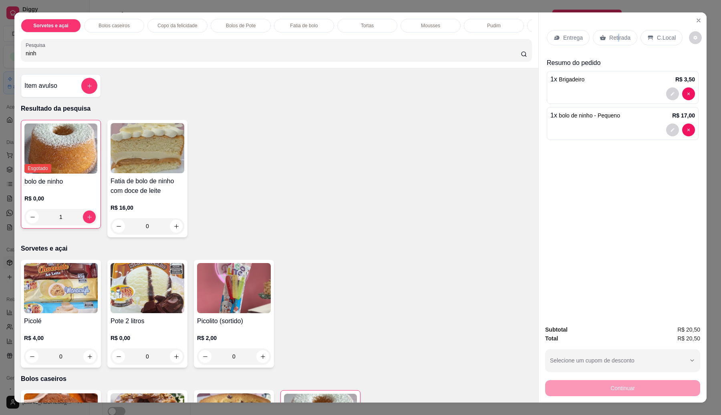
drag, startPoint x: 613, startPoint y: 42, endPoint x: 616, endPoint y: 77, distance: 35.3
click at [614, 41] on div "Retirada" at bounding box center [615, 37] width 44 height 15
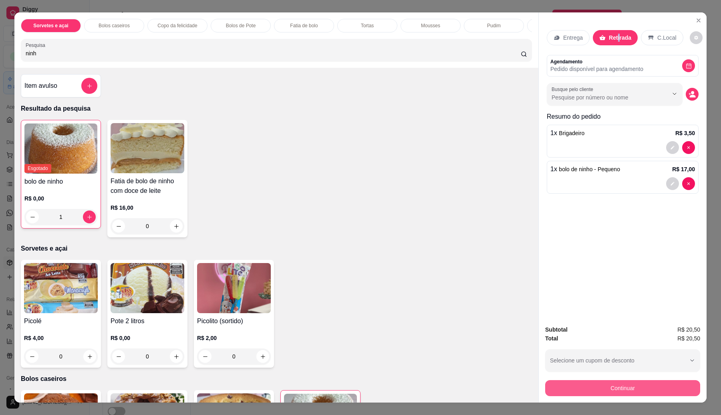
click at [640, 383] on button "Continuar" at bounding box center [622, 388] width 155 height 16
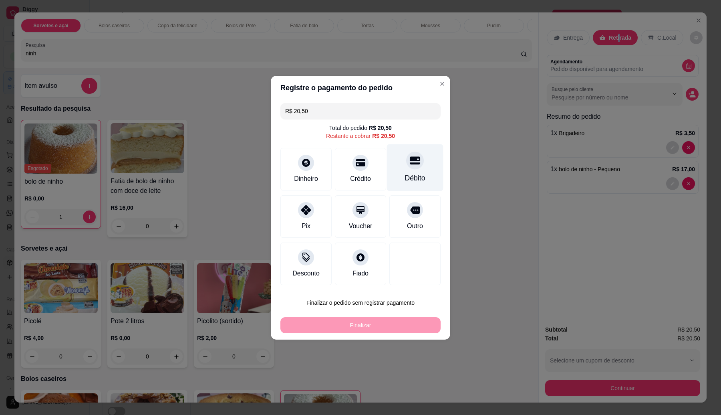
click at [410, 157] on icon at bounding box center [415, 160] width 10 height 8
type input "R$ 0,00"
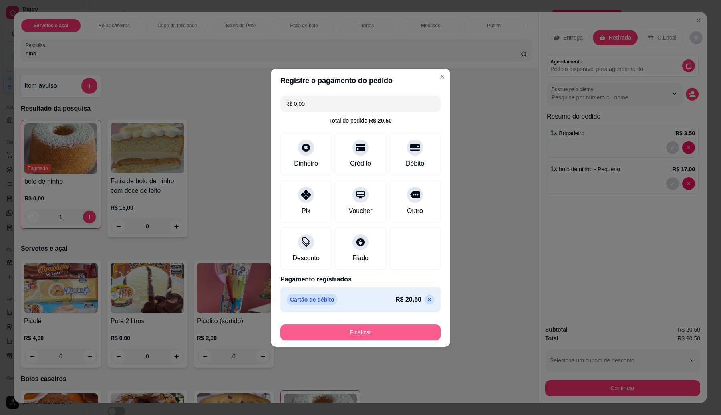
click at [397, 333] on button "Finalizar" at bounding box center [360, 332] width 160 height 16
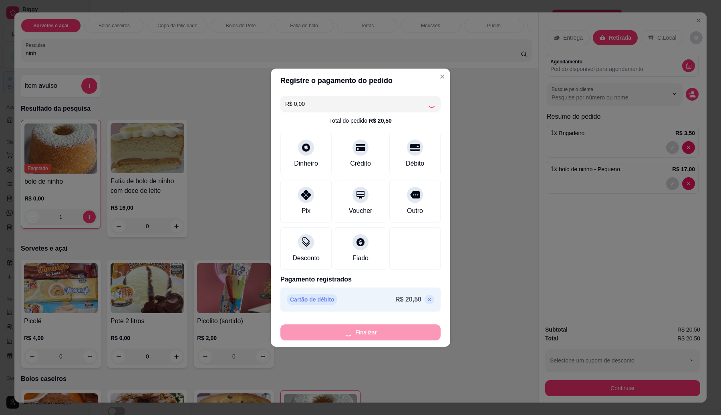
type input "0"
type input "-R$ 20,50"
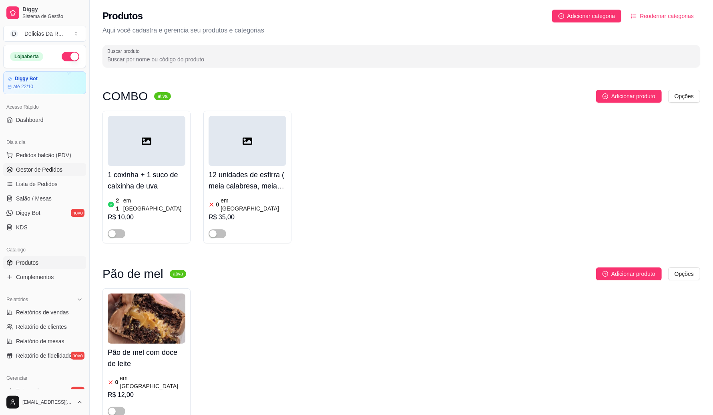
click at [56, 163] on link "Gestor de Pedidos" at bounding box center [44, 169] width 83 height 13
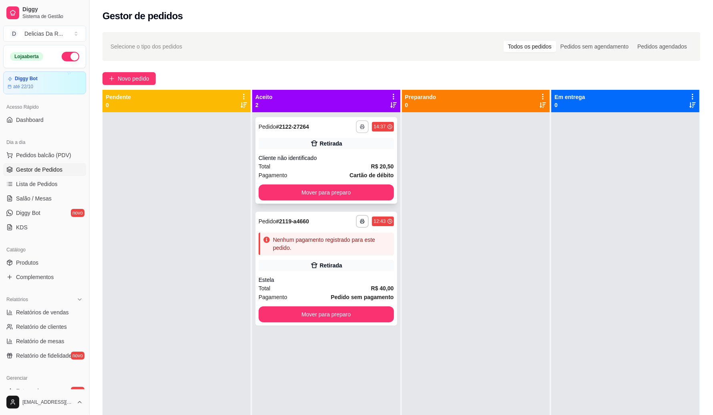
click at [354, 144] on div "Retirada" at bounding box center [326, 143] width 135 height 11
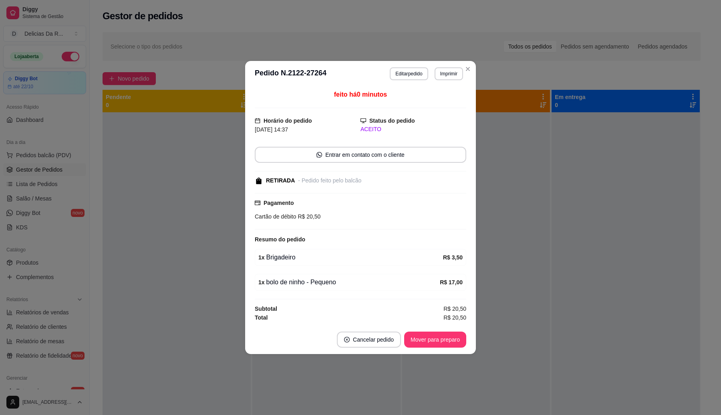
click at [431, 340] on button "Mover para preparo" at bounding box center [435, 339] width 62 height 16
click at [429, 340] on div "Mover para preparo" at bounding box center [429, 339] width 73 height 16
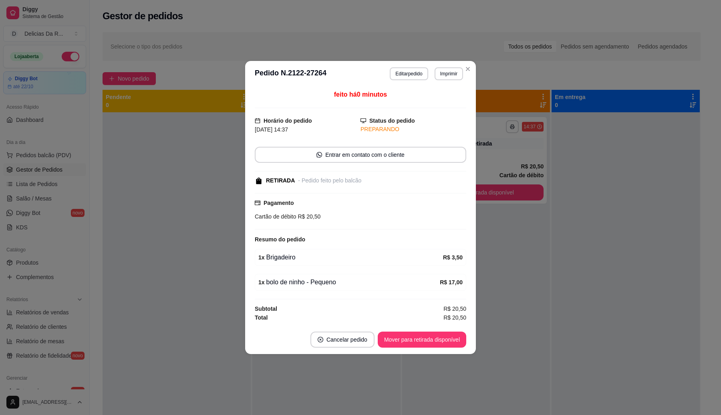
click at [429, 340] on button "Mover para retirada disponível" at bounding box center [422, 339] width 89 height 16
click at [429, 340] on div "Mover para retirada disponível" at bounding box center [416, 339] width 100 height 16
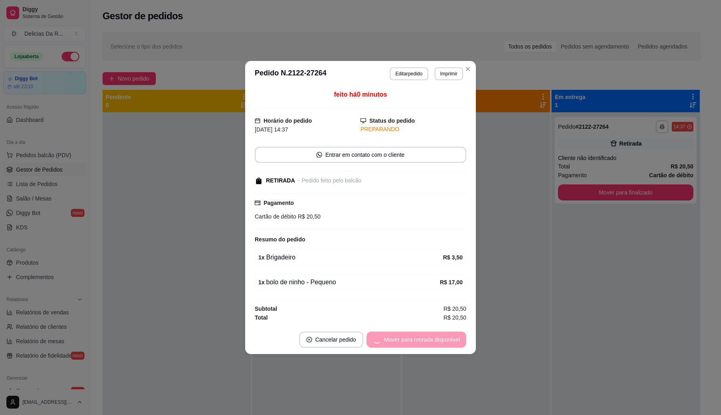
click at [429, 340] on div "Mover para retirada disponível" at bounding box center [416, 339] width 100 height 16
click at [428, 339] on div "Mover para finalizado" at bounding box center [428, 339] width 78 height 16
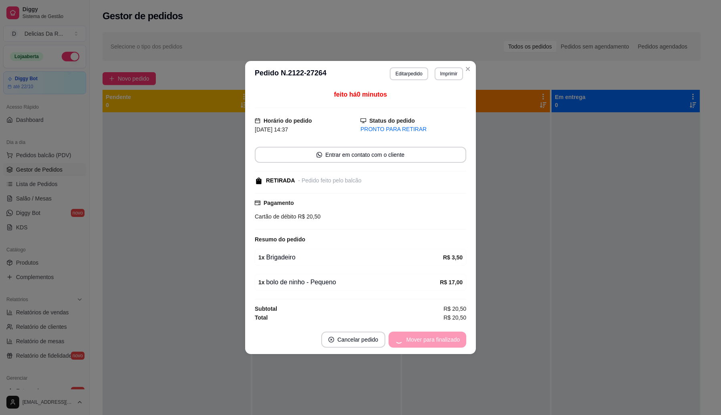
click at [427, 337] on div "Mover para finalizado" at bounding box center [428, 339] width 78 height 16
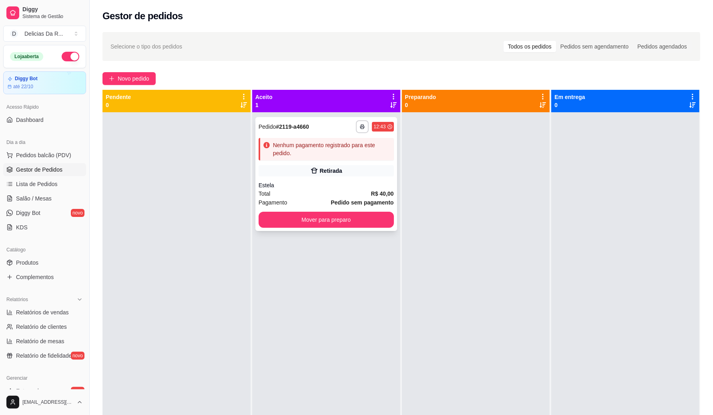
click at [268, 143] on div "Nenhum pagamento registrado para este pedido." at bounding box center [326, 149] width 135 height 22
drag, startPoint x: 41, startPoint y: 266, endPoint x: 18, endPoint y: 254, distance: 25.8
click at [40, 267] on link "Produtos" at bounding box center [44, 262] width 83 height 13
click at [6, 253] on div "Catálogo" at bounding box center [44, 249] width 83 height 13
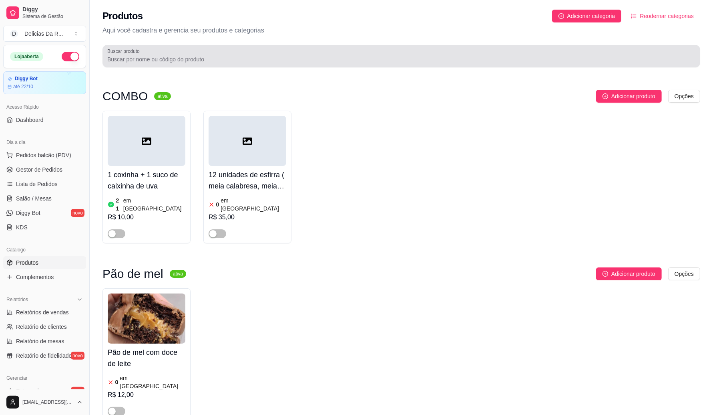
click at [221, 65] on div "Buscar produto" at bounding box center [402, 56] width 598 height 22
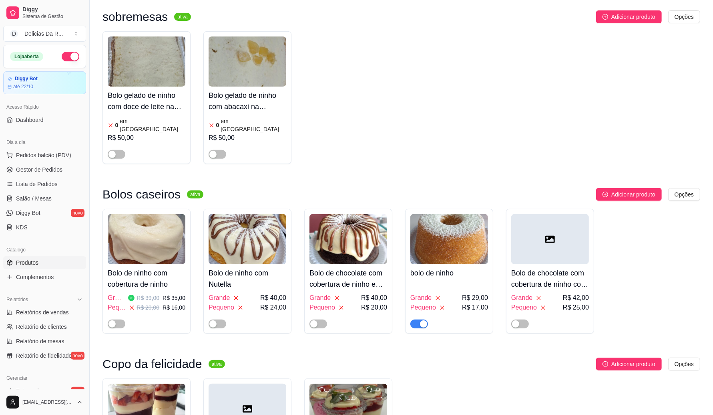
scroll to position [236, 0]
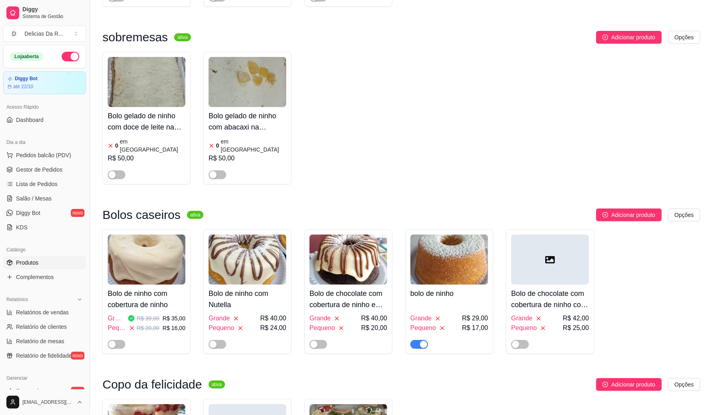
type input "ninho"
click at [419, 340] on span "button" at bounding box center [420, 344] width 18 height 9
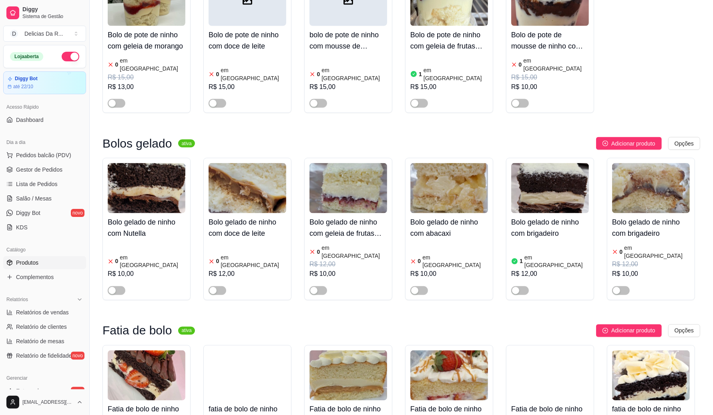
scroll to position [1238, 0]
